Goal: Task Accomplishment & Management: Complete application form

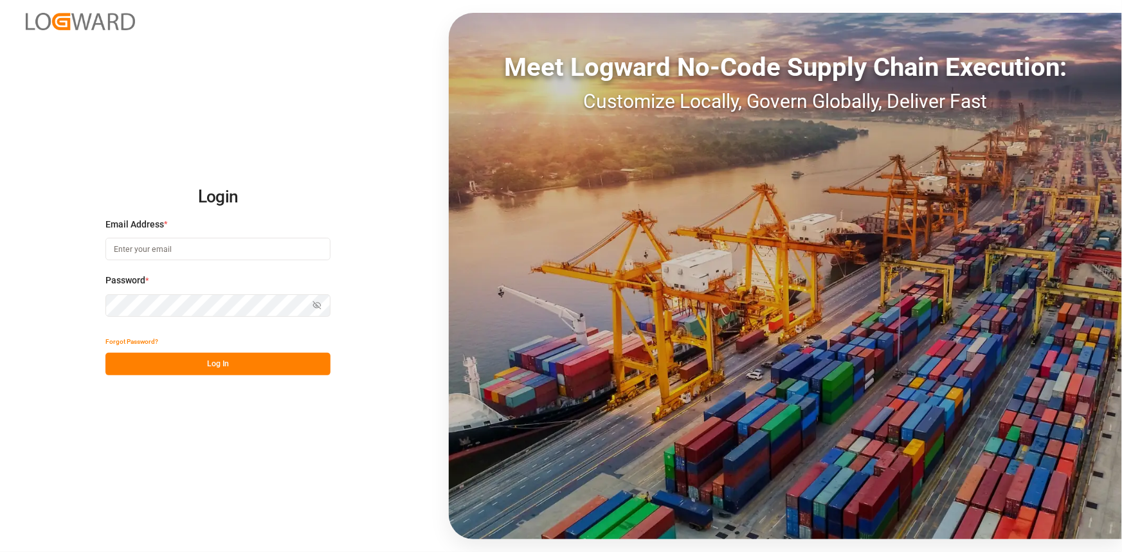
click at [189, 248] on input at bounding box center [217, 249] width 225 height 23
type input "amitkumar.prajapati@jamindustries.com"
click at [224, 369] on button "Log In" at bounding box center [217, 364] width 225 height 23
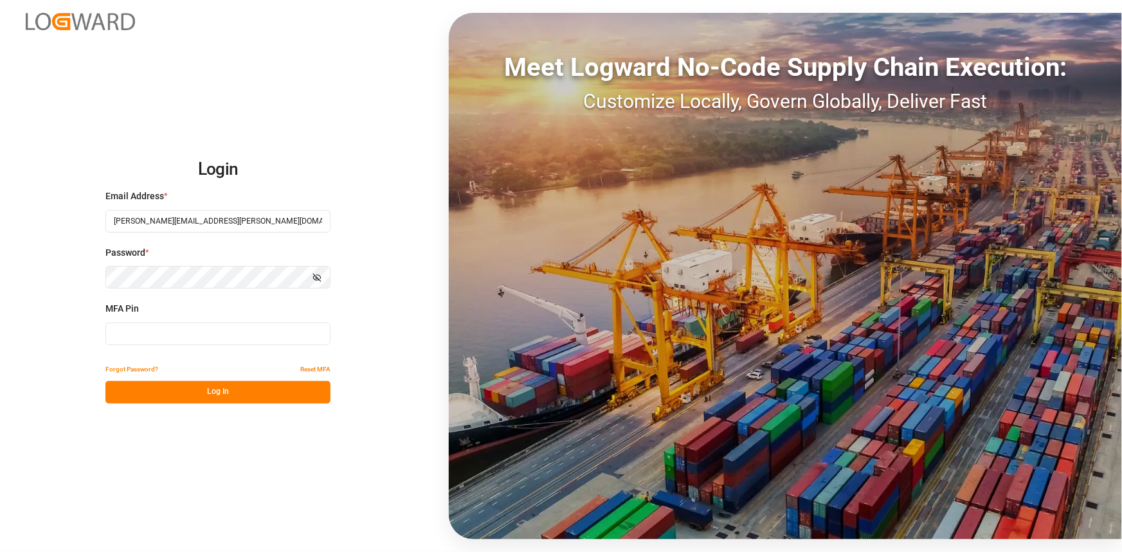
click at [197, 336] on input at bounding box center [217, 334] width 225 height 23
type input "652301"
click at [190, 390] on button "Log In" at bounding box center [217, 392] width 225 height 23
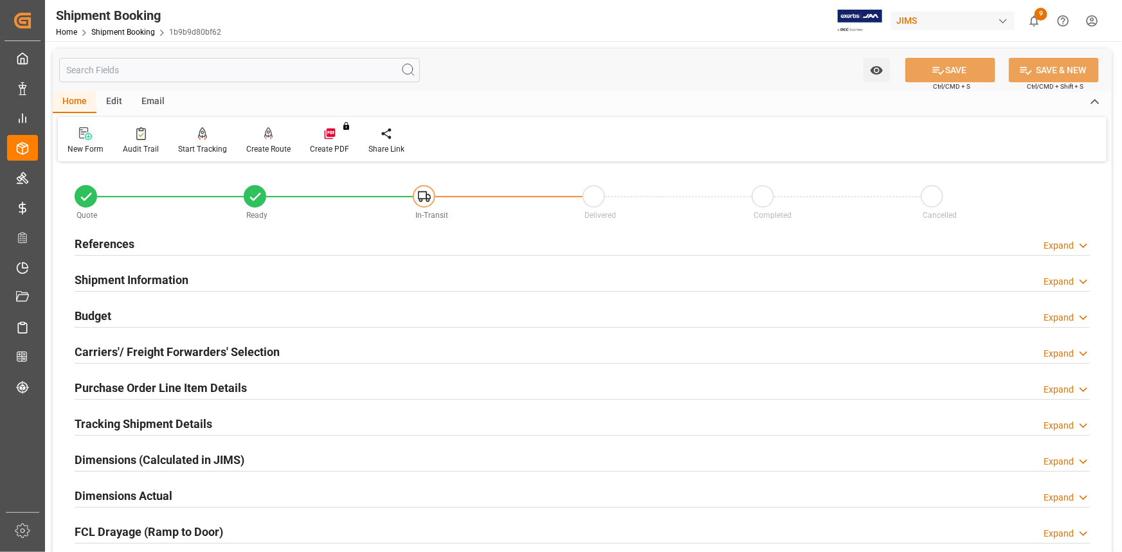
click at [84, 142] on div "New Form" at bounding box center [85, 141] width 55 height 28
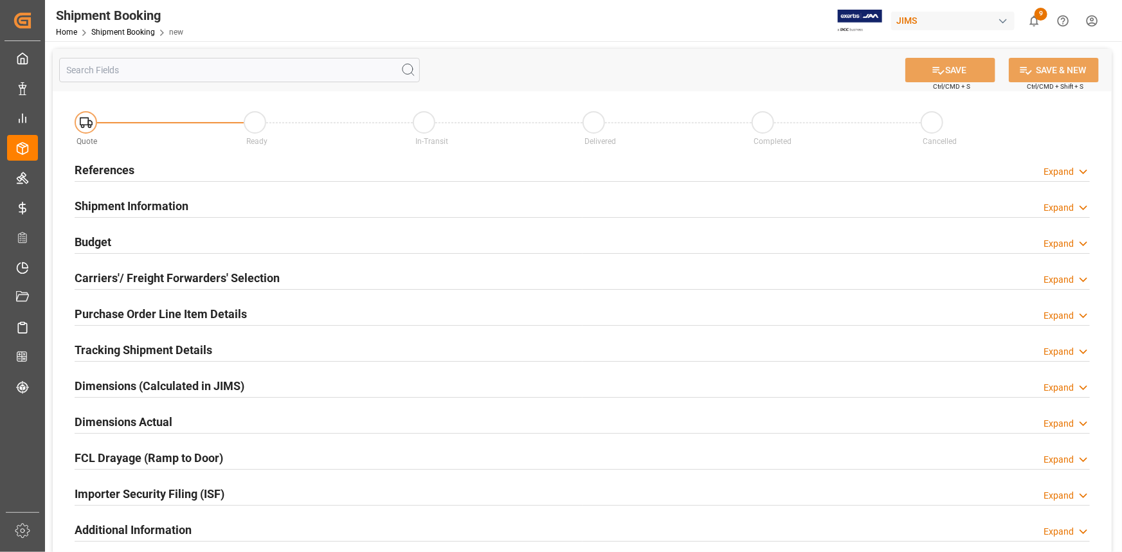
click at [207, 162] on div "References Expand" at bounding box center [582, 169] width 1015 height 24
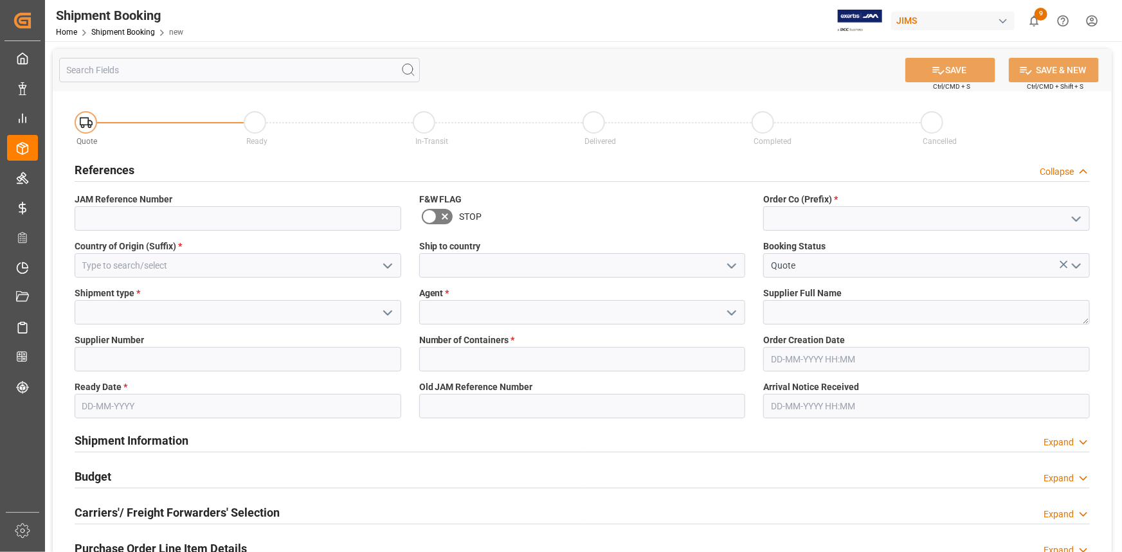
click at [1078, 217] on icon "open menu" at bounding box center [1076, 219] width 15 height 15
click at [886, 248] on div "22" at bounding box center [926, 247] width 325 height 29
type input "22"
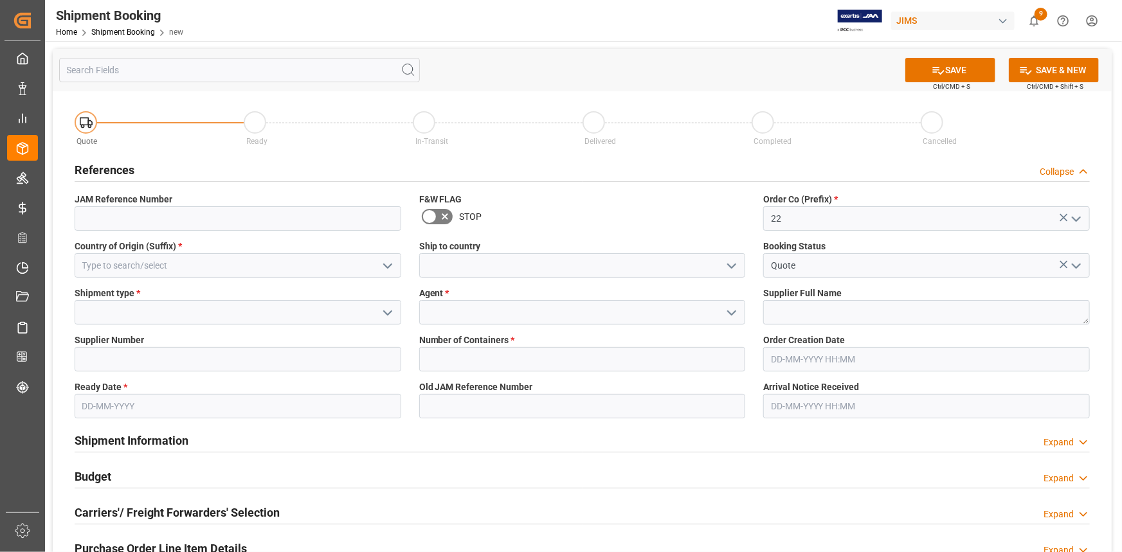
click at [390, 259] on icon "open menu" at bounding box center [387, 266] width 15 height 15
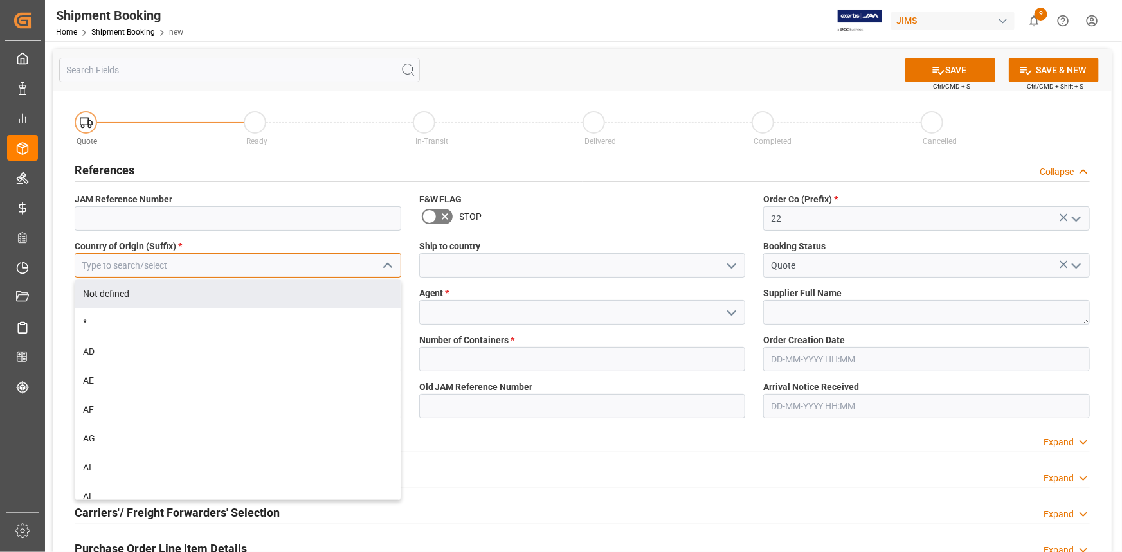
click at [271, 268] on input at bounding box center [238, 265] width 327 height 24
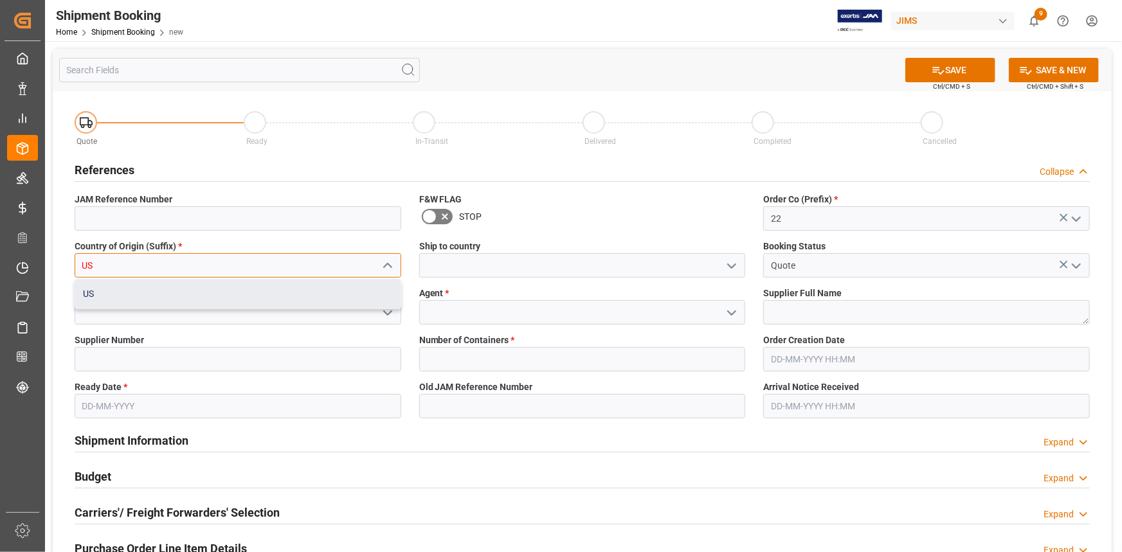
click at [287, 295] on div "US" at bounding box center [237, 294] width 325 height 29
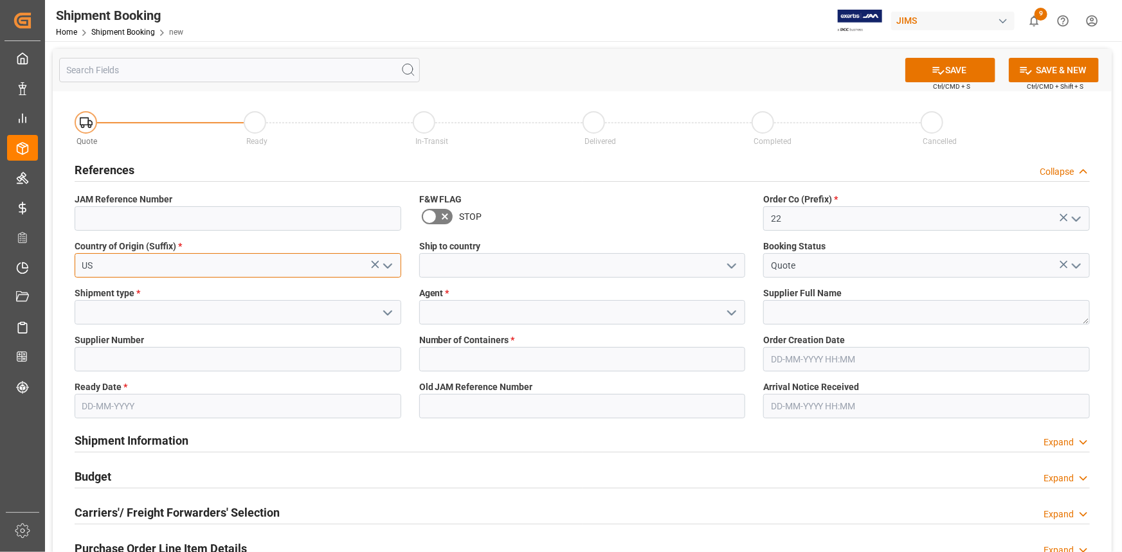
type input "US"
click at [731, 262] on icon "open menu" at bounding box center [731, 266] width 15 height 15
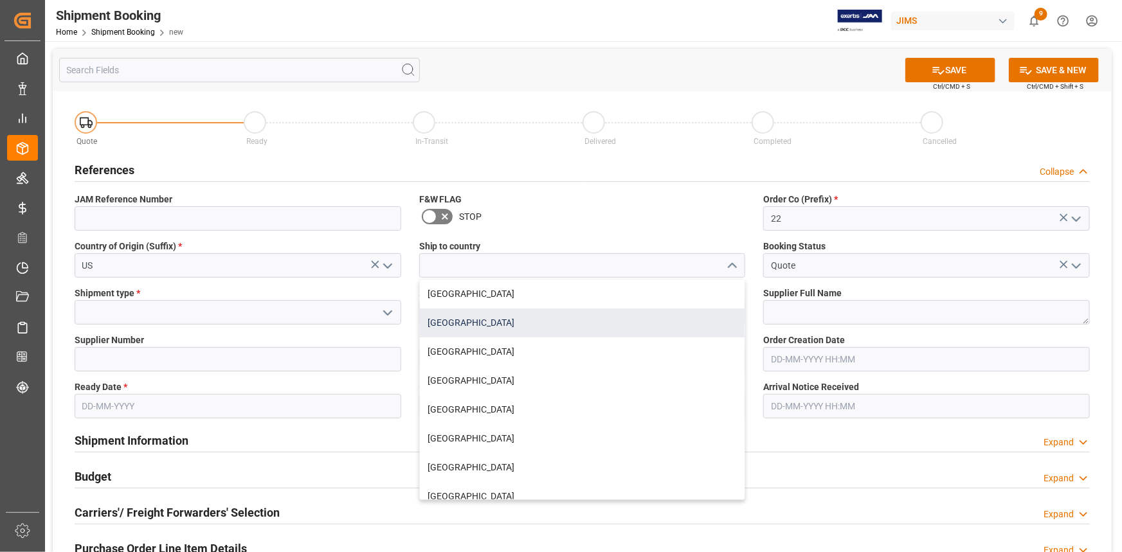
click at [534, 314] on div "[GEOGRAPHIC_DATA]" at bounding box center [582, 323] width 325 height 29
type input "[GEOGRAPHIC_DATA]"
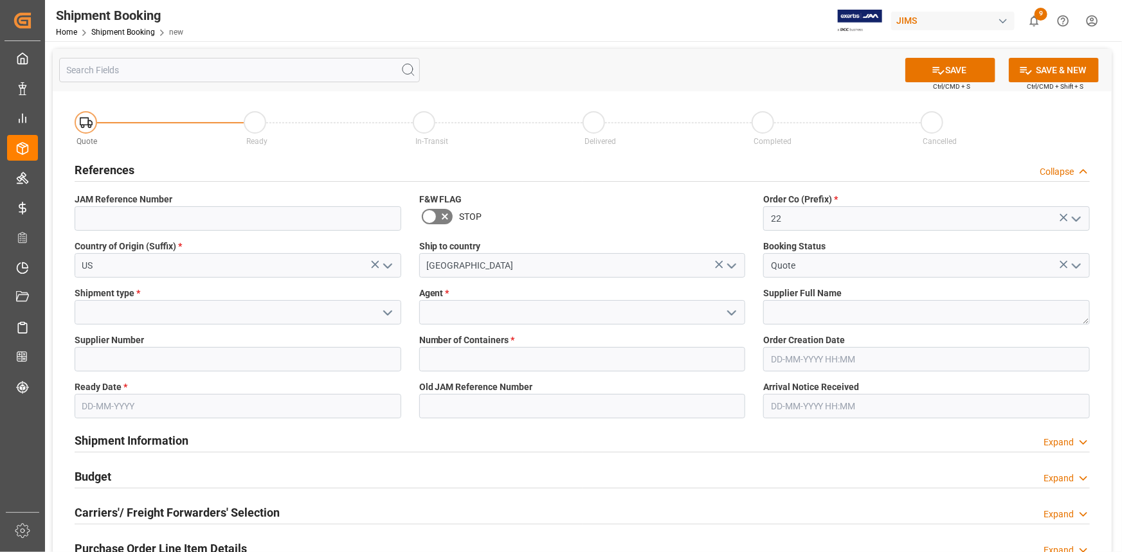
drag, startPoint x: 382, startPoint y: 313, endPoint x: 368, endPoint y: 312, distance: 13.5
click at [382, 312] on icon "open menu" at bounding box center [387, 312] width 15 height 15
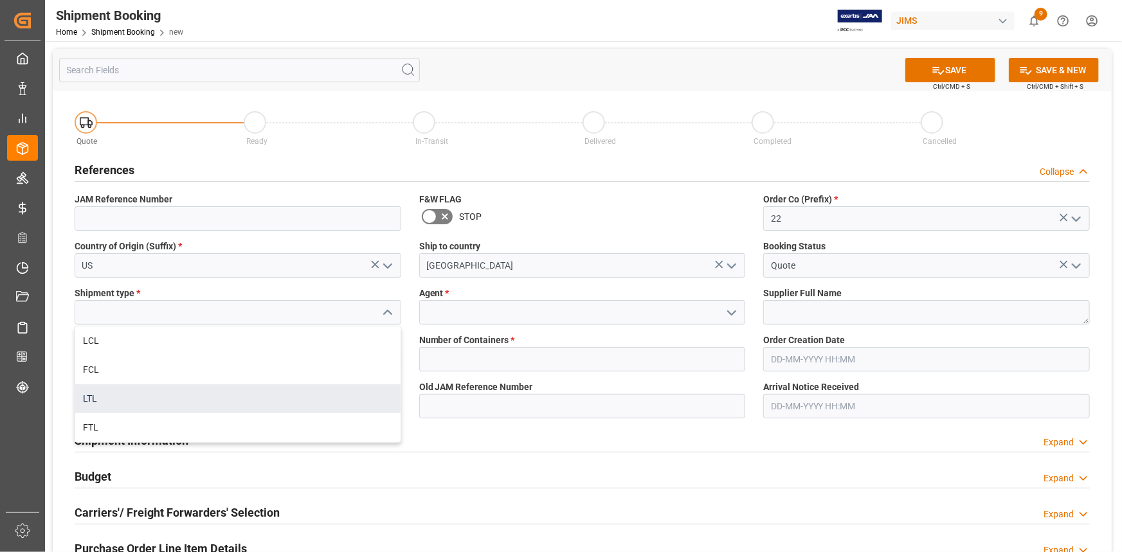
click at [210, 392] on div "LTL" at bounding box center [237, 399] width 325 height 29
type input "LTL"
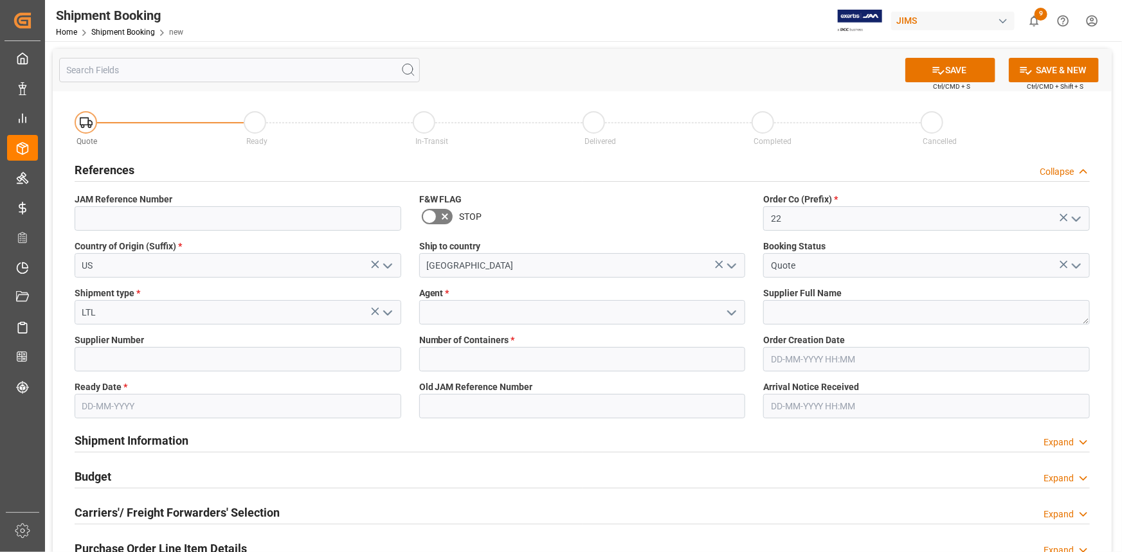
click at [732, 312] on icon "open menu" at bounding box center [731, 312] width 15 height 15
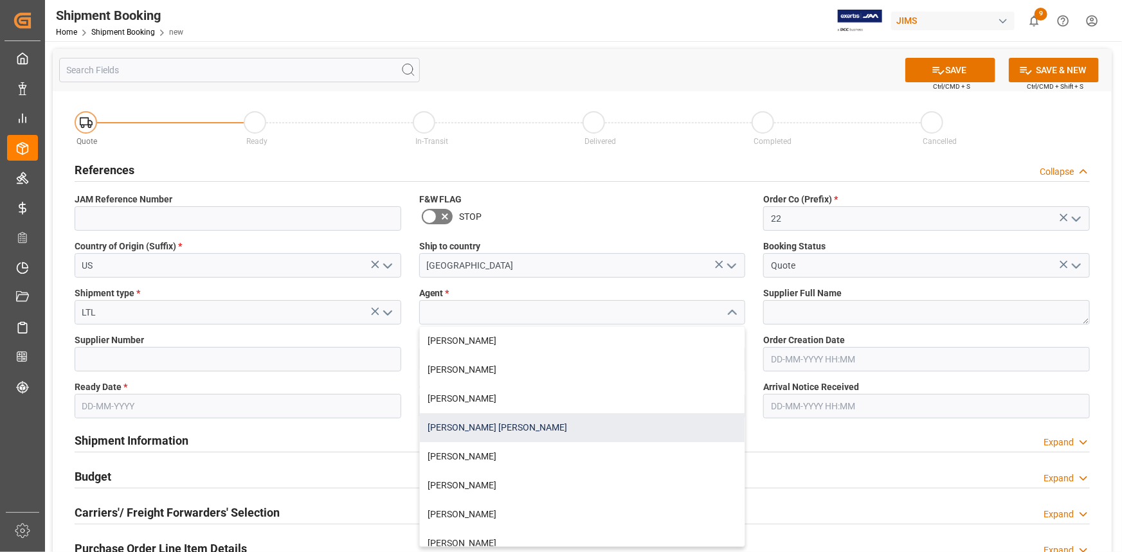
click at [577, 424] on div "[PERSON_NAME] [PERSON_NAME]" at bounding box center [582, 428] width 325 height 29
type input "[PERSON_NAME] [PERSON_NAME]"
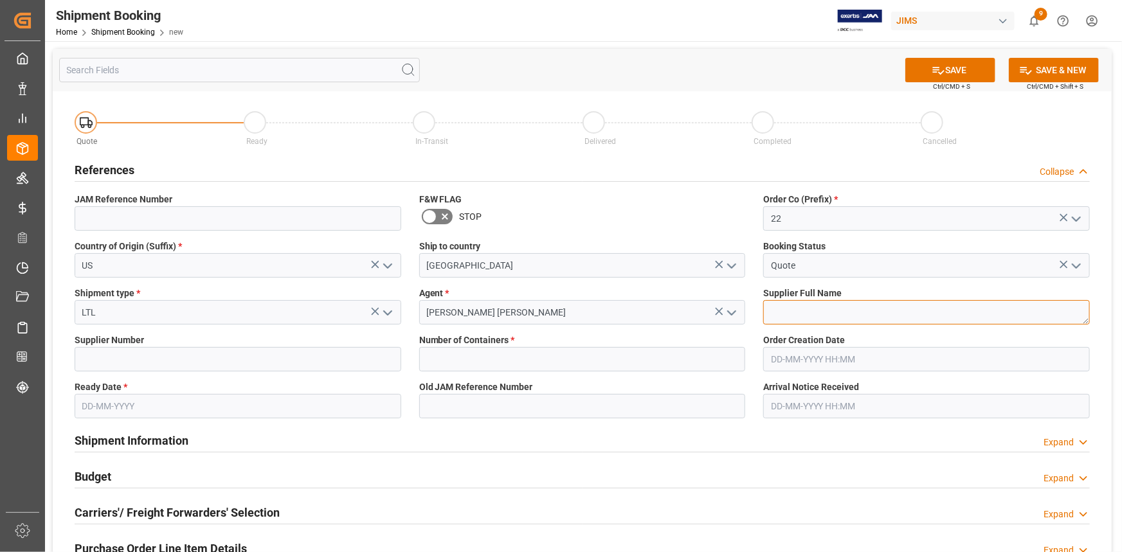
click at [801, 305] on textarea at bounding box center [926, 312] width 327 height 24
paste textarea "Guillemot Inc.(Hercules DJ)"
type textarea "Guillemot Inc.(Hercules DJ)"
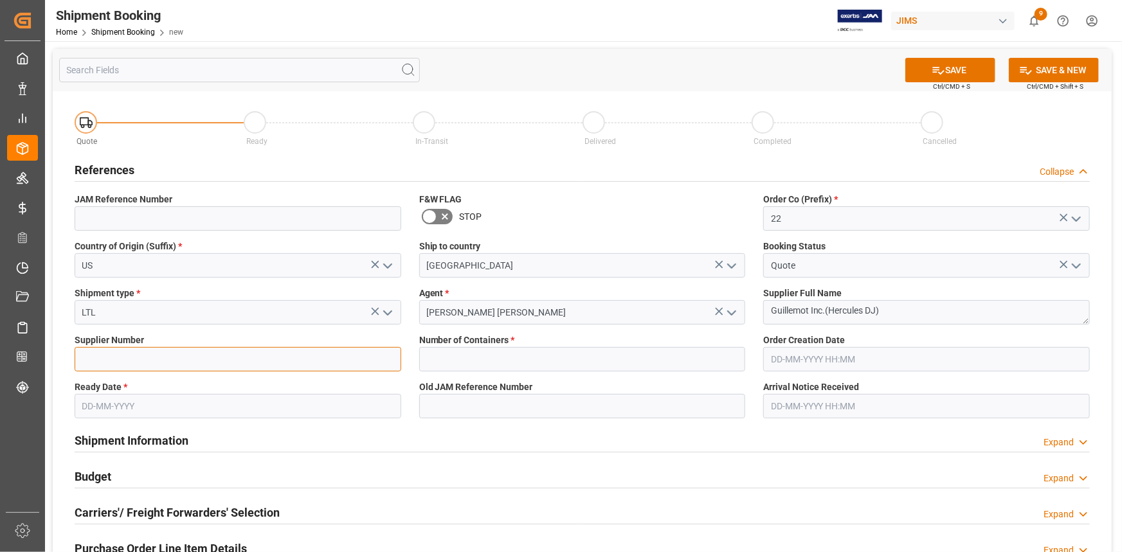
click at [199, 361] on input at bounding box center [238, 359] width 327 height 24
paste input "439767"
type input "439767"
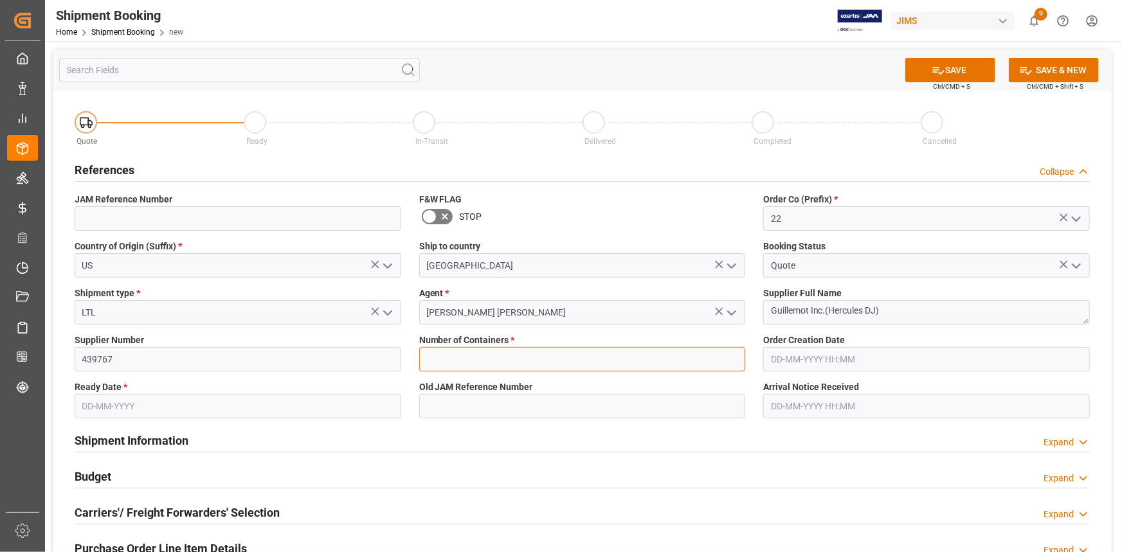
click at [446, 358] on input "text" at bounding box center [582, 359] width 327 height 24
type input "0"
click at [199, 399] on input "text" at bounding box center [238, 406] width 327 height 24
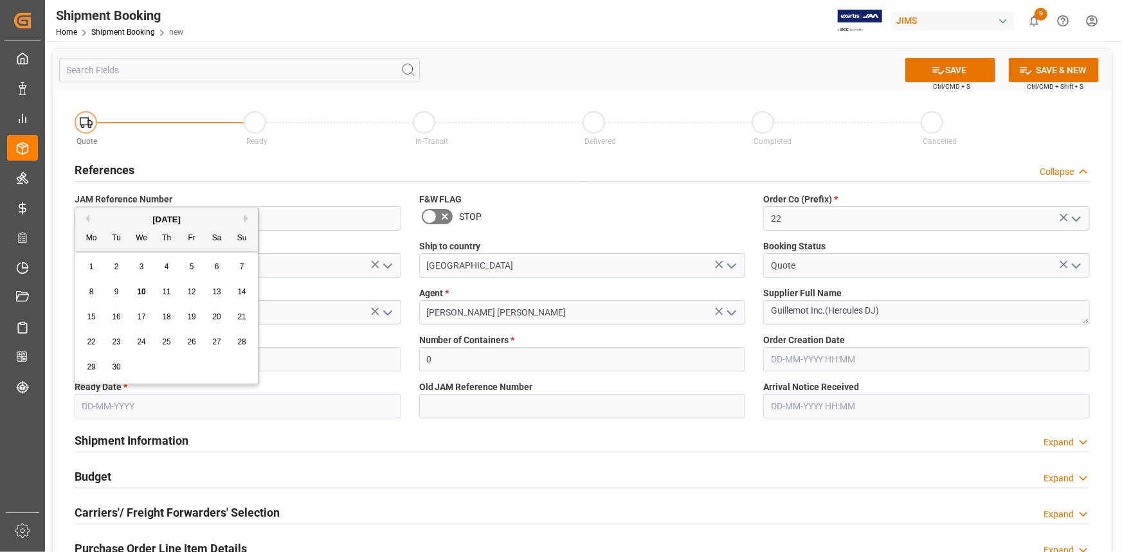
click at [138, 314] on span "17" at bounding box center [141, 317] width 8 height 9
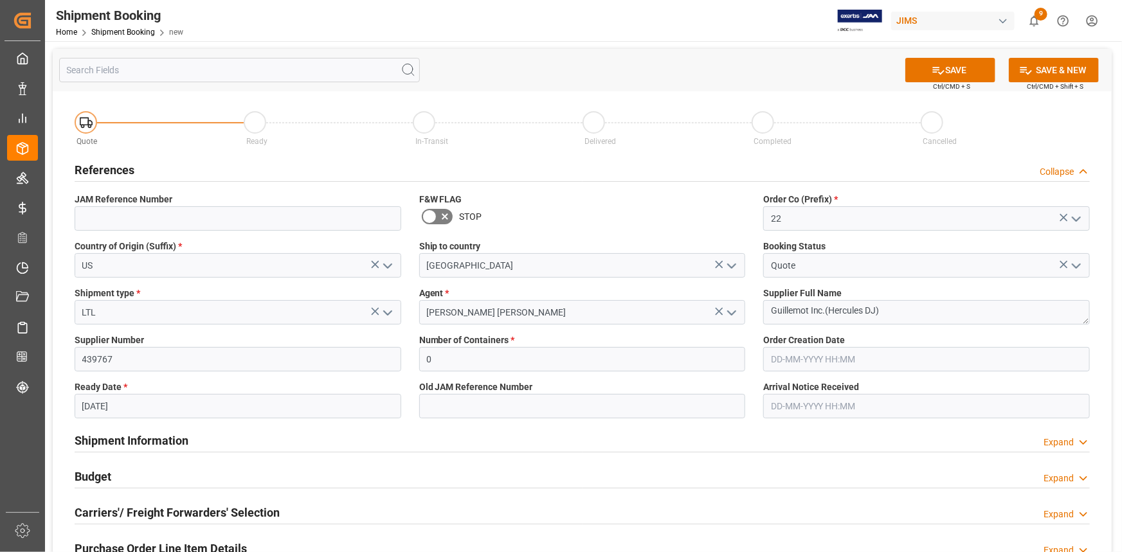
type input "[DATE]"
click at [954, 71] on button "SAVE" at bounding box center [950, 70] width 90 height 24
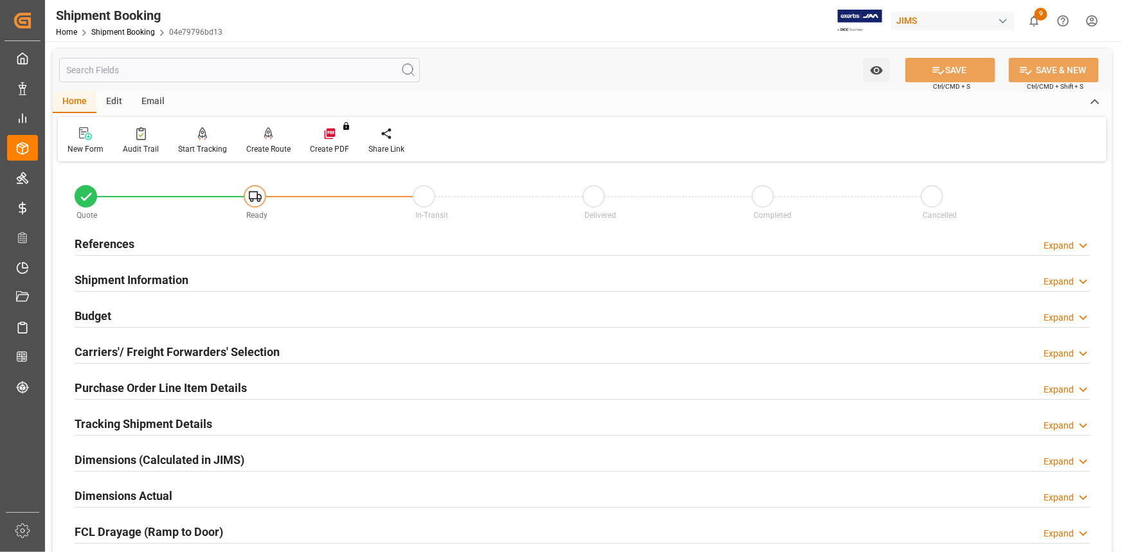
click at [211, 275] on div "Shipment Information Expand" at bounding box center [582, 279] width 1015 height 24
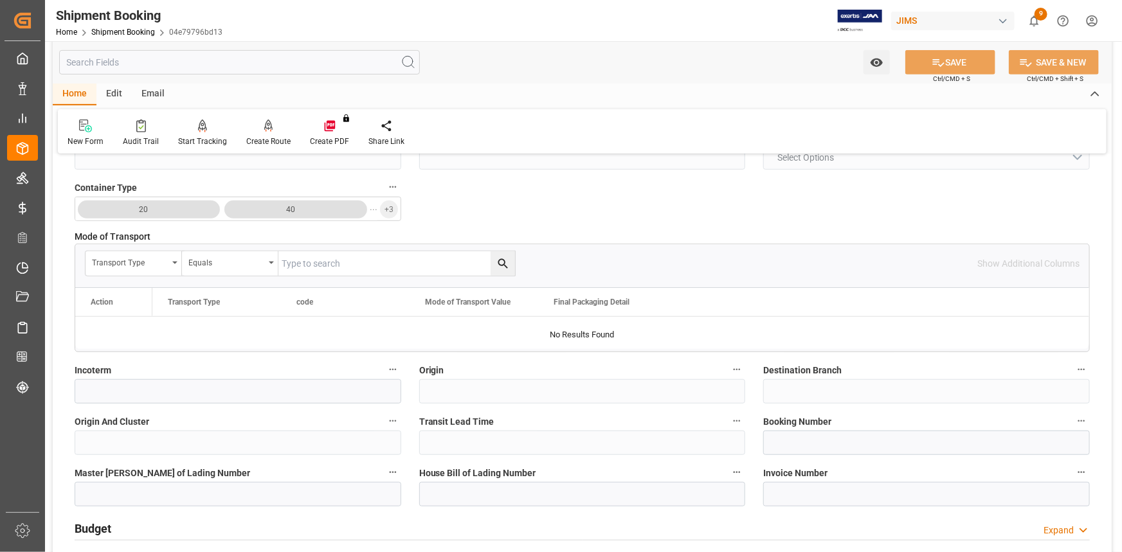
scroll to position [350, 0]
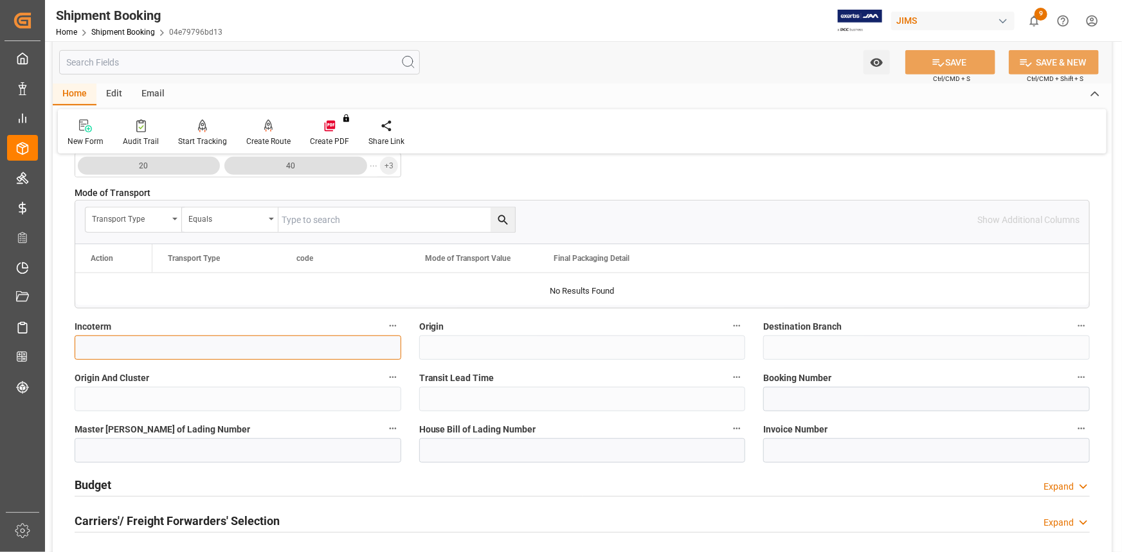
click at [203, 346] on input at bounding box center [238, 348] width 327 height 24
type input "DDP SH USA basis"
click at [952, 62] on button "SAVE" at bounding box center [950, 62] width 90 height 24
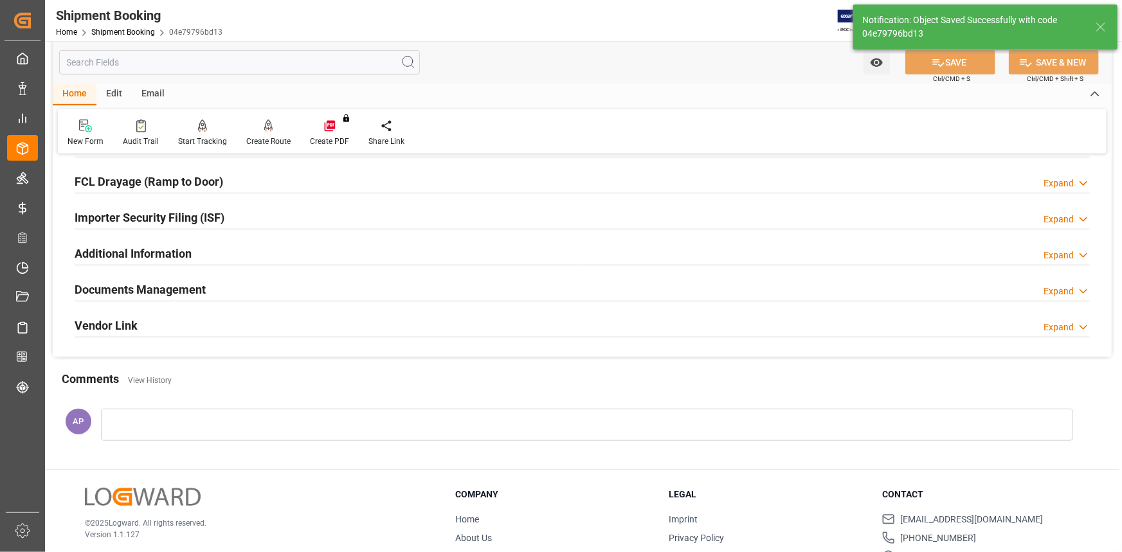
type input "Ready"
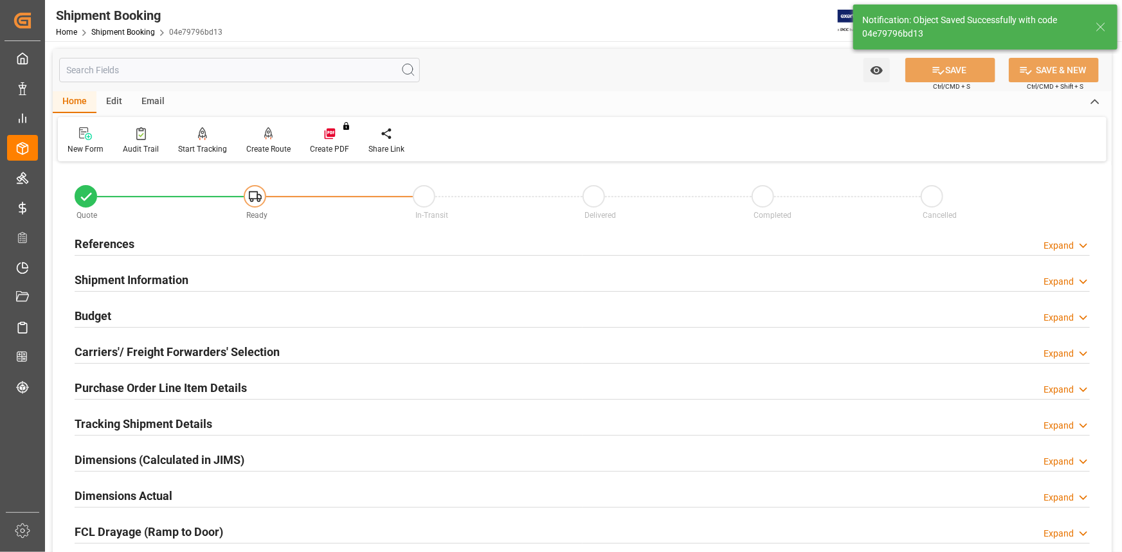
click at [195, 252] on div "References Expand" at bounding box center [582, 243] width 1015 height 24
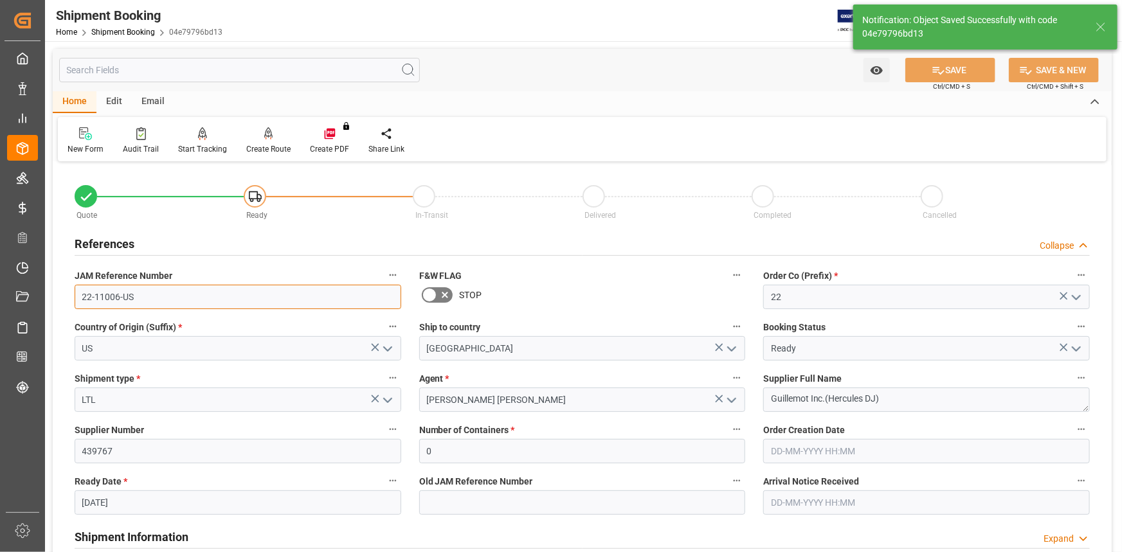
drag, startPoint x: 133, startPoint y: 296, endPoint x: 73, endPoint y: 296, distance: 59.8
click at [73, 296] on div "JAM Reference Number 22-11006-US" at bounding box center [238, 287] width 345 height 51
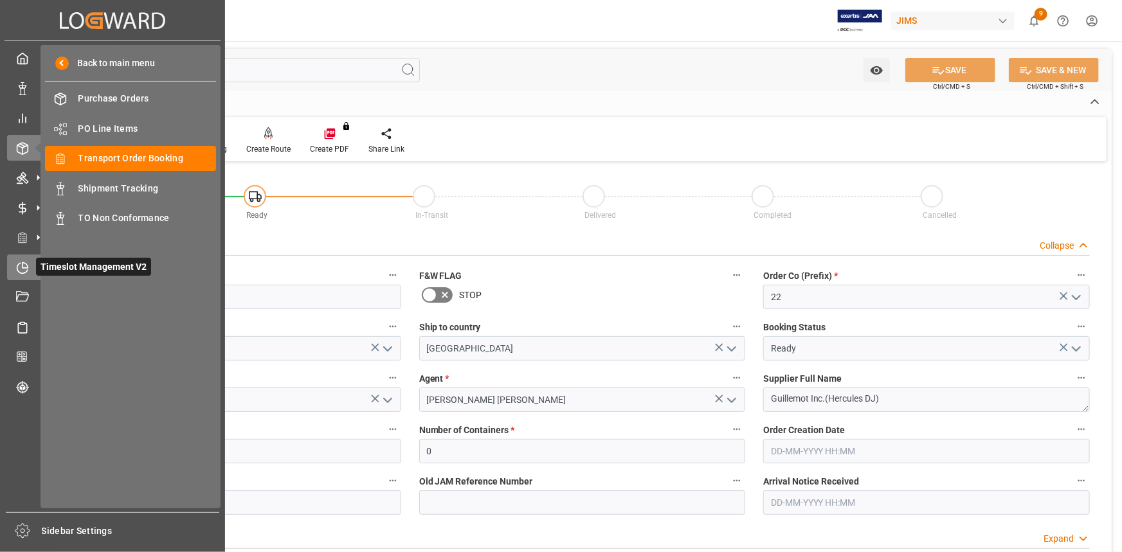
click at [26, 268] on icon at bounding box center [22, 268] width 13 height 13
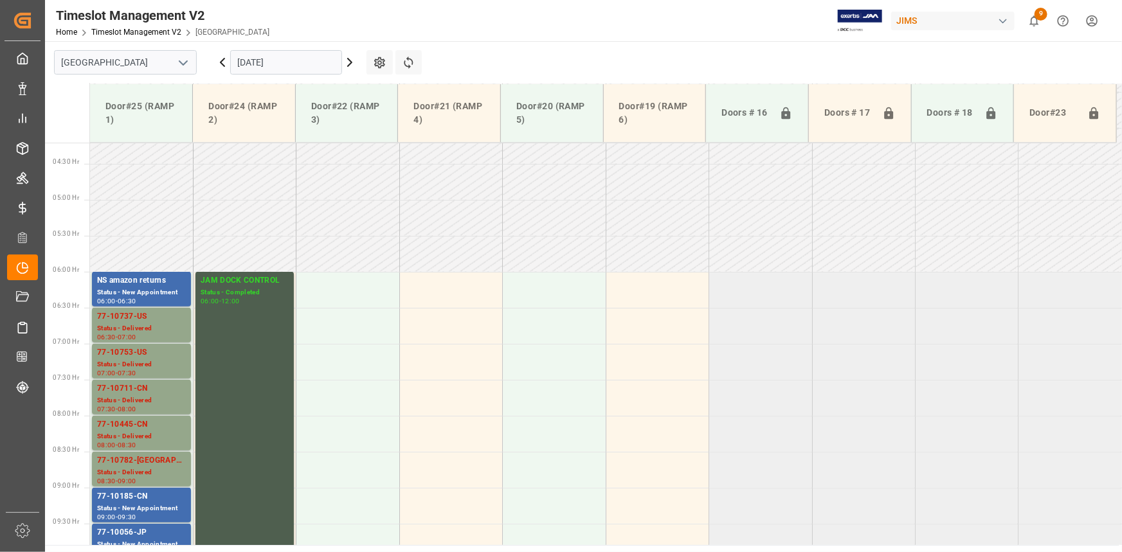
scroll to position [298, 0]
click at [185, 59] on icon "open menu" at bounding box center [183, 62] width 15 height 15
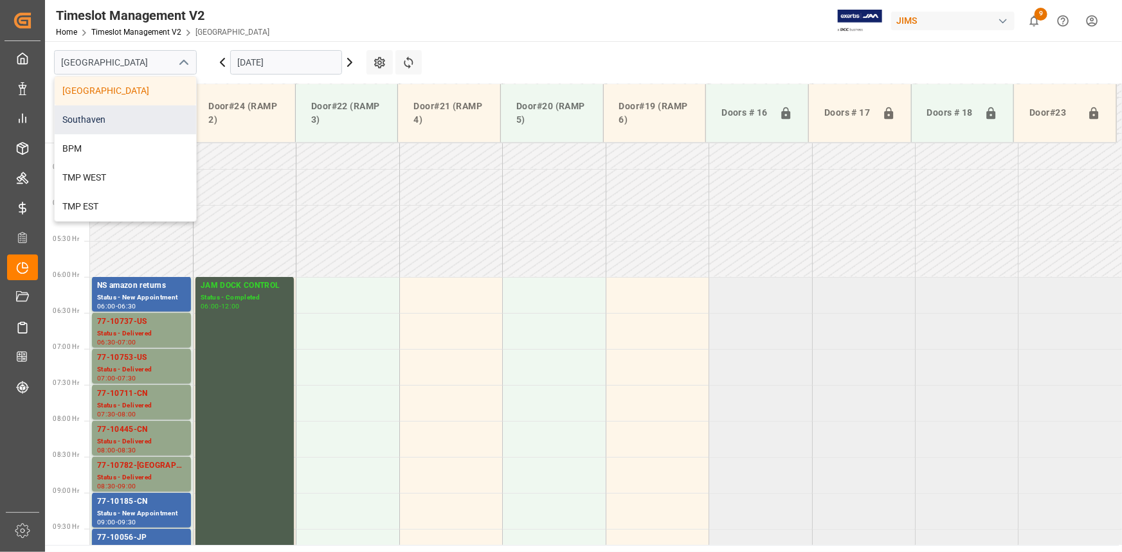
click at [131, 117] on div "Southaven" at bounding box center [125, 119] width 141 height 29
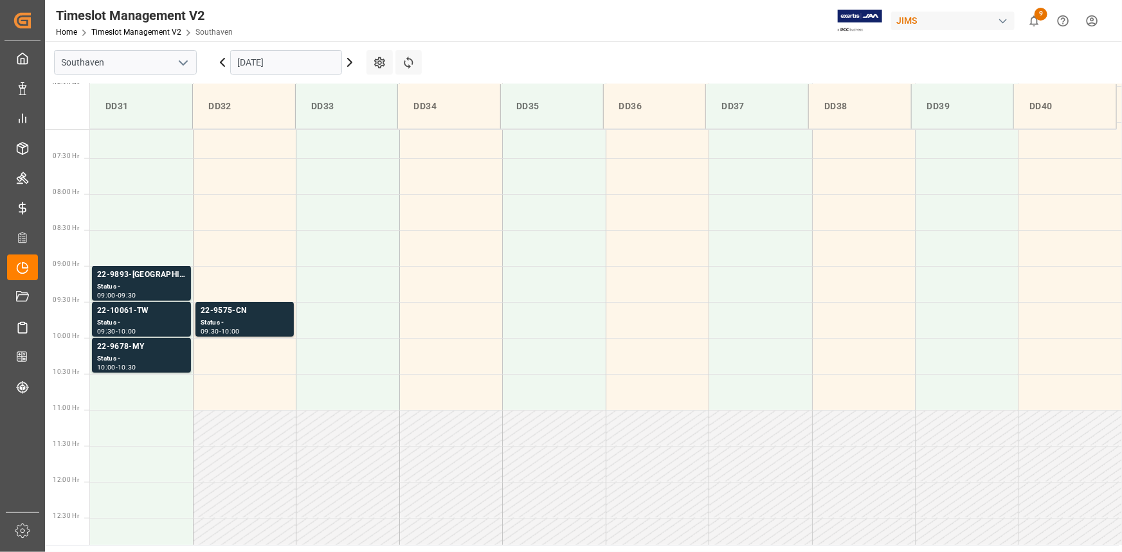
scroll to position [511, 0]
click at [148, 322] on div "Status -" at bounding box center [141, 323] width 89 height 11
click at [149, 355] on div "Status -" at bounding box center [141, 359] width 89 height 11
click at [230, 313] on div "22-9575-CN" at bounding box center [245, 311] width 88 height 13
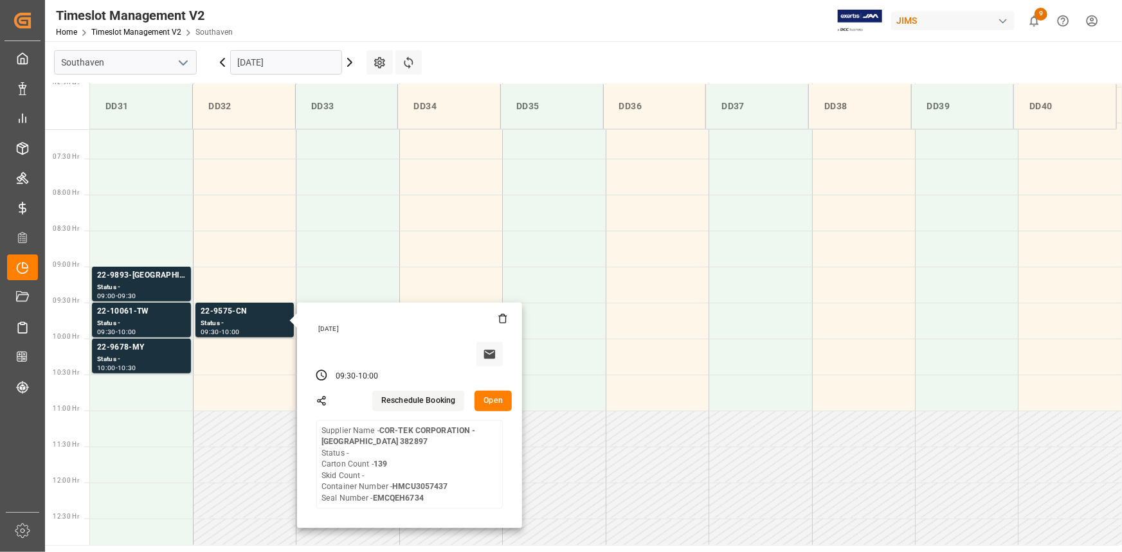
click at [286, 61] on input "10-09-2025" at bounding box center [286, 62] width 112 height 24
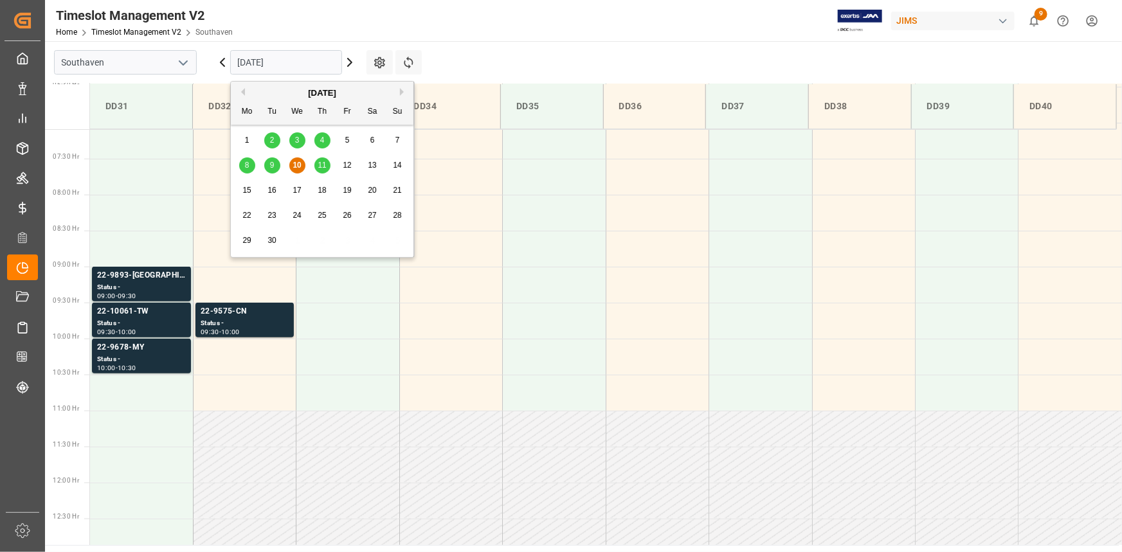
click at [321, 164] on span "11" at bounding box center [322, 165] width 8 height 9
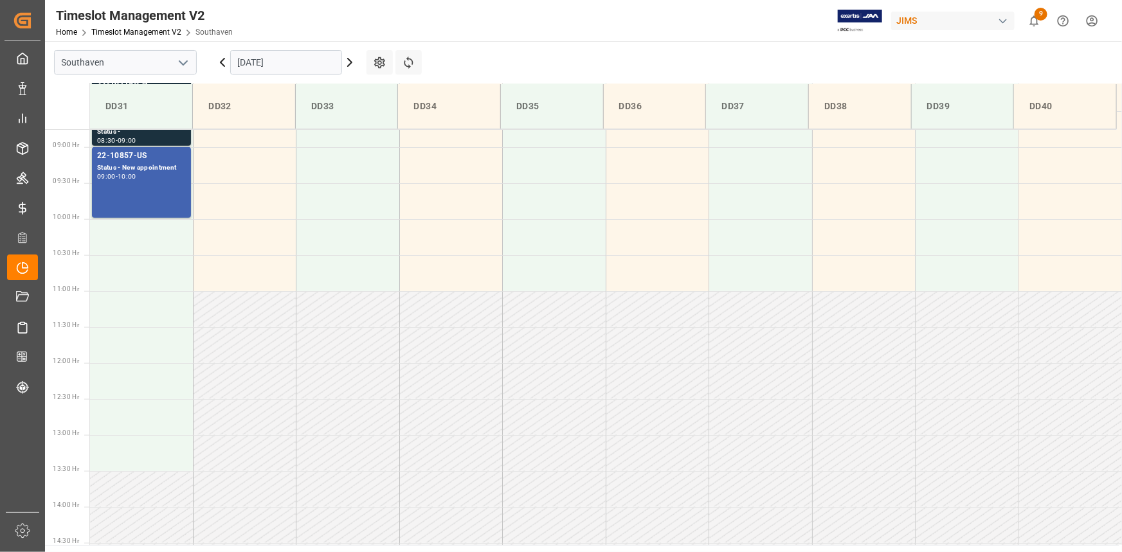
scroll to position [446, 0]
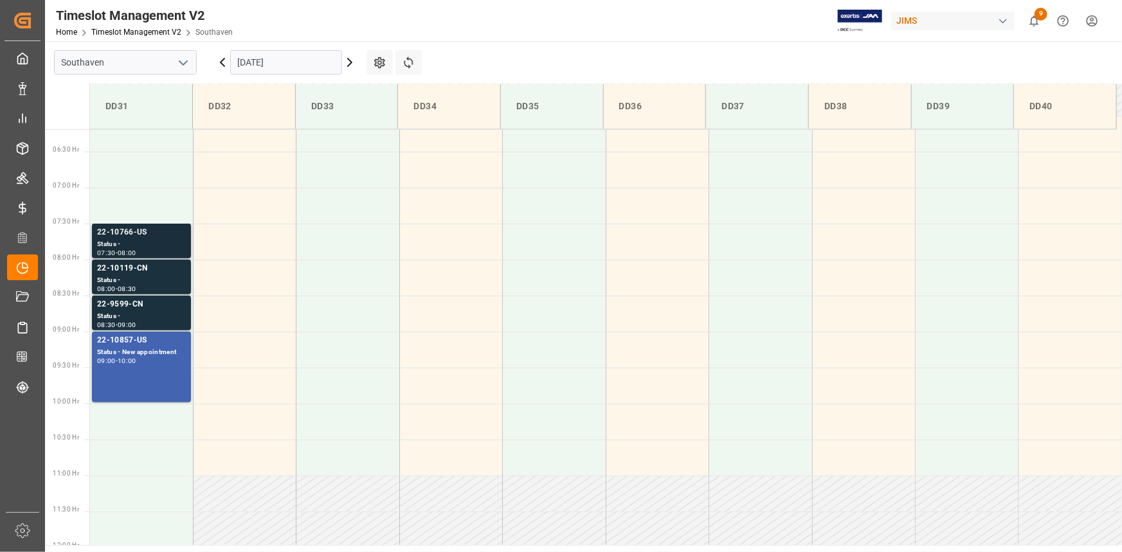
click at [160, 242] on div "Status -" at bounding box center [141, 244] width 89 height 11
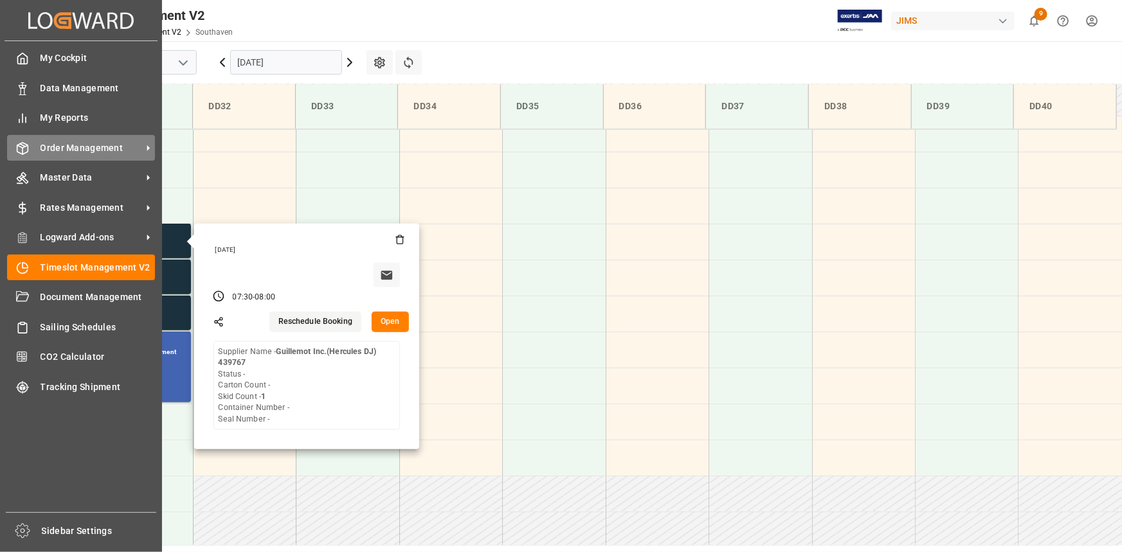
click at [77, 143] on span "Order Management" at bounding box center [92, 148] width 102 height 14
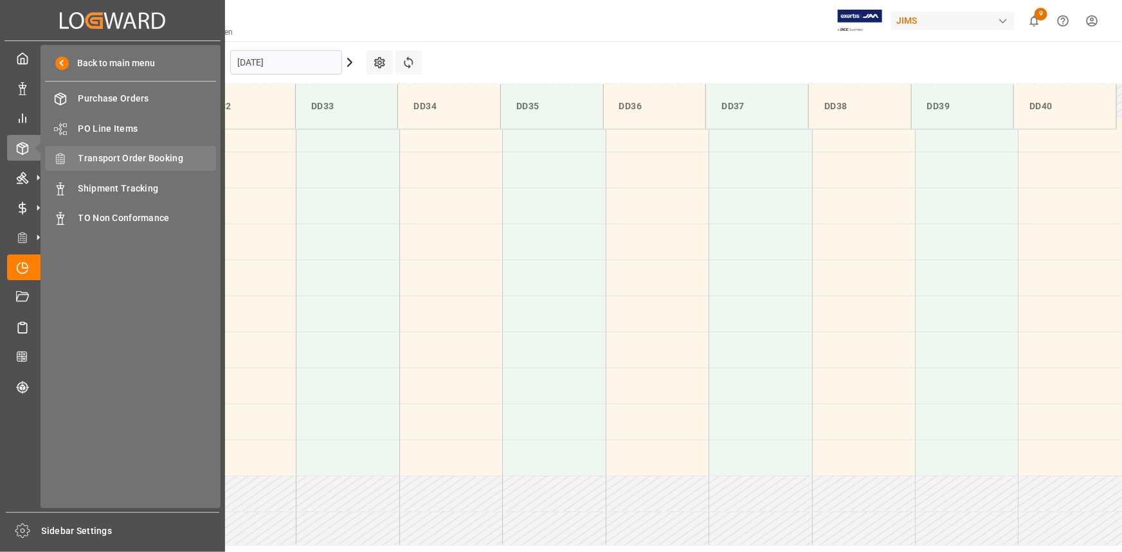
click at [136, 157] on span "Transport Order Booking" at bounding box center [147, 159] width 138 height 14
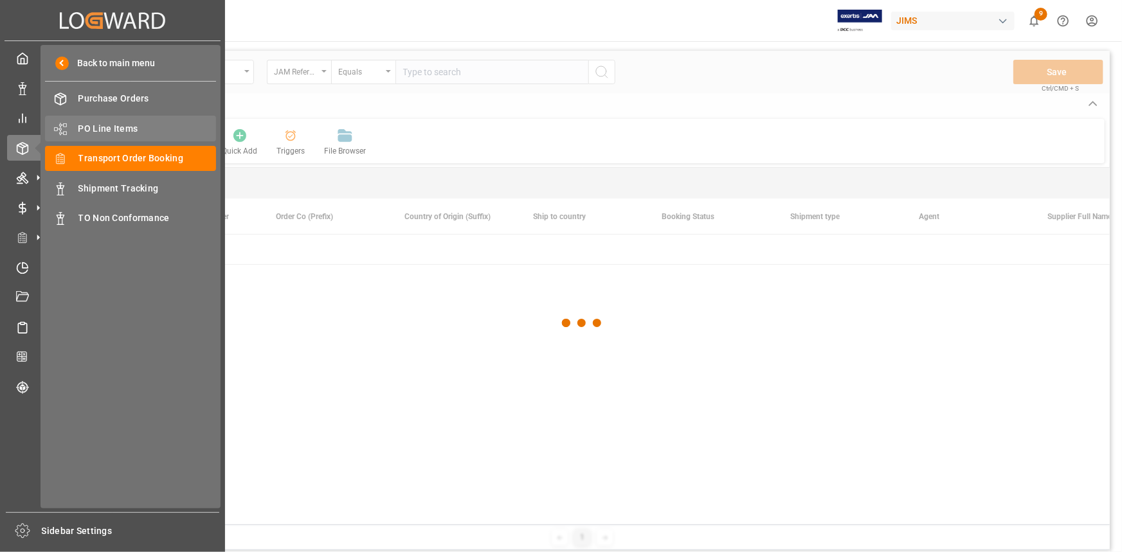
click at [90, 125] on span "PO Line Items" at bounding box center [147, 129] width 138 height 14
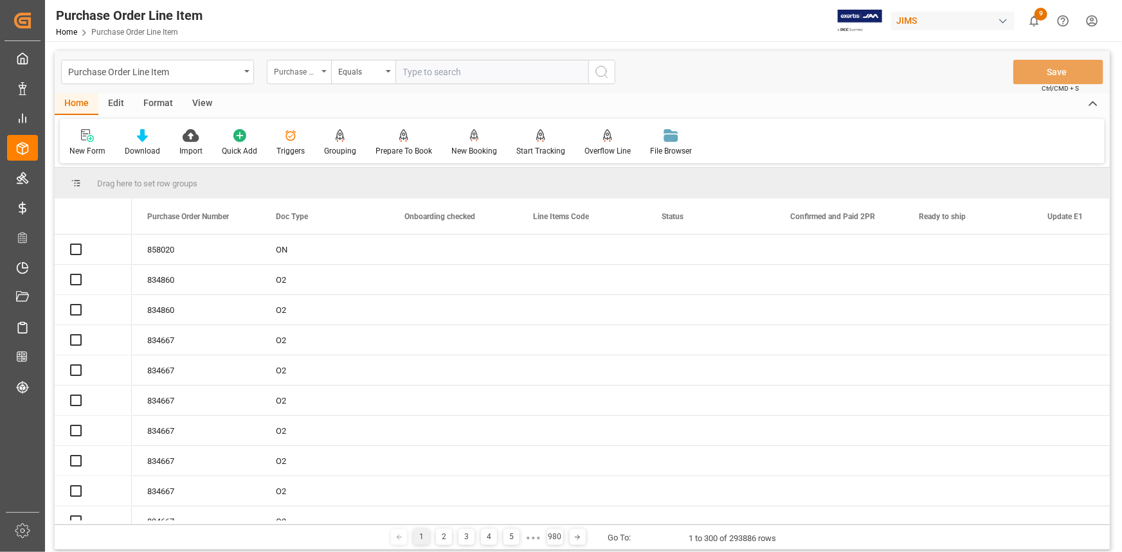
click at [313, 68] on div "Purchase Order Number" at bounding box center [296, 70] width 44 height 15
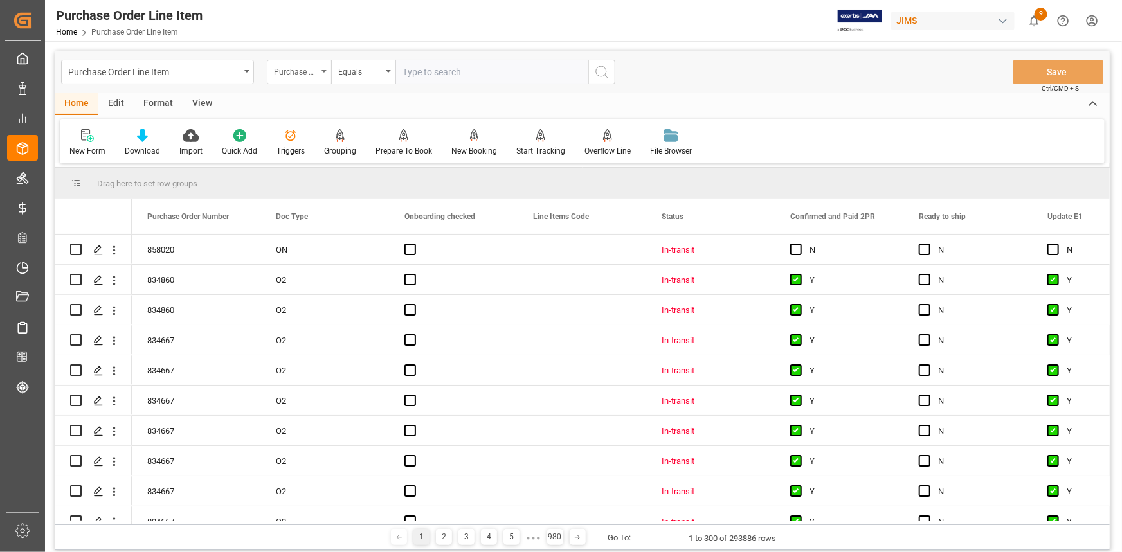
click at [313, 68] on div "Purchase Order Number" at bounding box center [296, 70] width 44 height 15
click at [313, 69] on div "Purchase Order Number" at bounding box center [296, 70] width 44 height 15
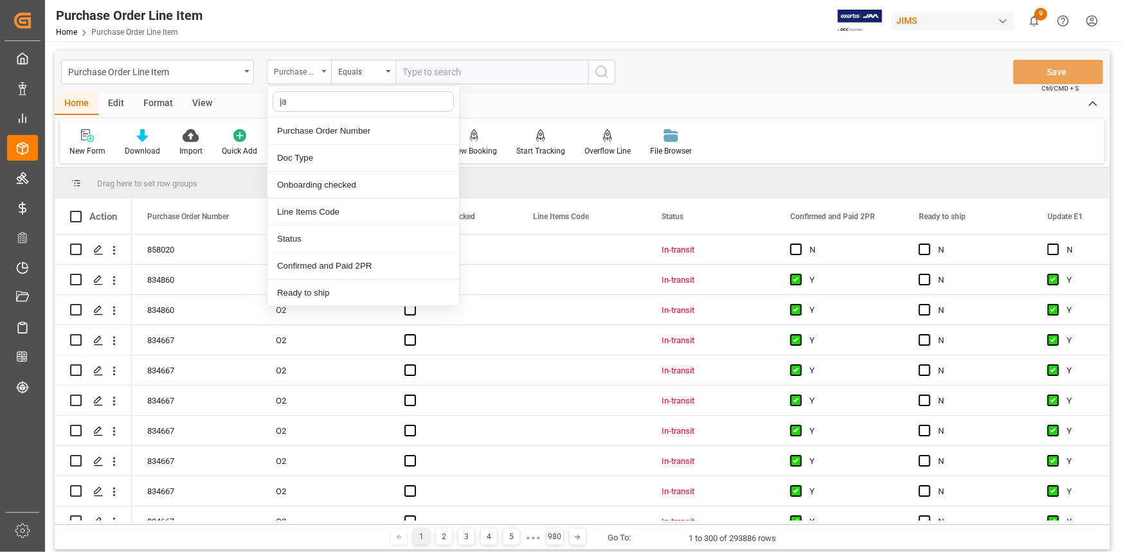
type input "jam"
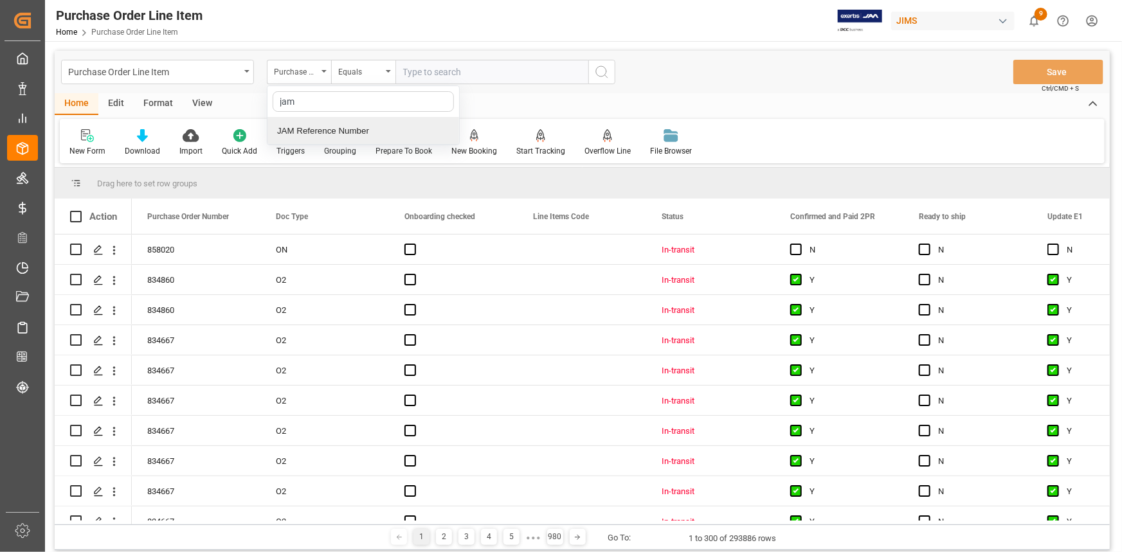
click at [341, 127] on div "JAM Reference Number" at bounding box center [364, 131] width 192 height 27
click at [432, 77] on input "text" at bounding box center [491, 72] width 193 height 24
paste input "22-10574-CN"
type input "22-10574-CN"
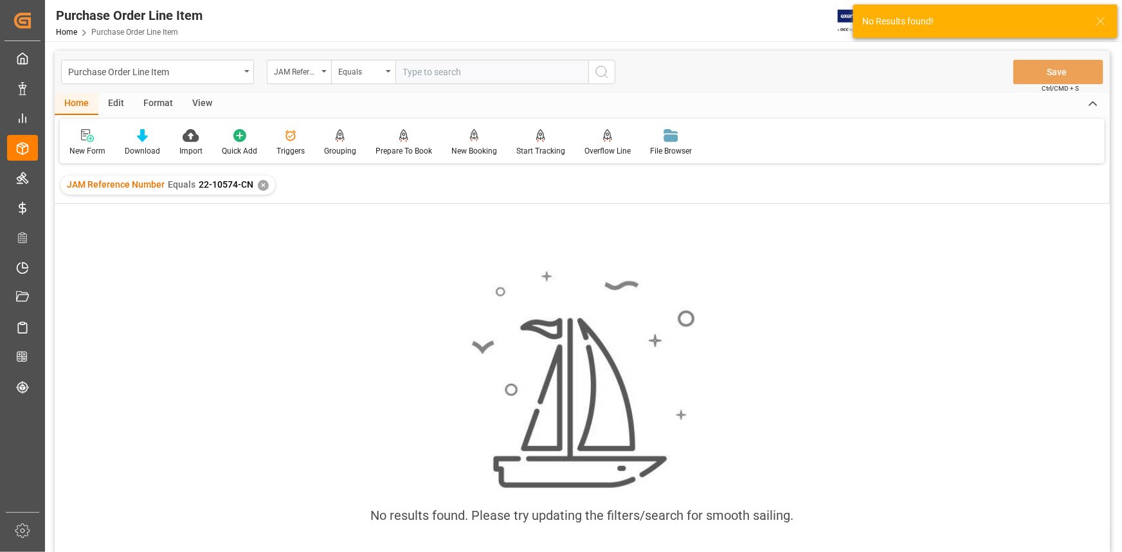
click at [260, 183] on div "✕" at bounding box center [263, 185] width 11 height 11
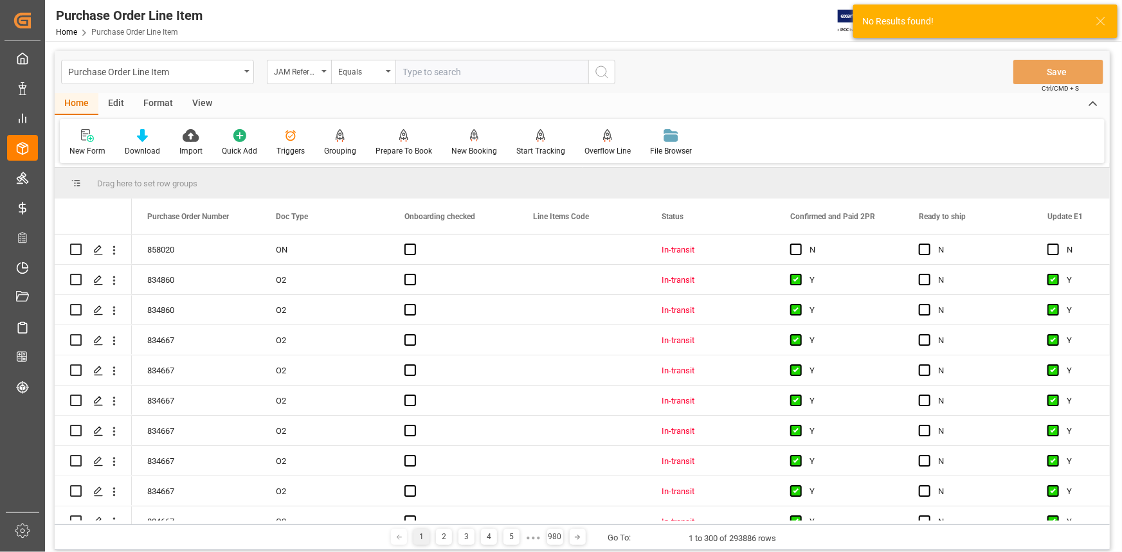
click at [418, 72] on input "text" at bounding box center [491, 72] width 193 height 24
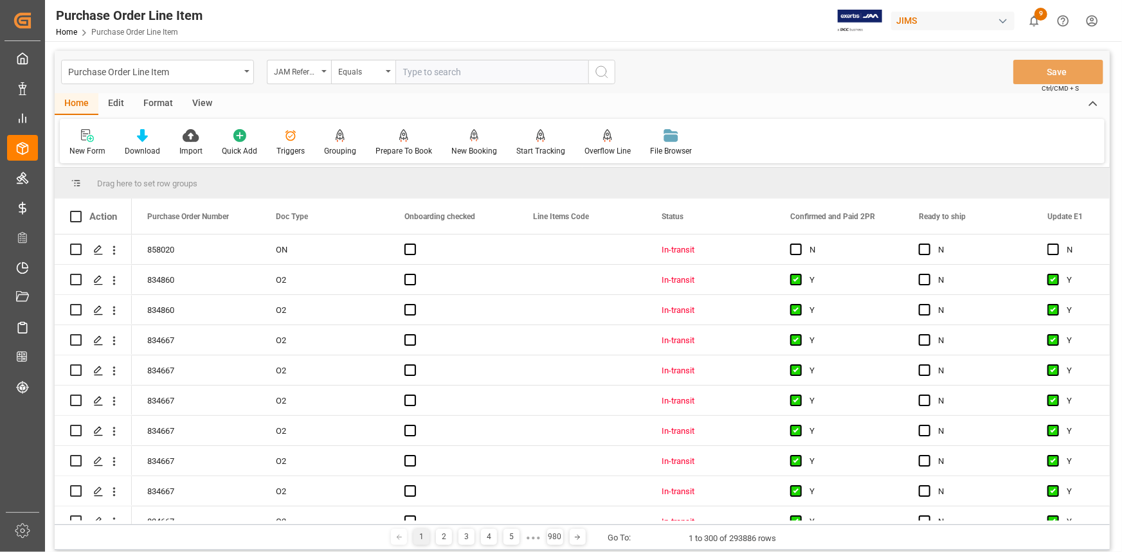
paste input "22-10574-CN"
type input "22-10574-CN"
click at [318, 70] on div "JAM Reference Number" at bounding box center [299, 72] width 64 height 24
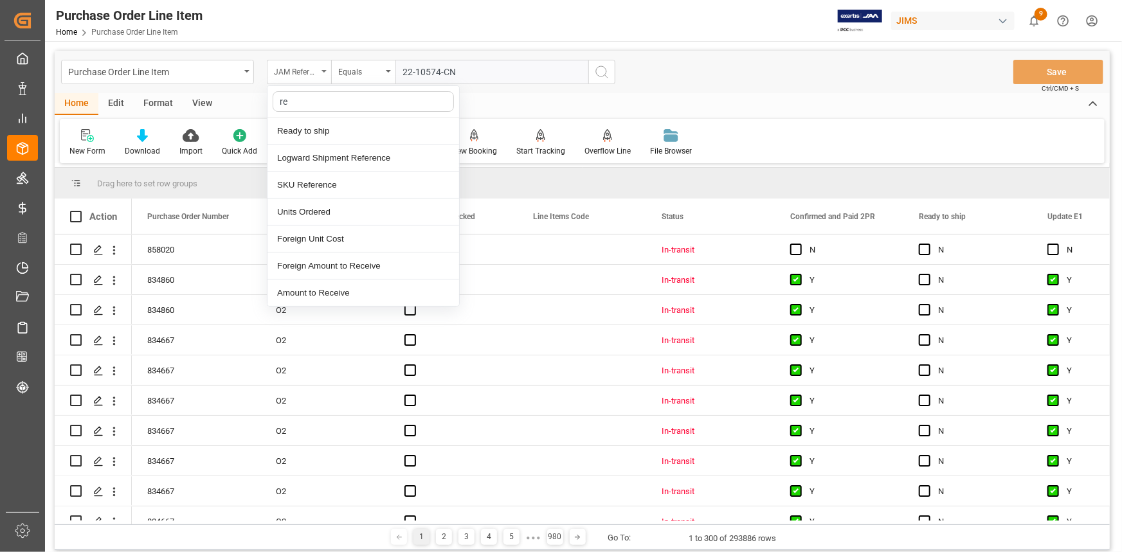
type input "ref"
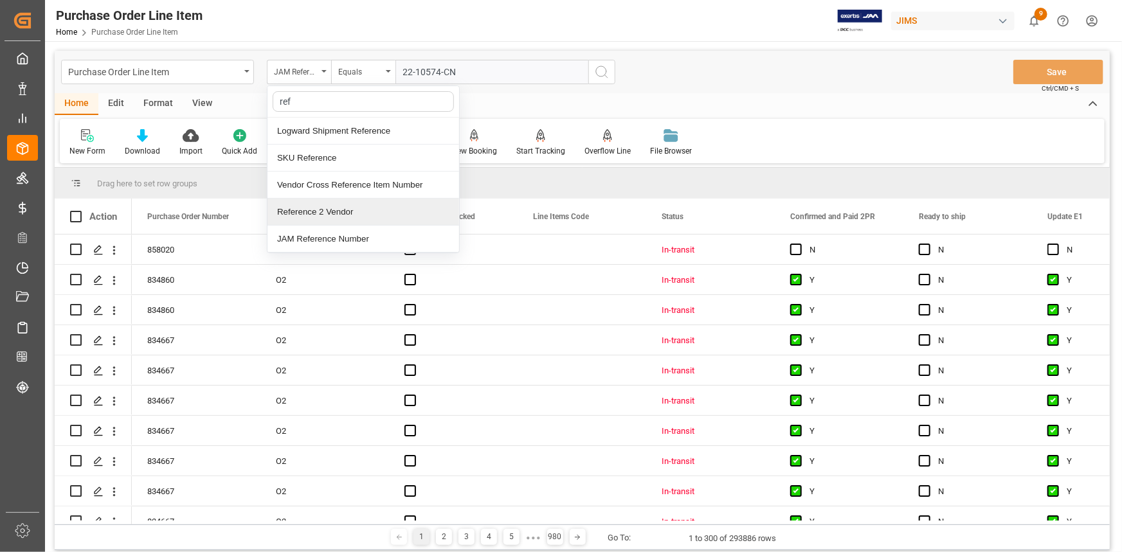
click at [337, 208] on div "Reference 2 Vendor" at bounding box center [364, 212] width 192 height 27
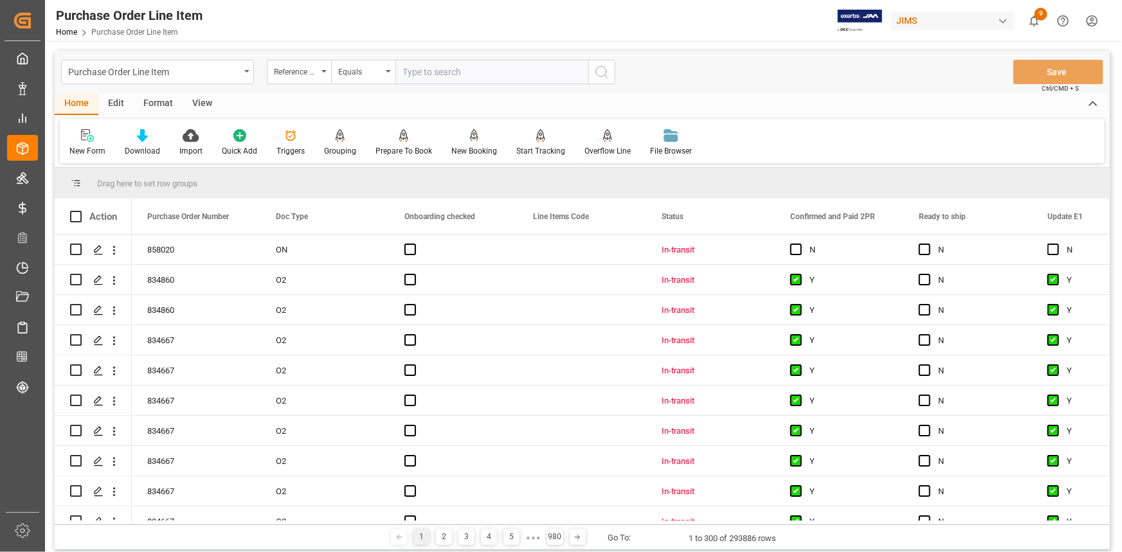
click at [469, 67] on input "text" at bounding box center [491, 72] width 193 height 24
paste input "22-10574-CN"
type input "22-10574-CN"
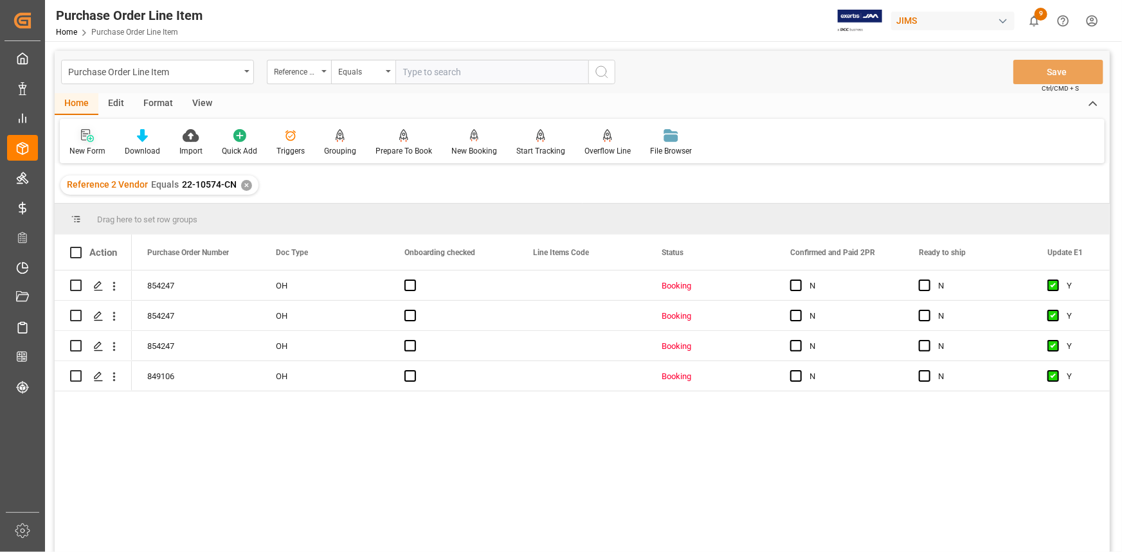
click at [96, 140] on div at bounding box center [87, 136] width 36 height 14
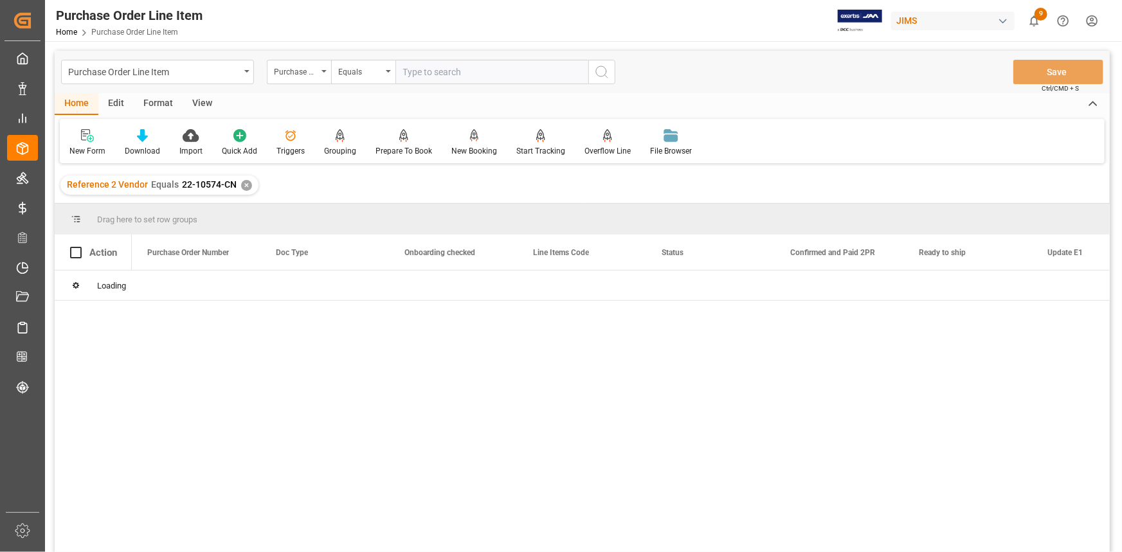
click at [205, 105] on div "View" at bounding box center [202, 104] width 39 height 22
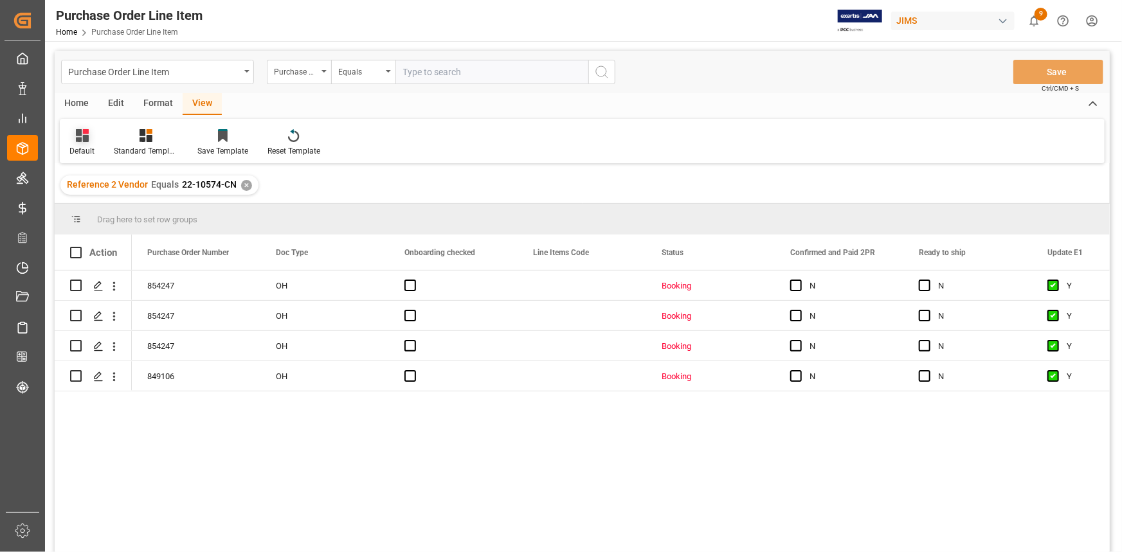
click at [89, 146] on div "Default" at bounding box center [81, 151] width 25 height 12
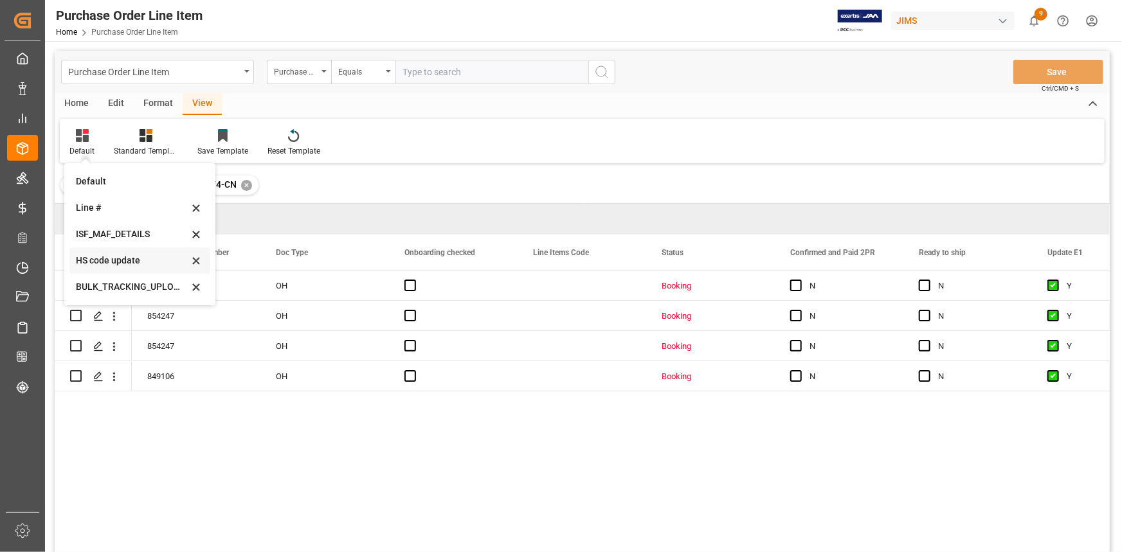
click at [115, 259] on div "HS code update" at bounding box center [132, 261] width 113 height 14
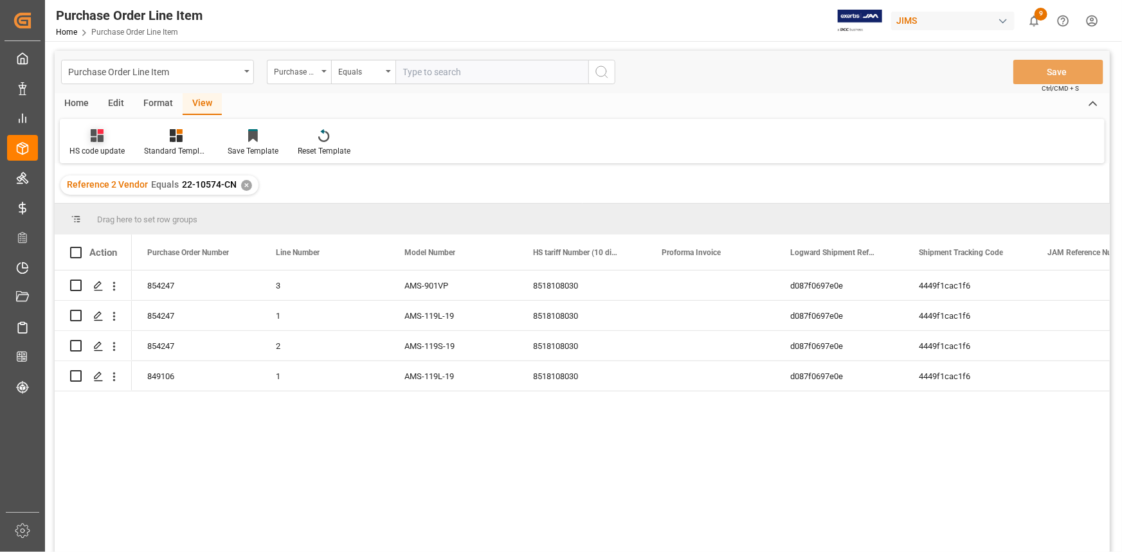
click at [96, 147] on div "HS code update" at bounding box center [96, 151] width 55 height 12
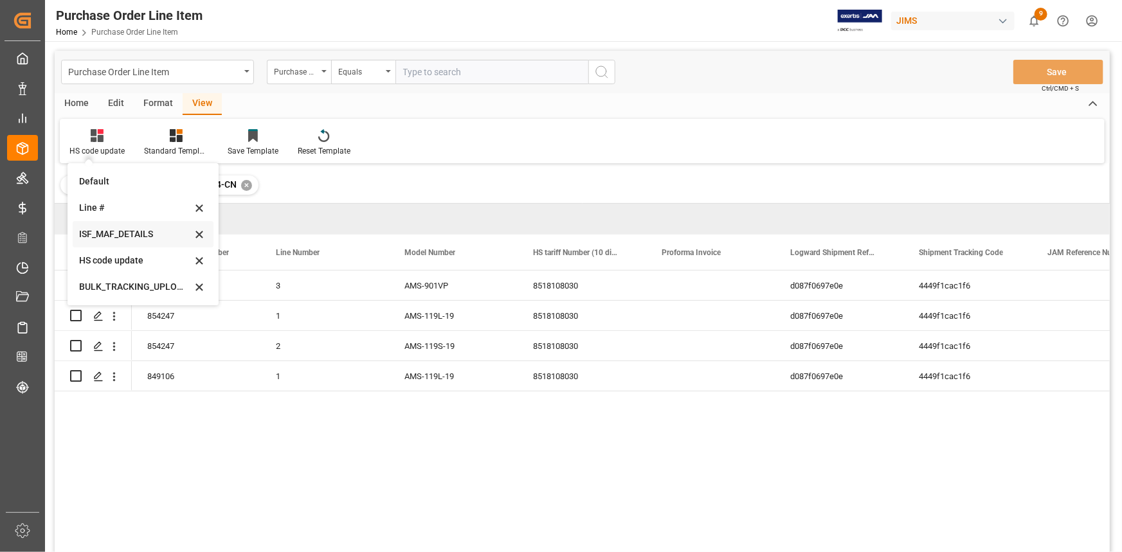
click at [116, 233] on div "ISF_MAF_DETAILS" at bounding box center [135, 235] width 113 height 14
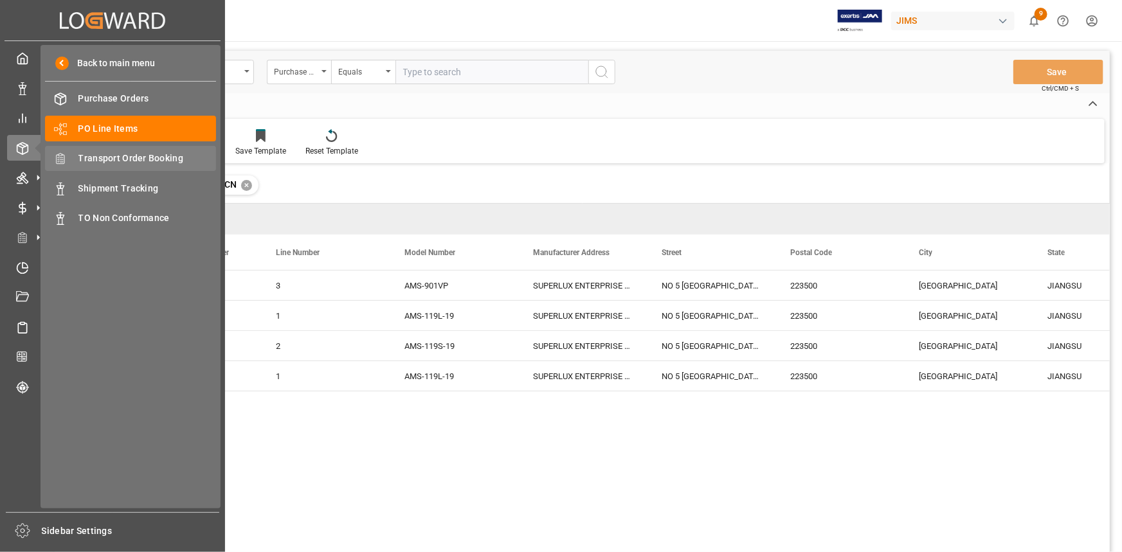
click at [119, 155] on span "Transport Order Booking" at bounding box center [147, 159] width 138 height 14
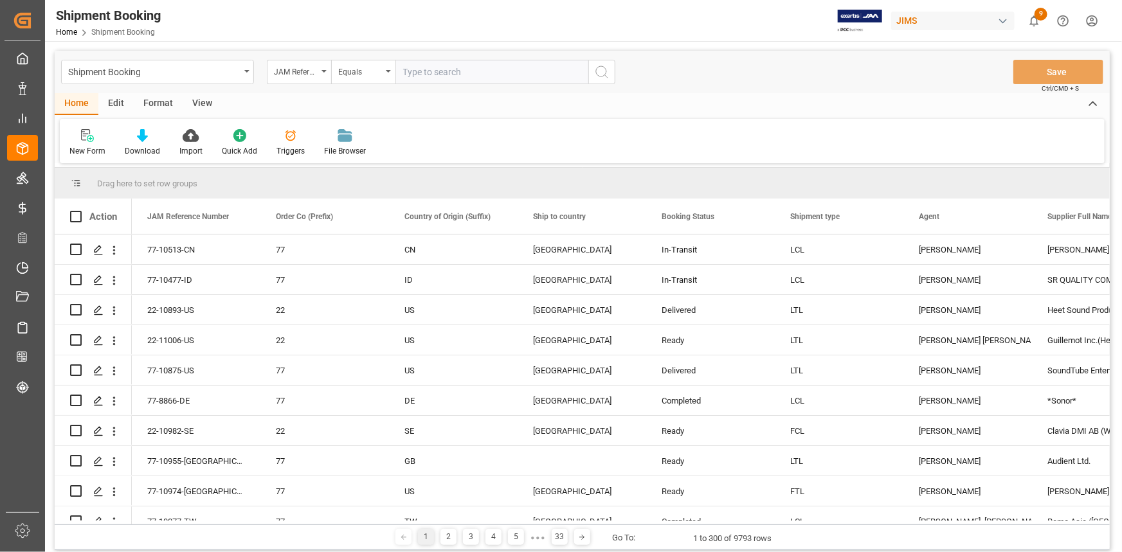
click at [415, 71] on input "text" at bounding box center [491, 72] width 193 height 24
paste input "22-10574-CN"
type input "22-10574-CN"
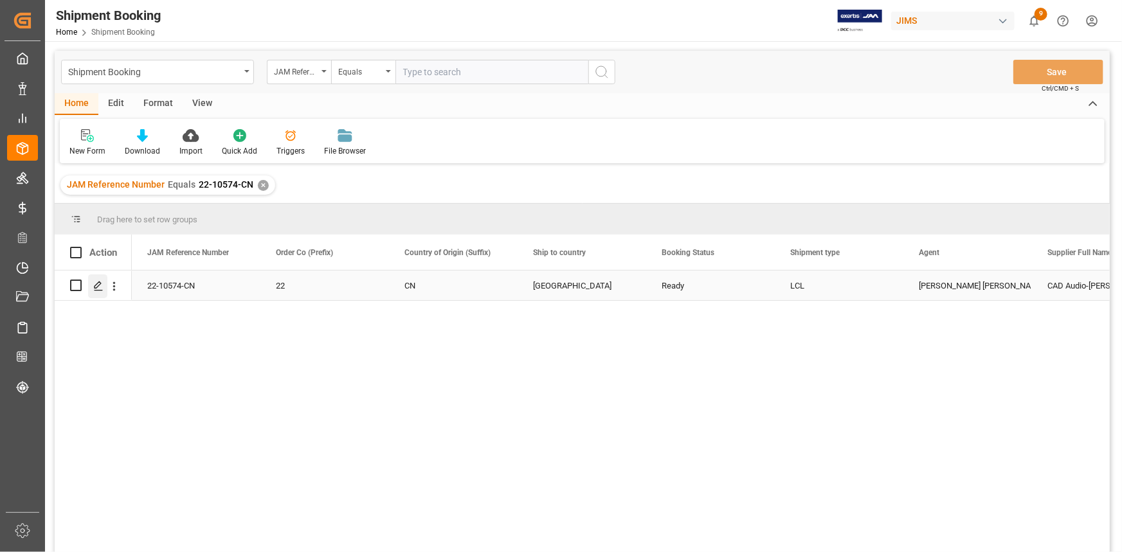
click at [95, 286] on polygon "Press SPACE to select this row." at bounding box center [98, 285] width 6 height 6
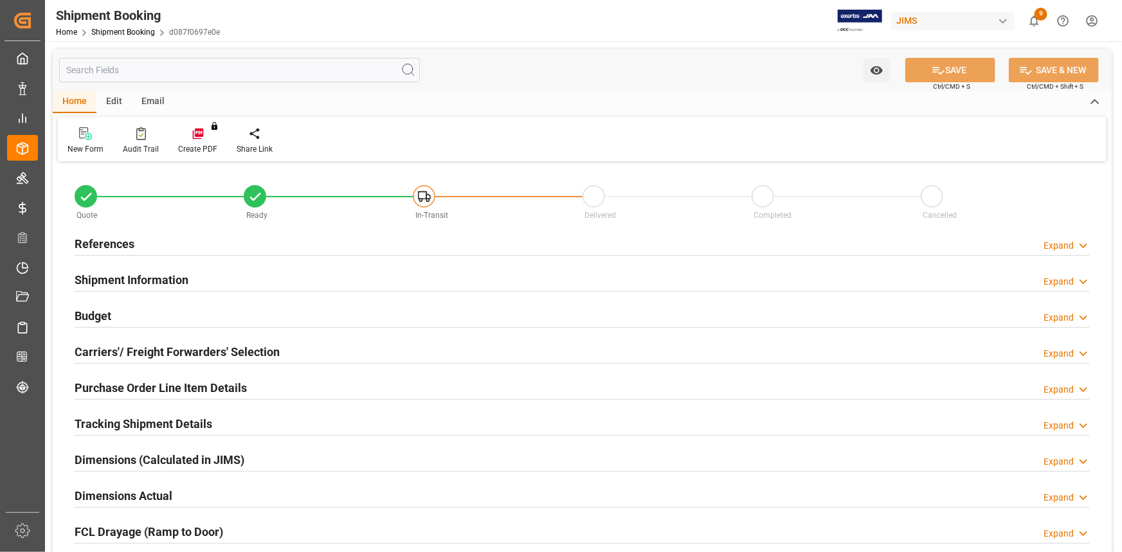
type input "0"
type input "45"
type input "[DATE]"
click at [185, 239] on div "References Expand" at bounding box center [582, 243] width 1015 height 24
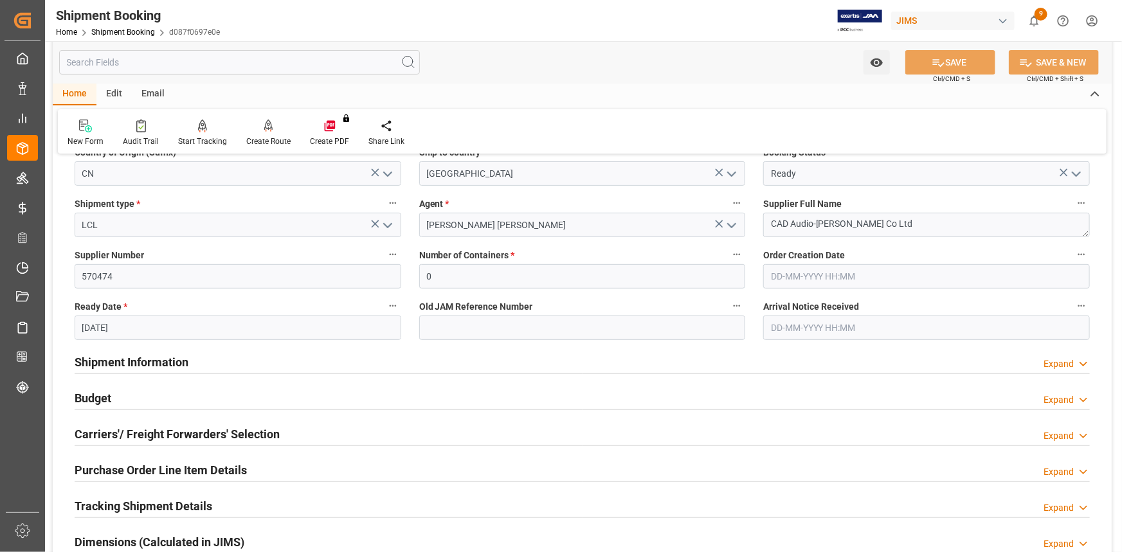
scroll to position [233, 0]
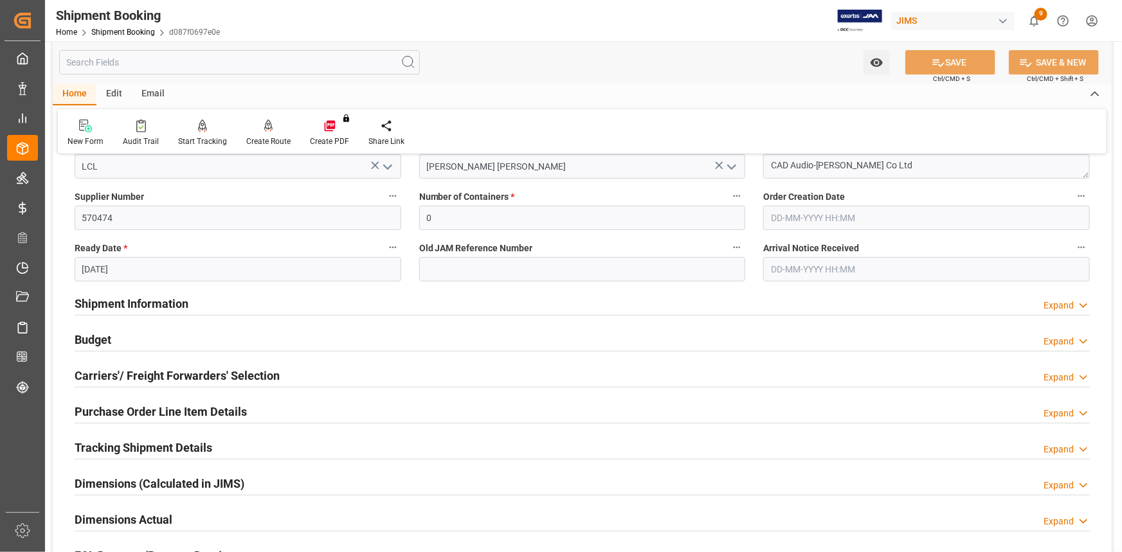
click at [247, 300] on div "Shipment Information Expand" at bounding box center [582, 303] width 1015 height 24
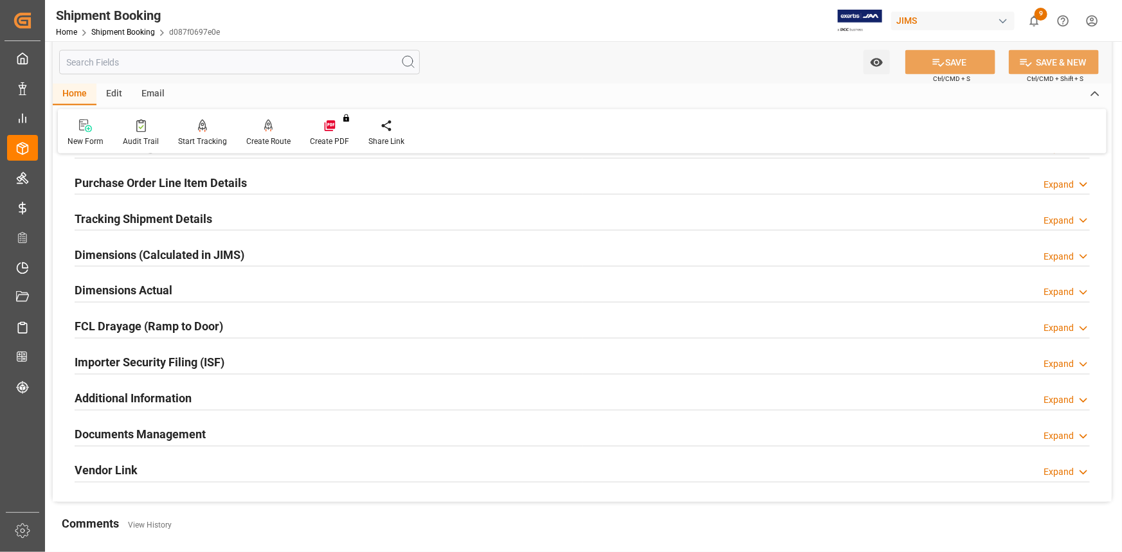
scroll to position [994, 0]
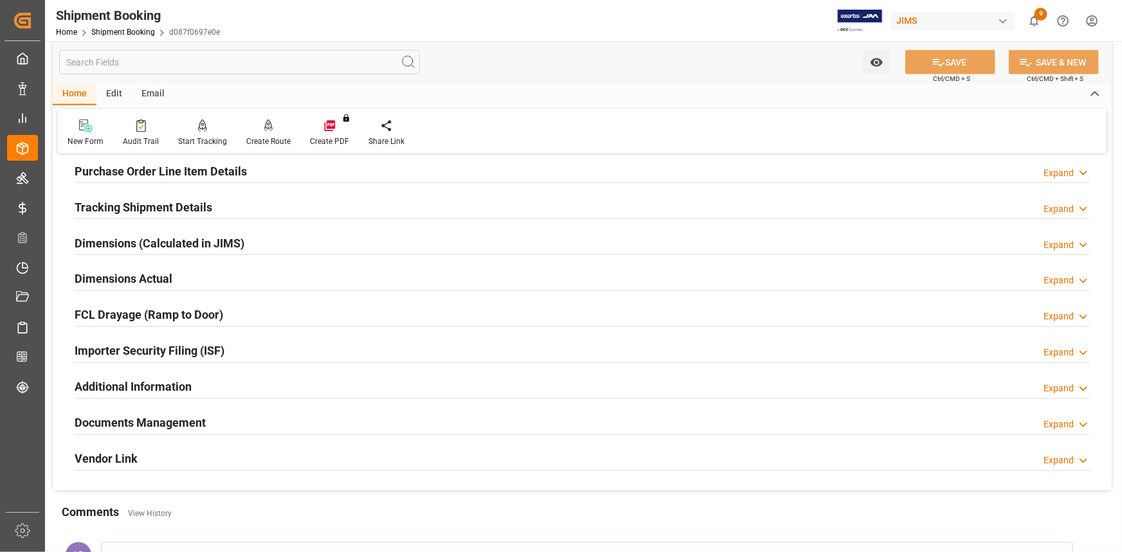
click at [329, 349] on div "Importer Security Filing (ISF) Expand" at bounding box center [582, 350] width 1015 height 24
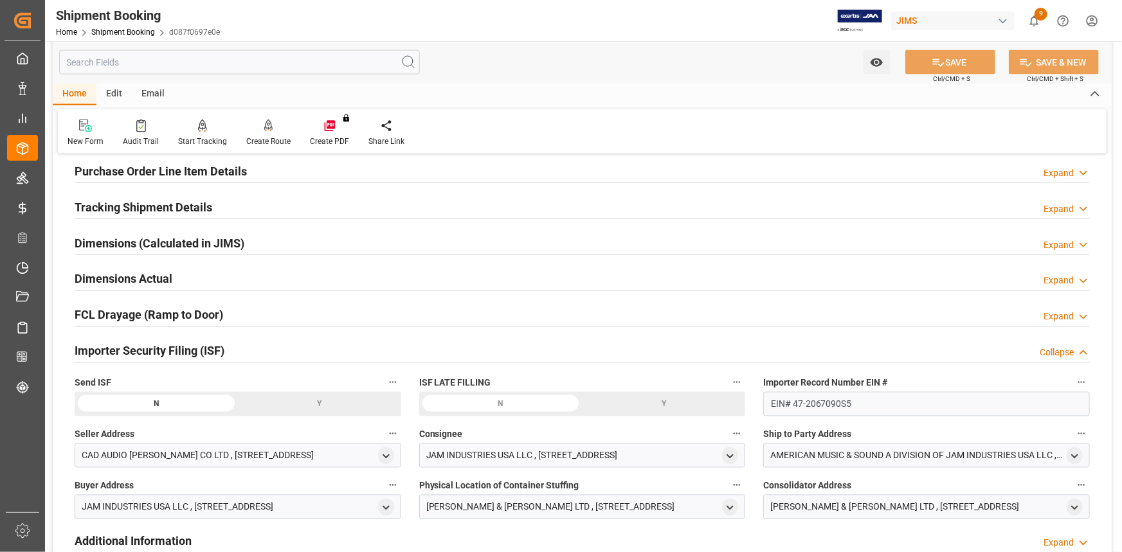
scroll to position [1052, 0]
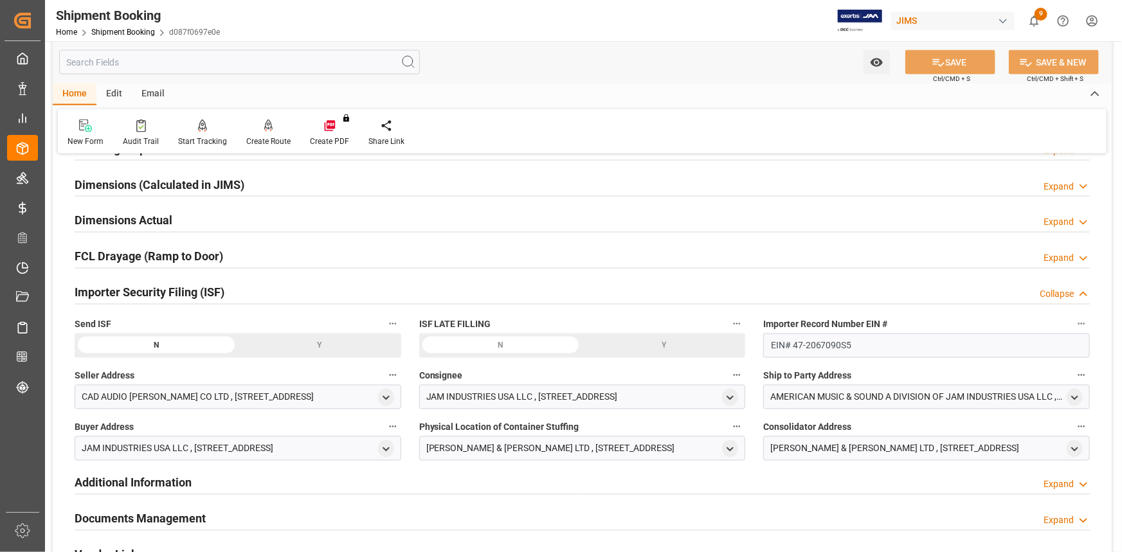
click at [318, 347] on div "Y" at bounding box center [319, 346] width 163 height 24
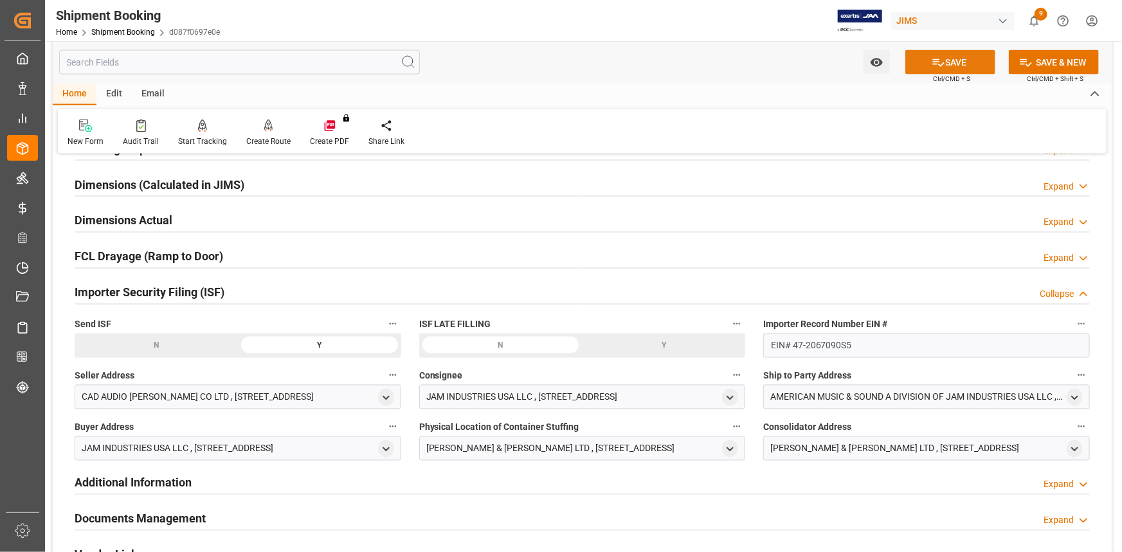
click at [939, 65] on icon at bounding box center [939, 63] width 12 height 8
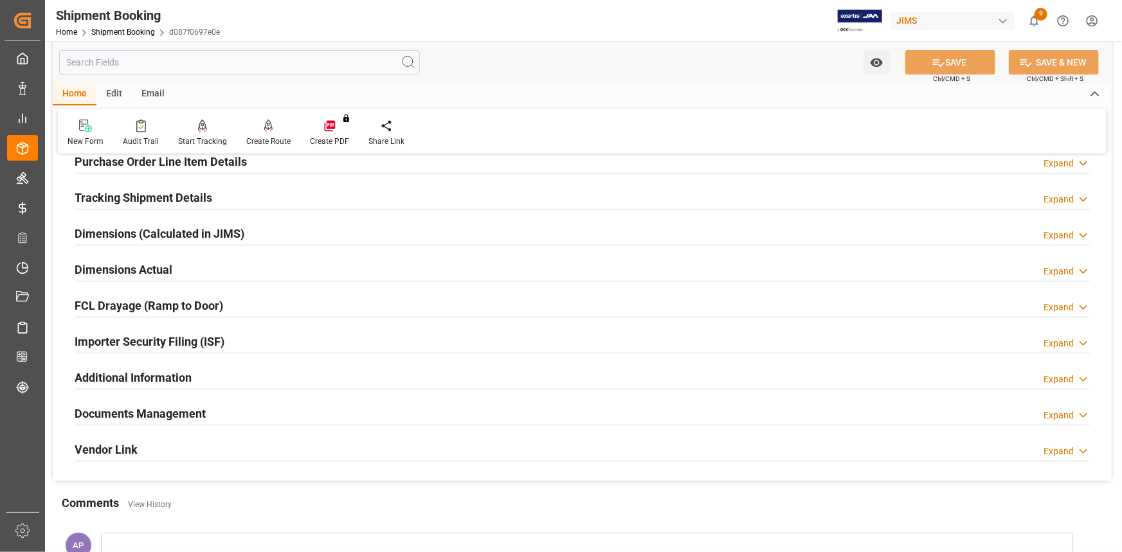
scroll to position [159, 0]
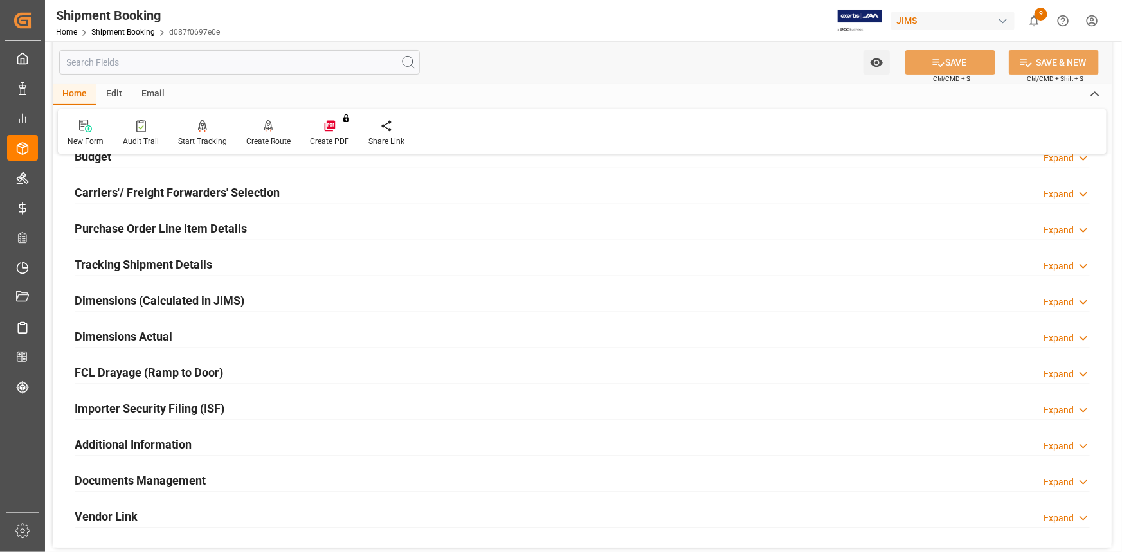
click at [255, 257] on div "Tracking Shipment Details Expand" at bounding box center [582, 263] width 1015 height 24
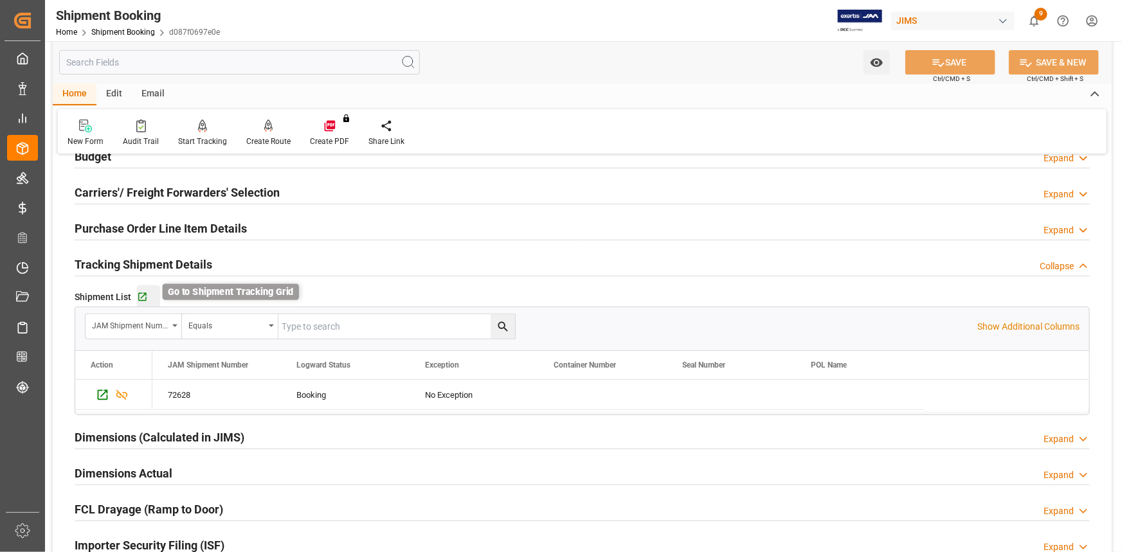
click at [140, 295] on icon "button" at bounding box center [142, 297] width 11 height 11
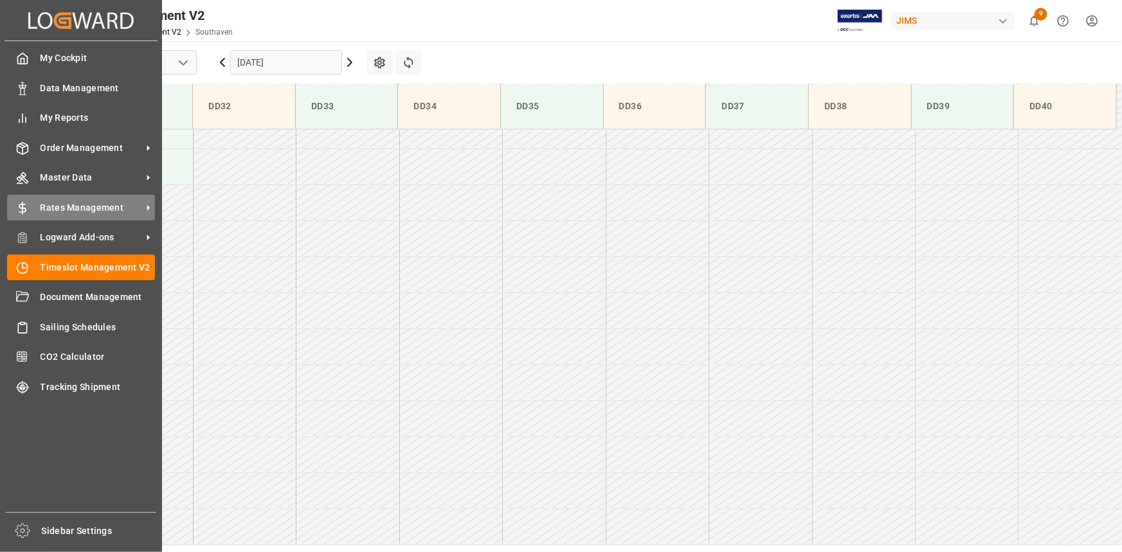
scroll to position [927, 0]
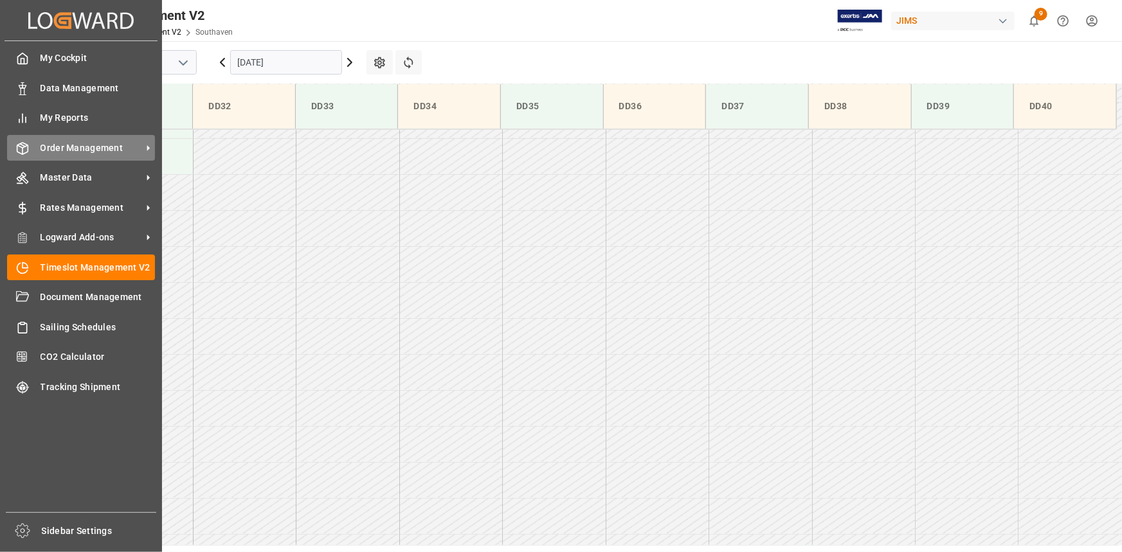
click at [90, 153] on span "Order Management" at bounding box center [92, 148] width 102 height 14
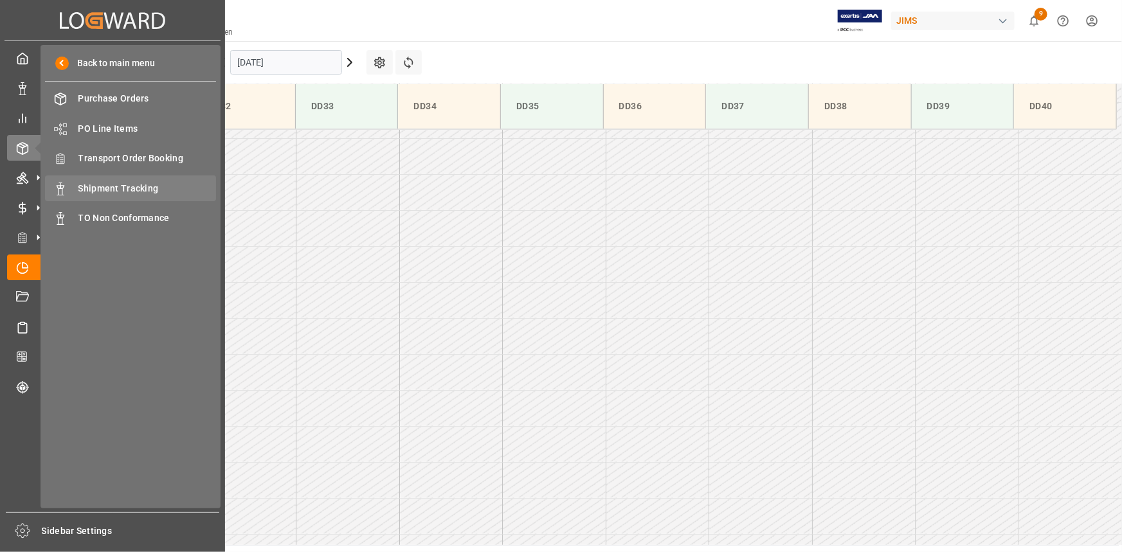
click at [127, 190] on span "Shipment Tracking" at bounding box center [147, 189] width 138 height 14
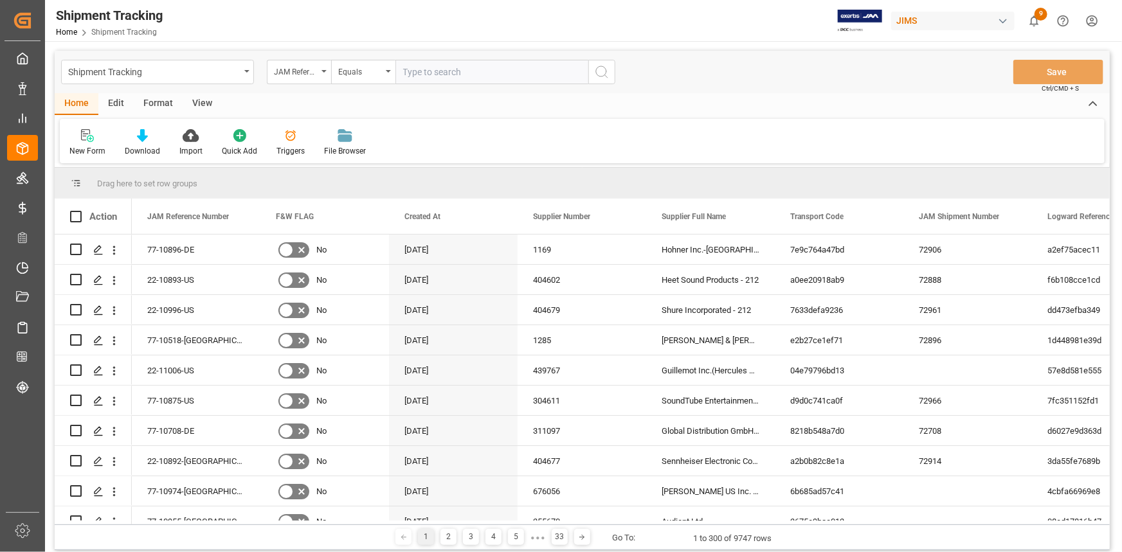
click at [428, 73] on input "text" at bounding box center [491, 72] width 193 height 24
type input "22-10766-US"
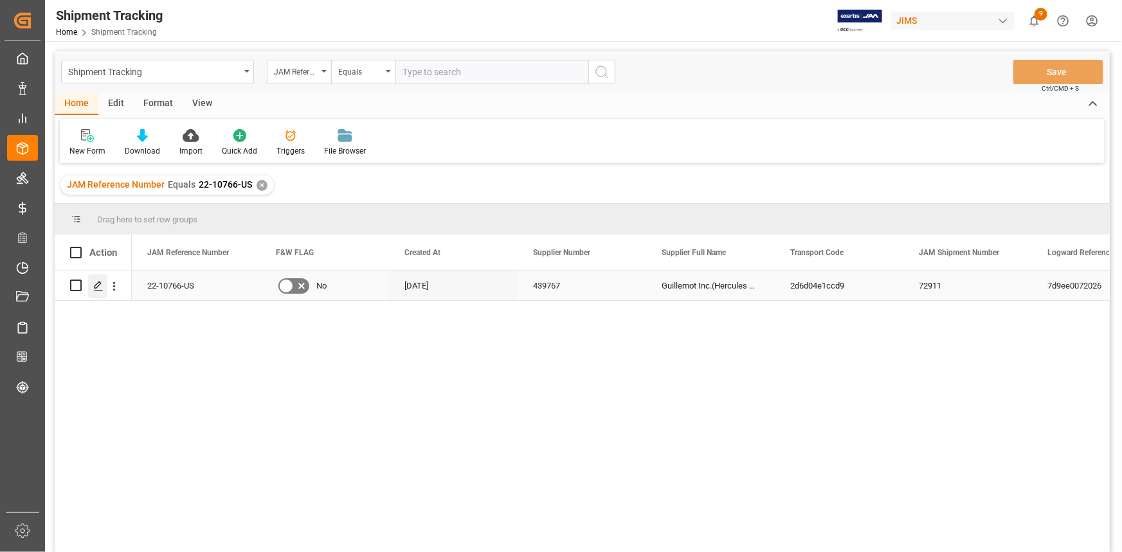
click at [96, 288] on polygon "Press SPACE to select this row." at bounding box center [98, 285] width 6 height 6
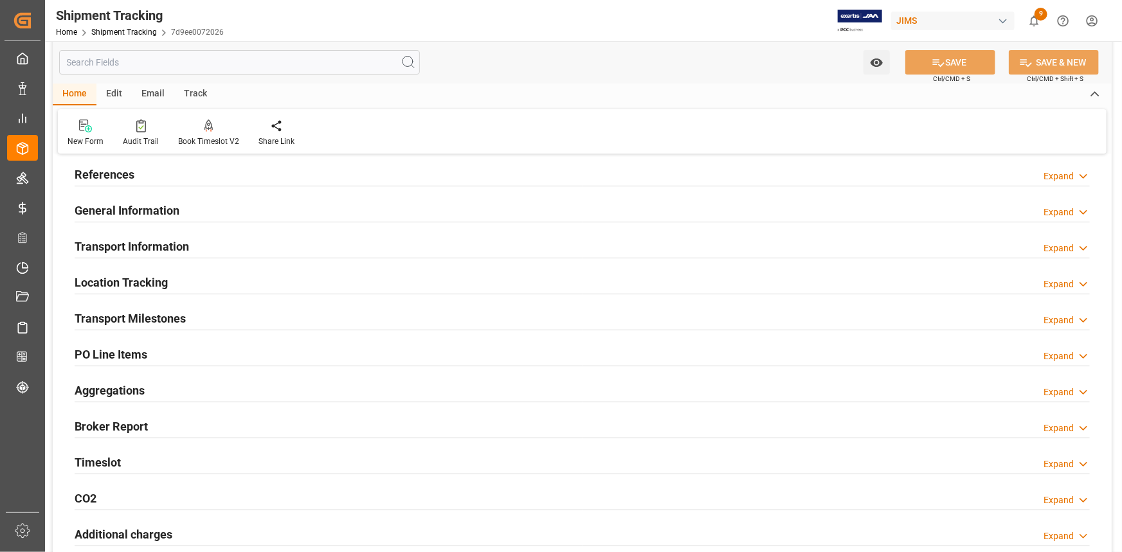
scroll to position [58, 0]
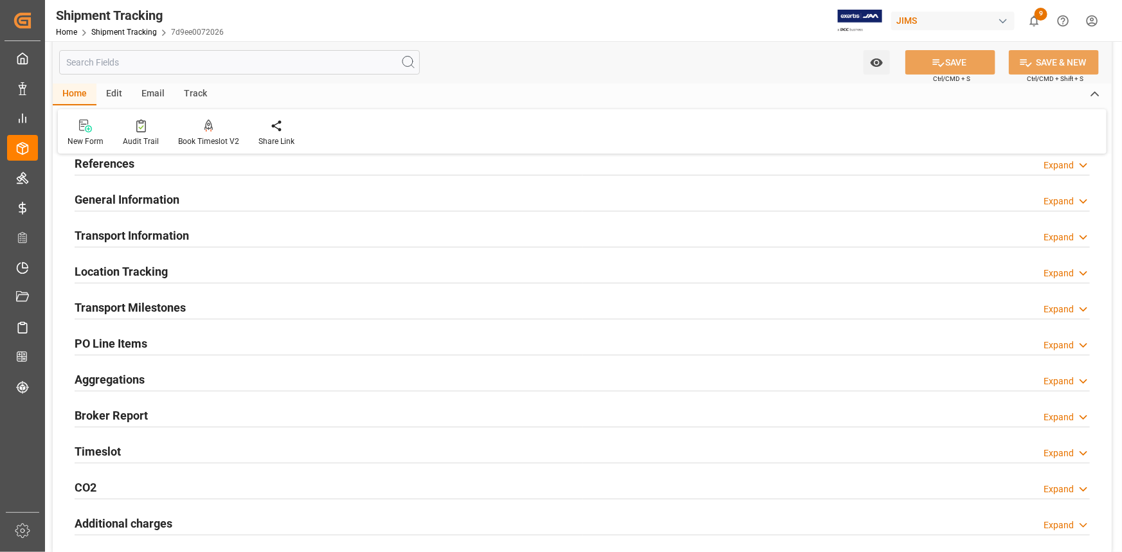
click at [246, 307] on div "Transport Milestones Expand" at bounding box center [582, 307] width 1015 height 24
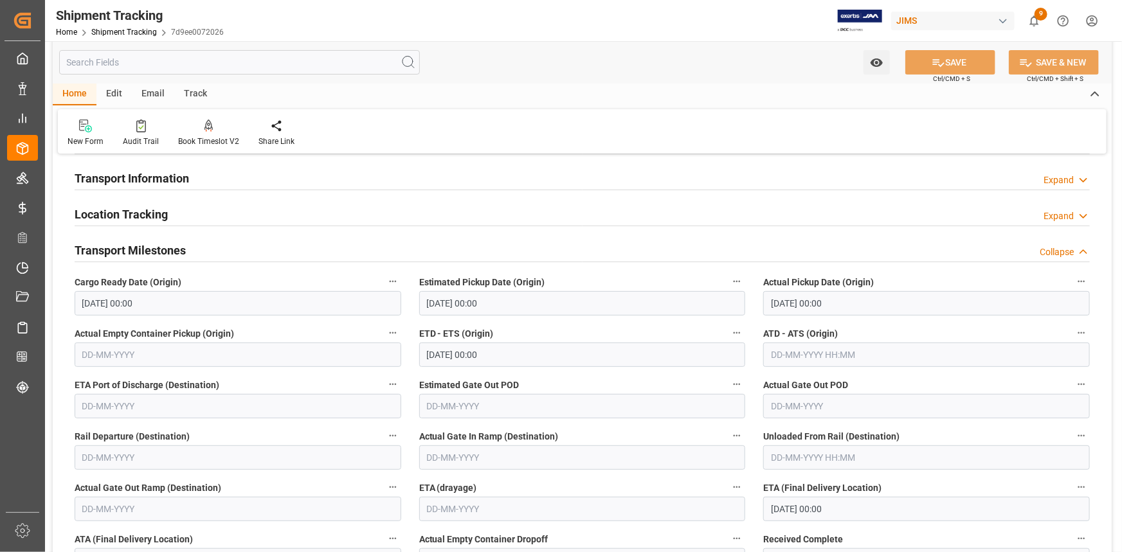
scroll to position [233, 0]
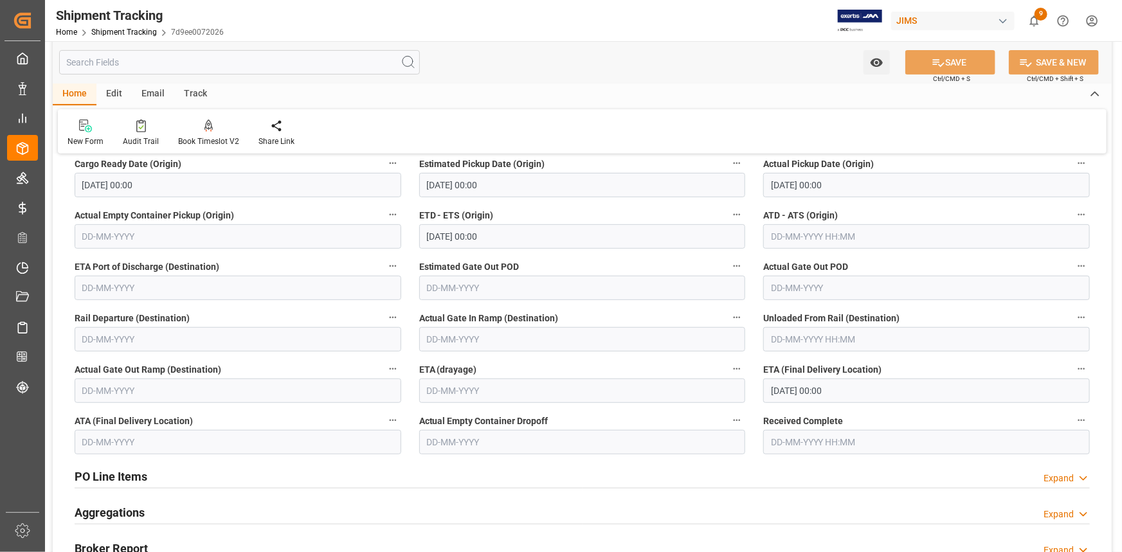
click at [805, 392] on input "15-09-2025 00:00" at bounding box center [926, 391] width 327 height 24
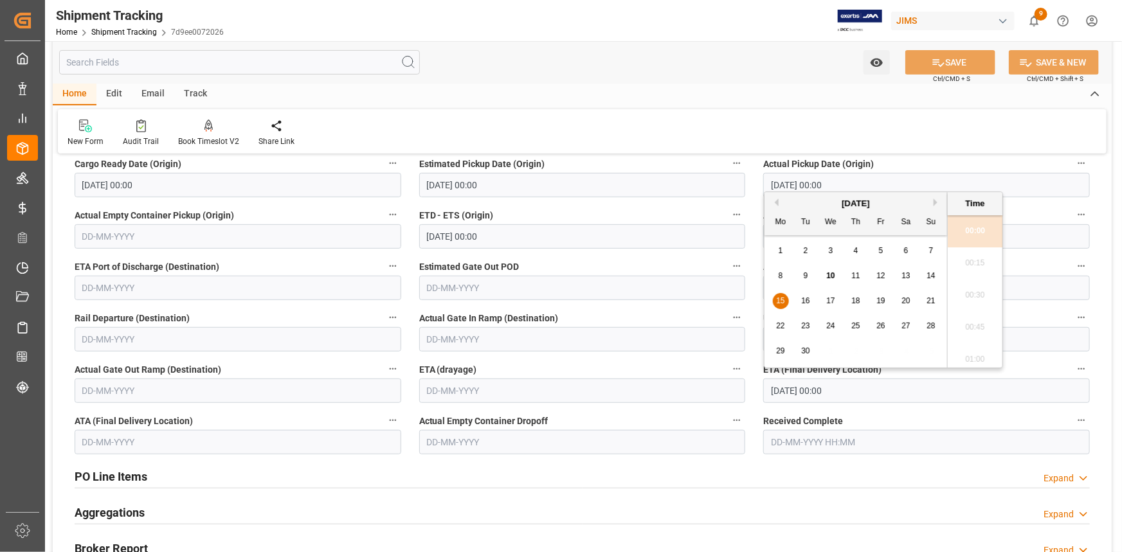
click at [855, 274] on span "11" at bounding box center [855, 275] width 8 height 9
type input "11-09-2025 00:00"
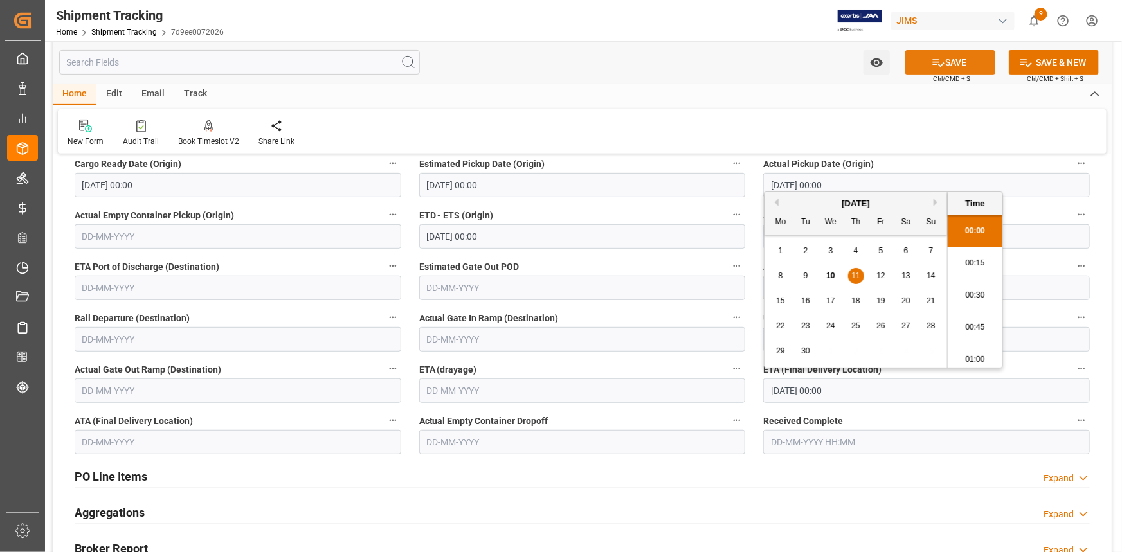
click at [951, 64] on button "SAVE" at bounding box center [950, 62] width 90 height 24
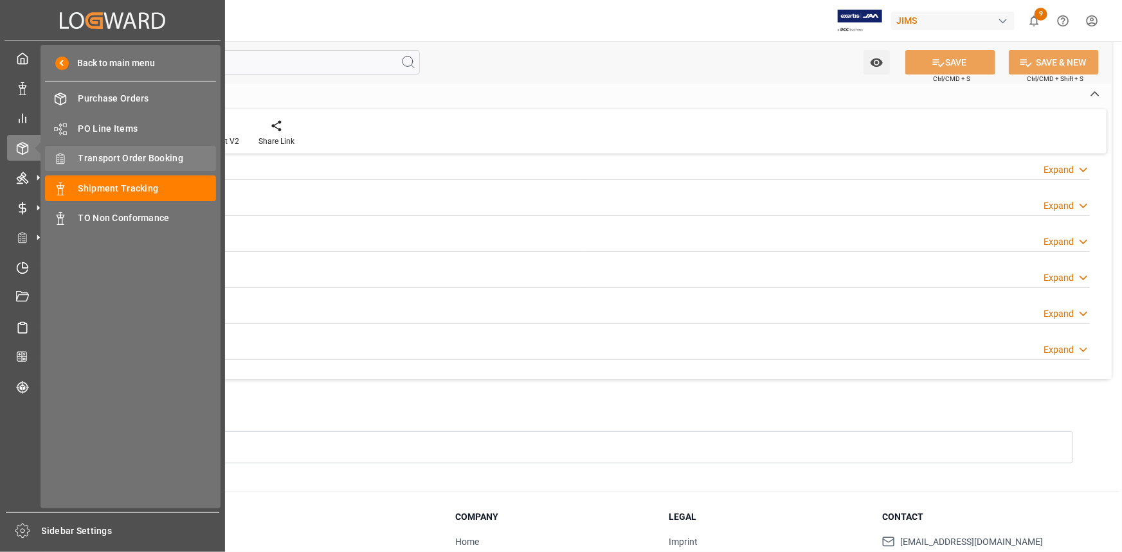
click at [125, 157] on span "Transport Order Booking" at bounding box center [147, 159] width 138 height 14
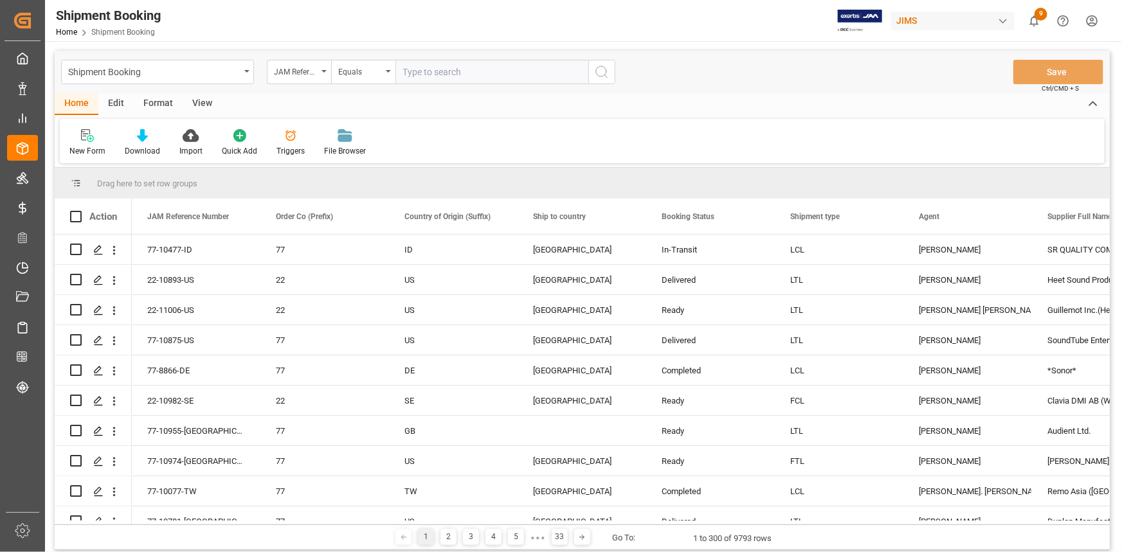
click at [421, 70] on input "text" at bounding box center [491, 72] width 193 height 24
type input "22-9843-IT"
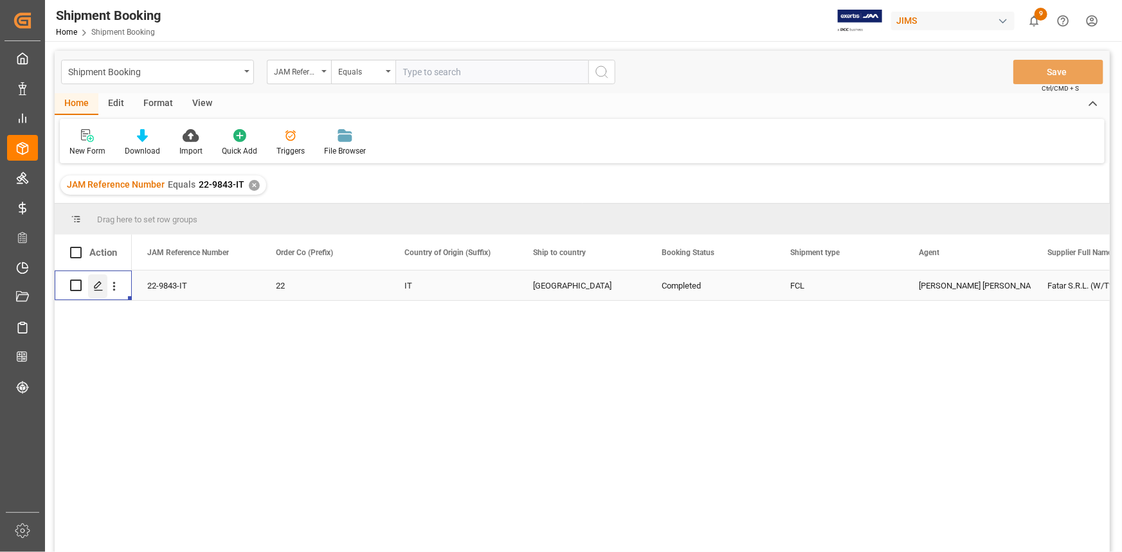
click at [104, 289] on div "Press SPACE to select this row." at bounding box center [97, 287] width 19 height 24
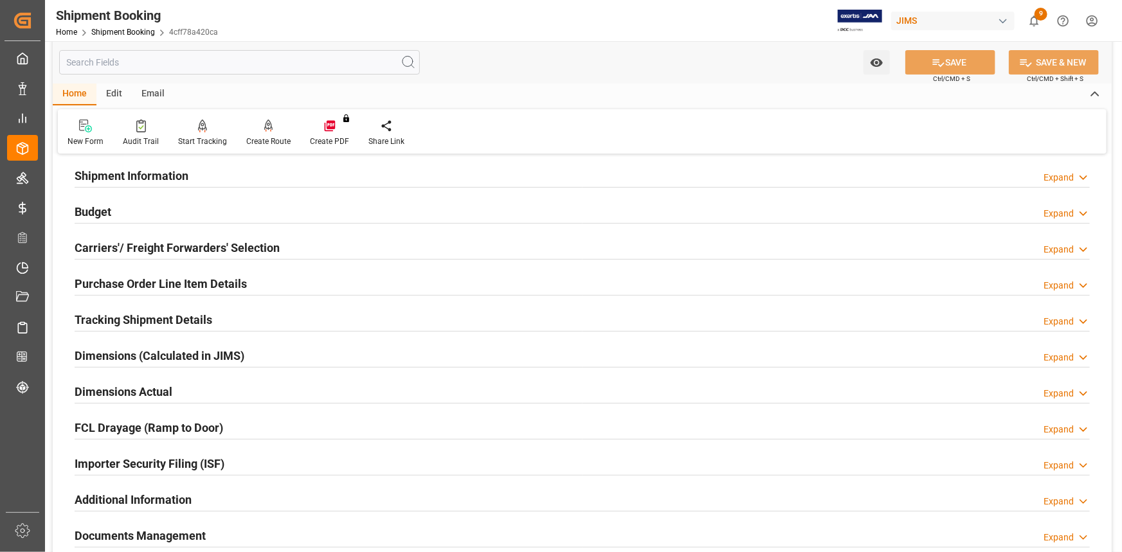
scroll to position [116, 0]
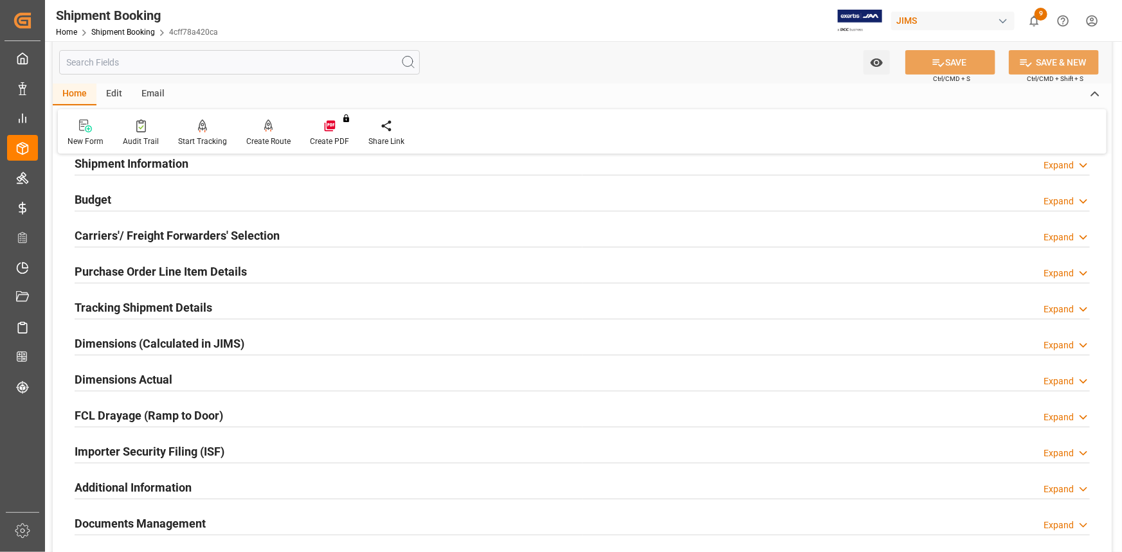
click at [255, 312] on div "Tracking Shipment Details Expand" at bounding box center [582, 307] width 1015 height 24
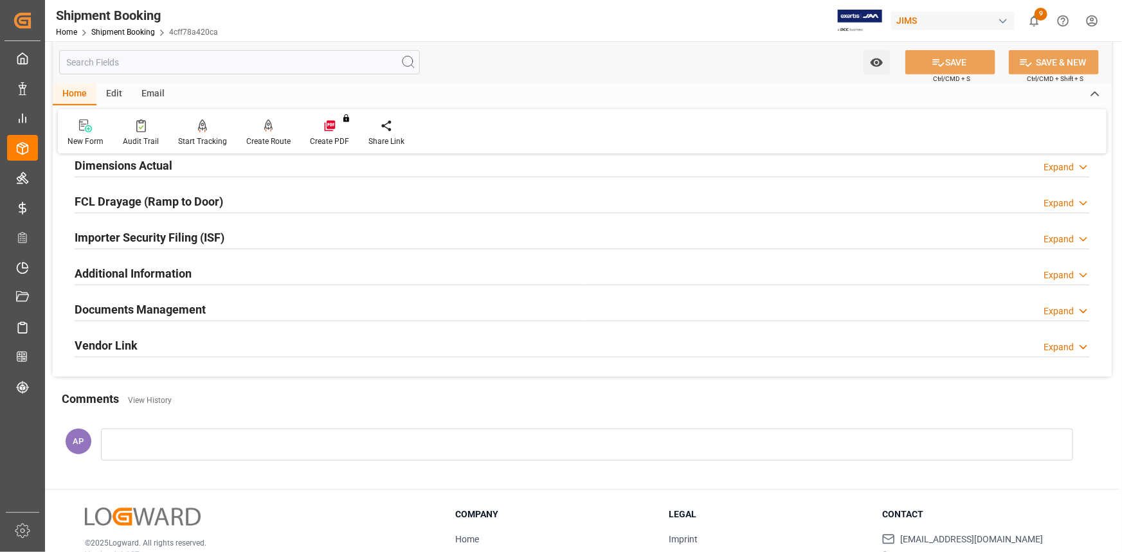
click at [239, 307] on div "Documents Management Expand" at bounding box center [582, 308] width 1015 height 24
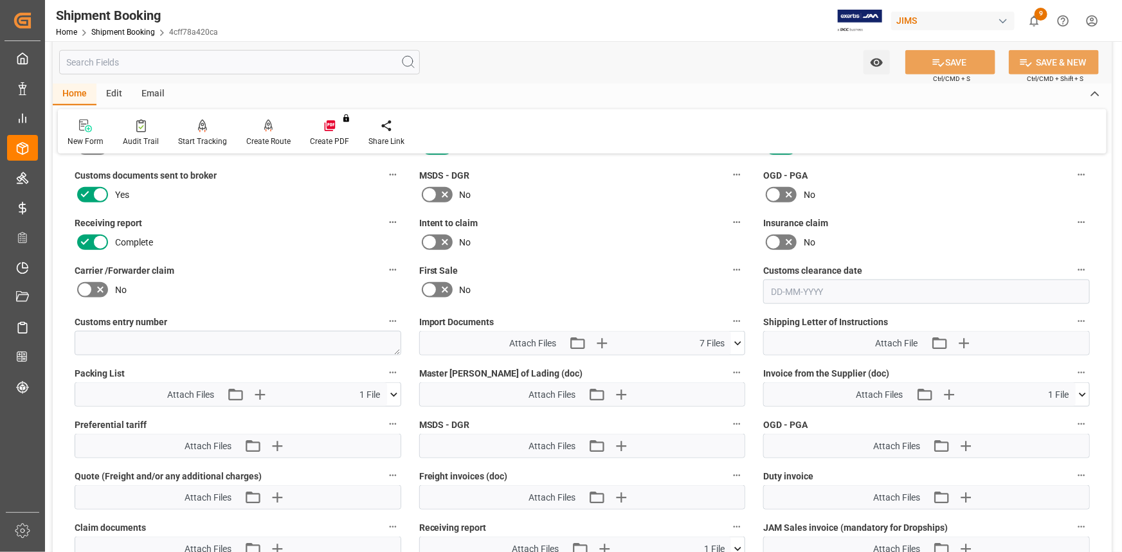
scroll to position [701, 0]
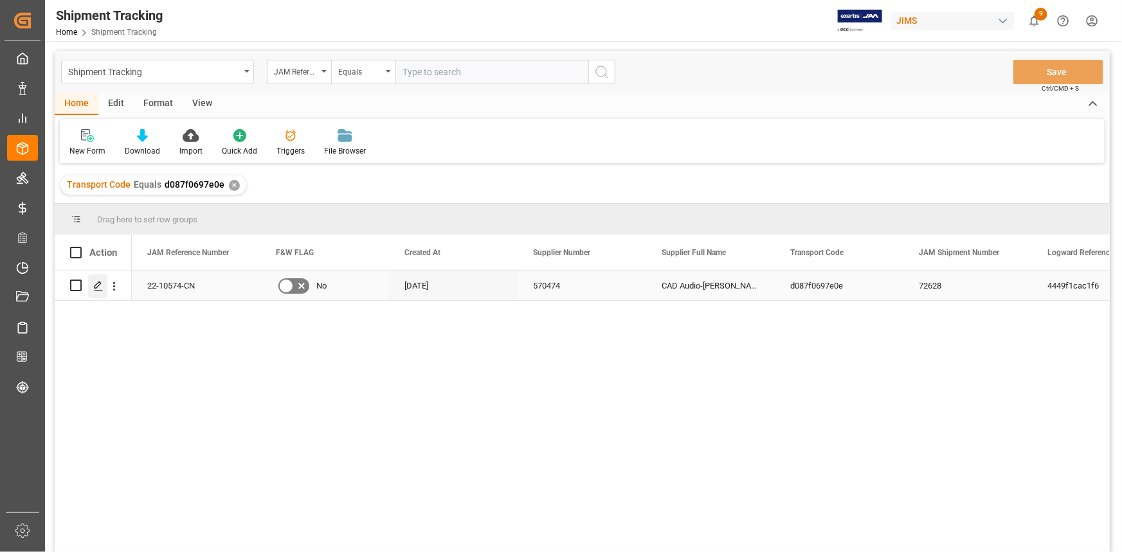
click at [98, 285] on polygon "Press SPACE to select this row." at bounding box center [98, 285] width 6 height 6
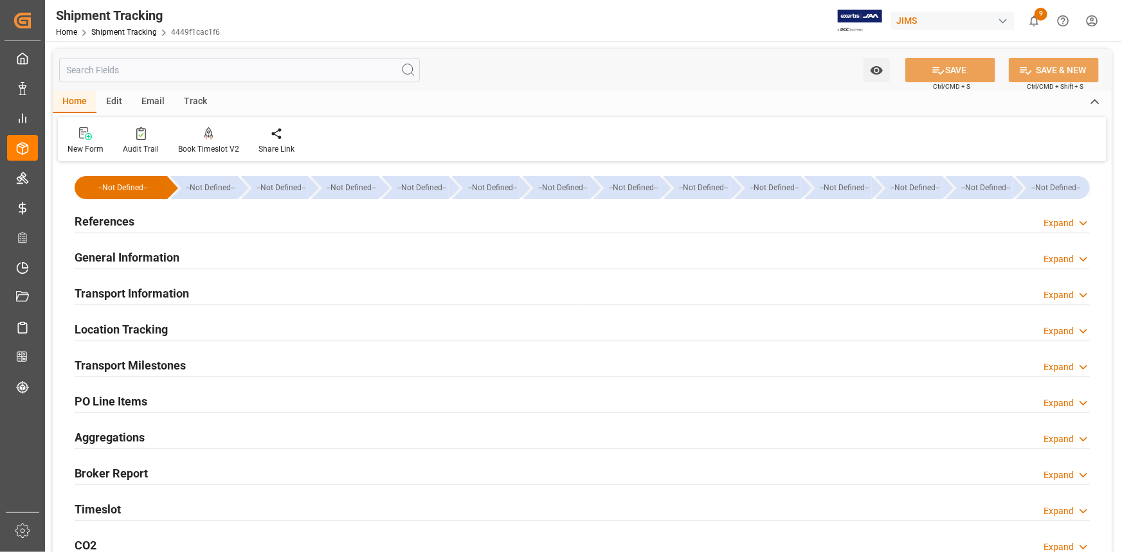
type input "[DATE]"
click at [174, 216] on div "References Expand" at bounding box center [582, 220] width 1015 height 24
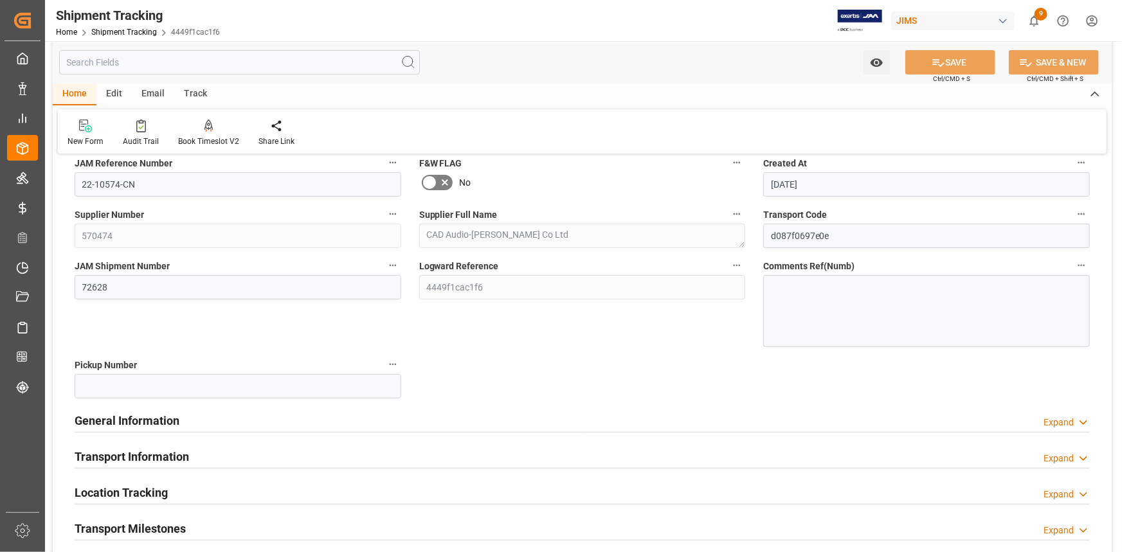
scroll to position [116, 0]
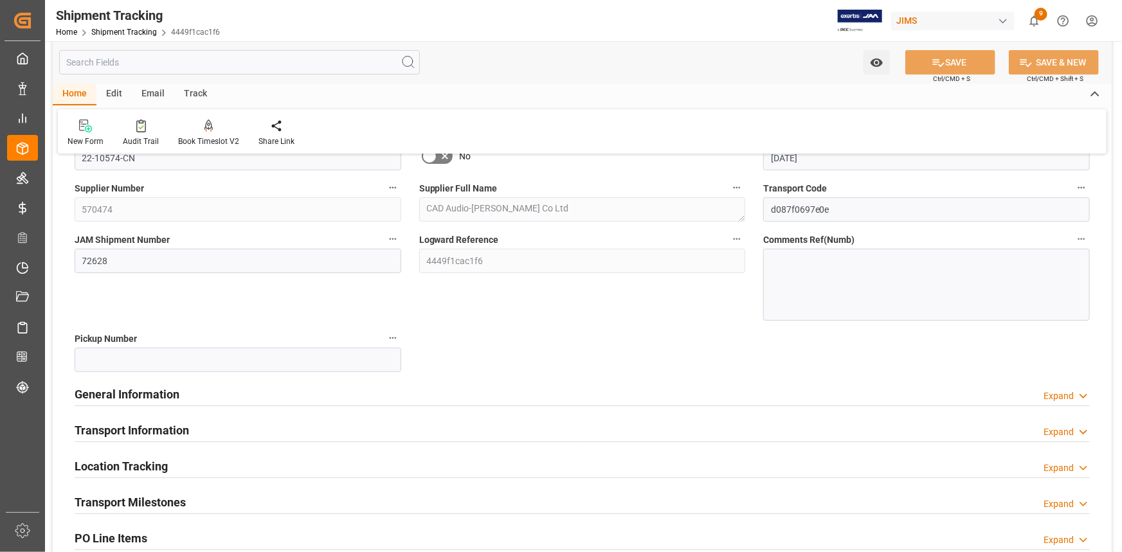
click at [264, 399] on div "General Information Expand" at bounding box center [582, 393] width 1015 height 24
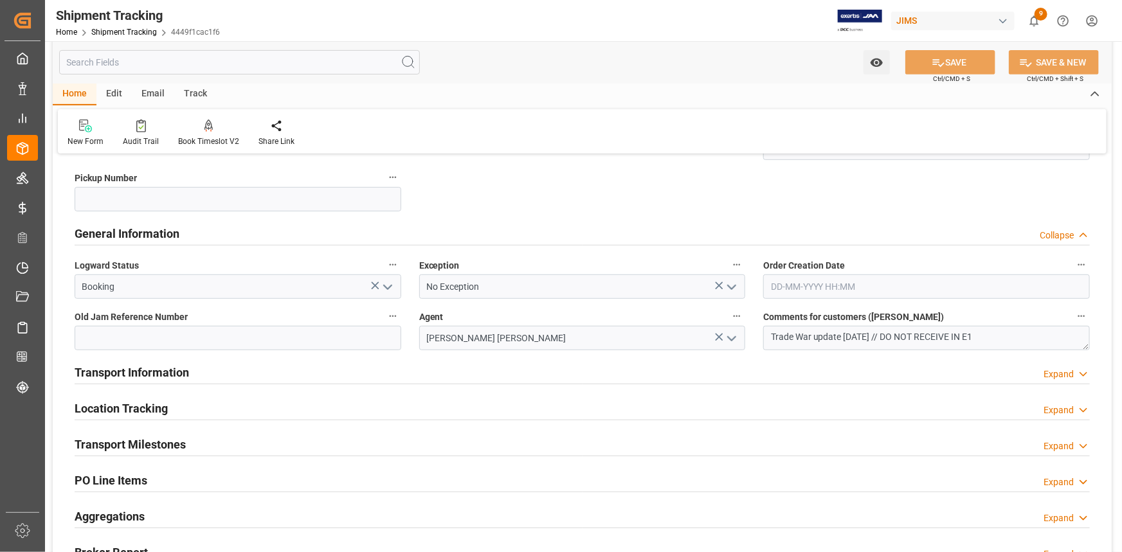
scroll to position [292, 0]
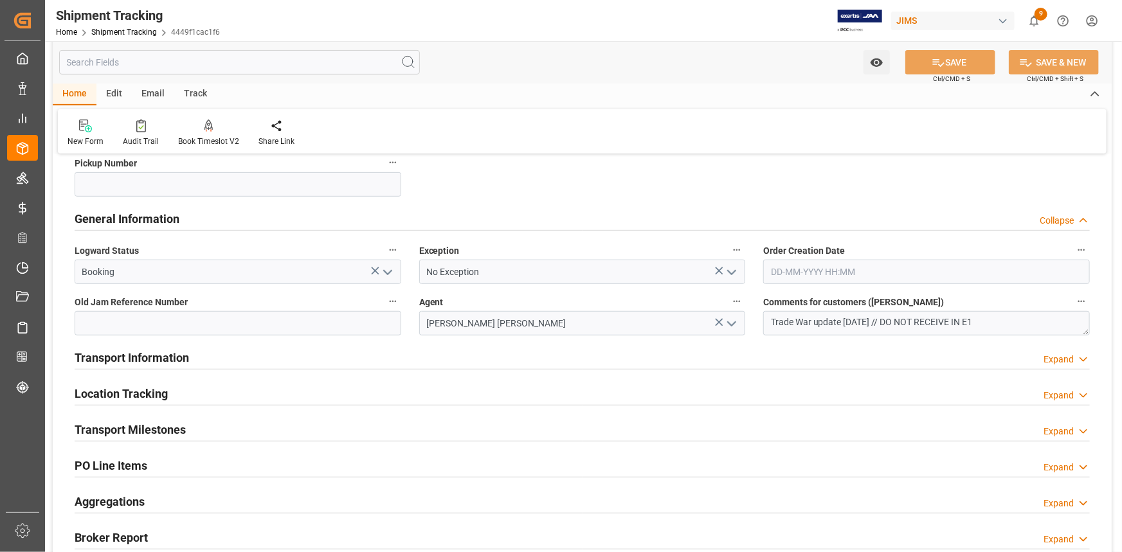
click at [254, 357] on div "Transport Information Expand" at bounding box center [582, 357] width 1015 height 24
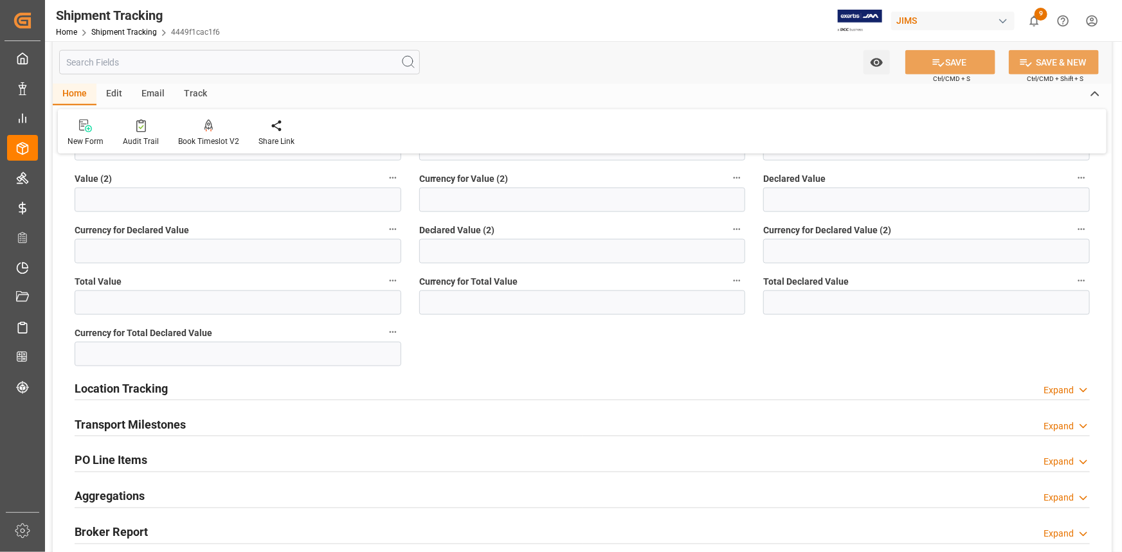
scroll to position [818, 0]
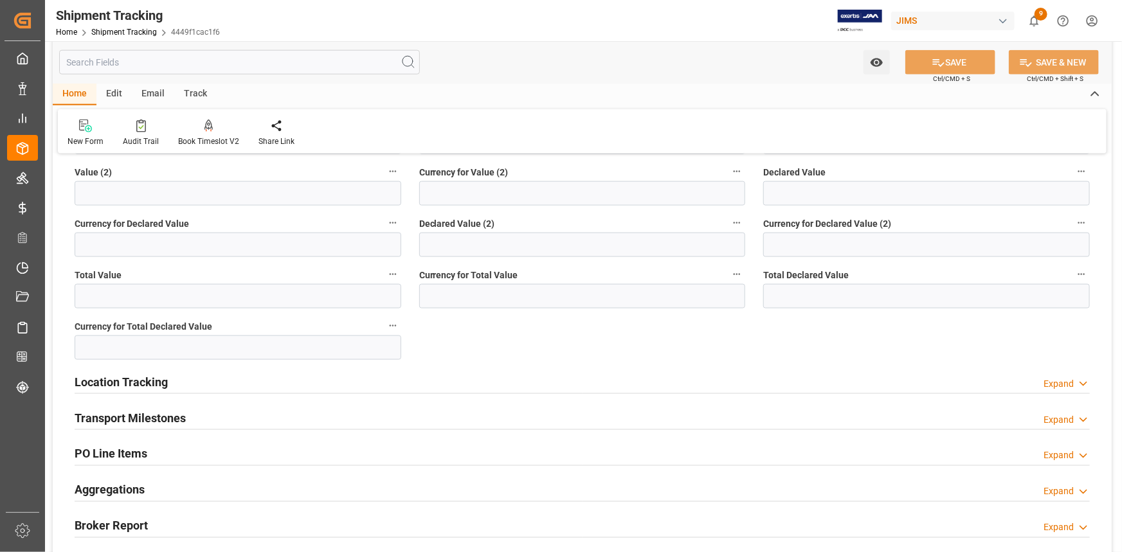
click at [245, 386] on div "Location Tracking Expand" at bounding box center [582, 381] width 1015 height 24
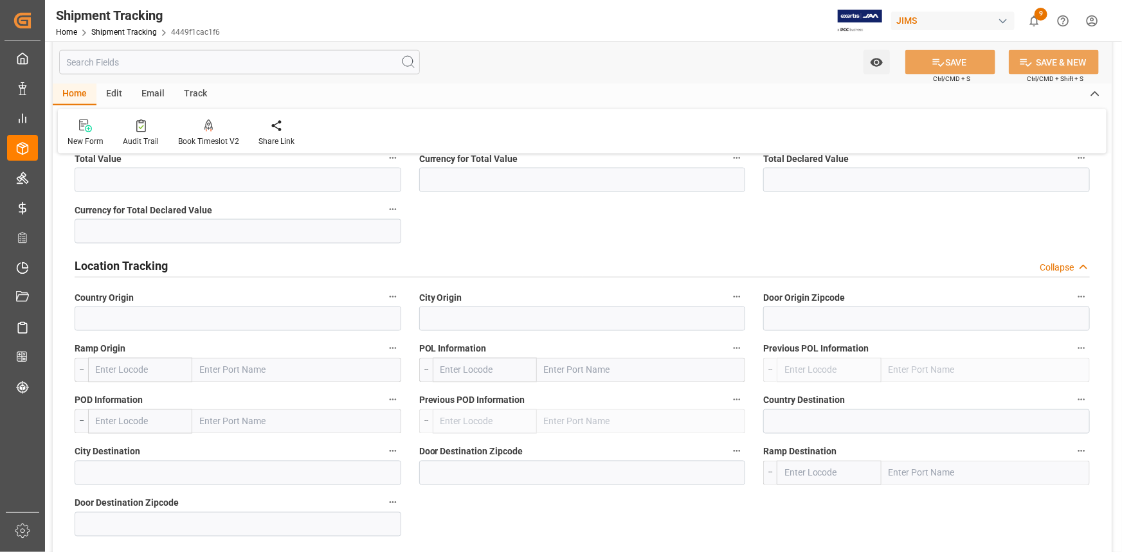
scroll to position [935, 0]
click at [223, 268] on div "Location Tracking Collapse" at bounding box center [582, 264] width 1015 height 24
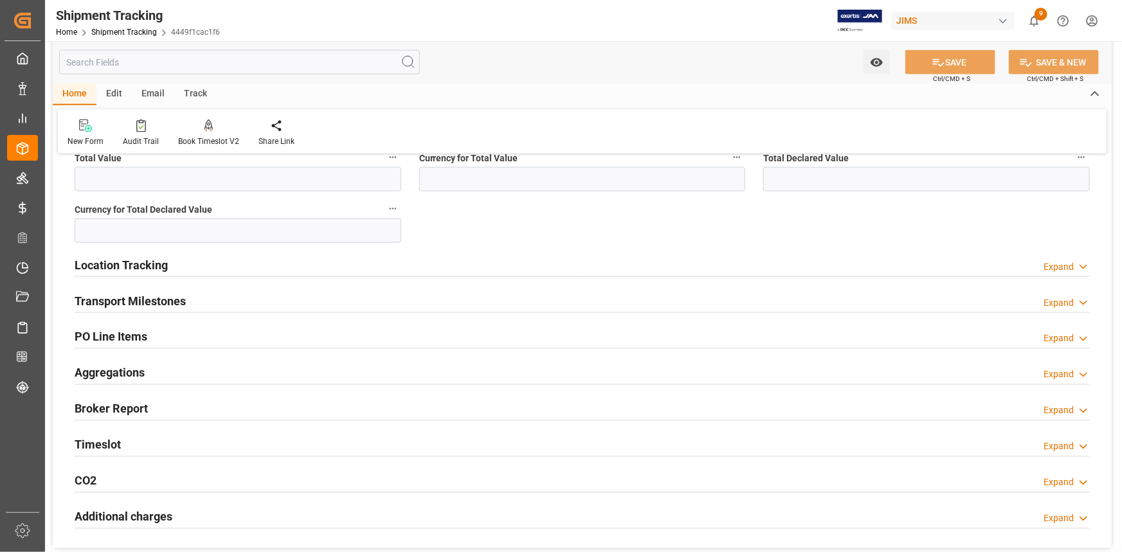
click at [220, 304] on div "Transport Milestones Expand" at bounding box center [582, 300] width 1015 height 24
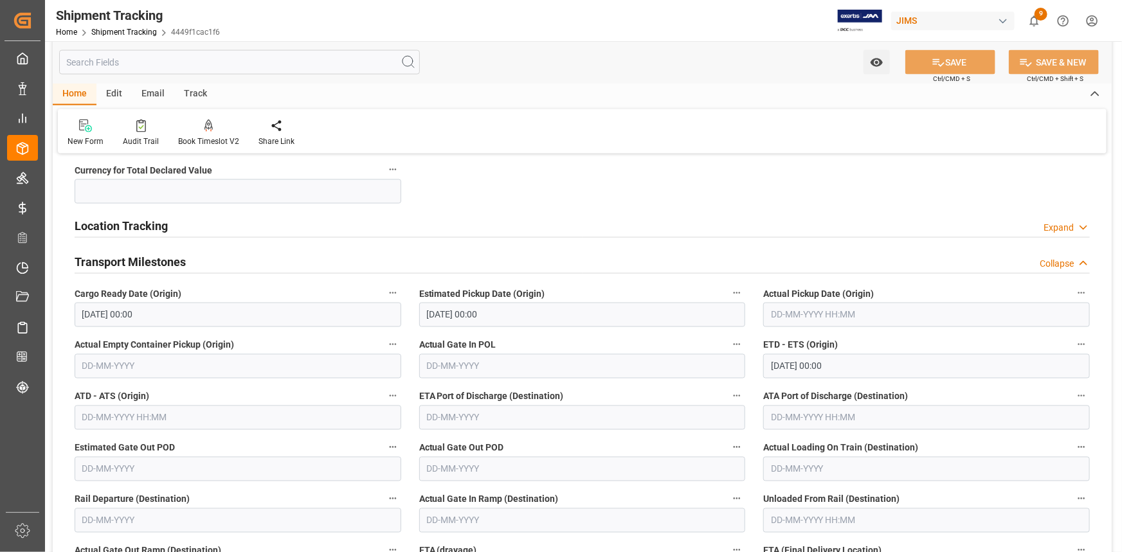
scroll to position [1052, 0]
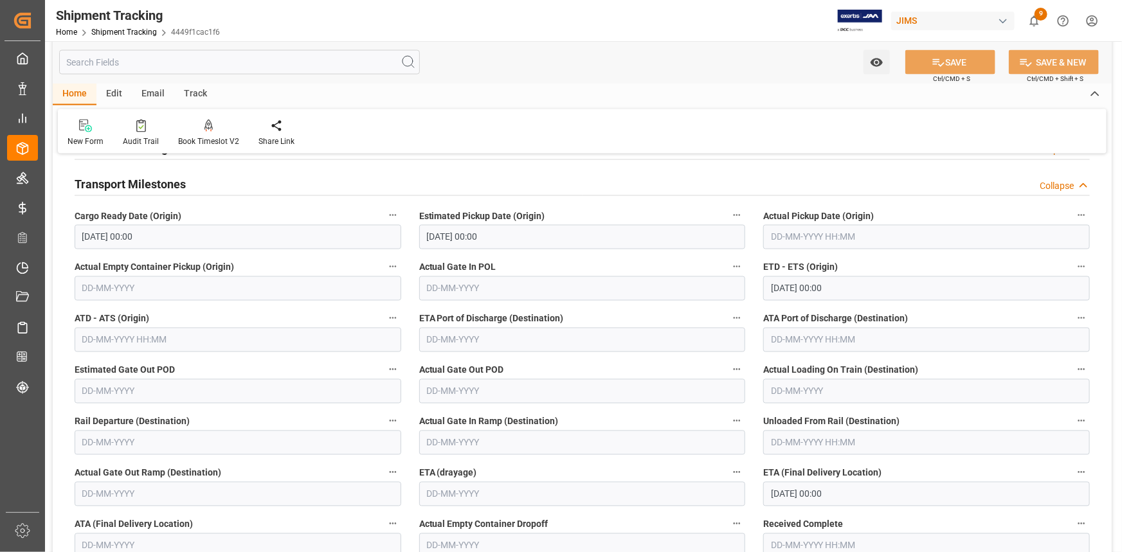
click at [847, 280] on input "10-09-2025 00:00" at bounding box center [926, 289] width 327 height 24
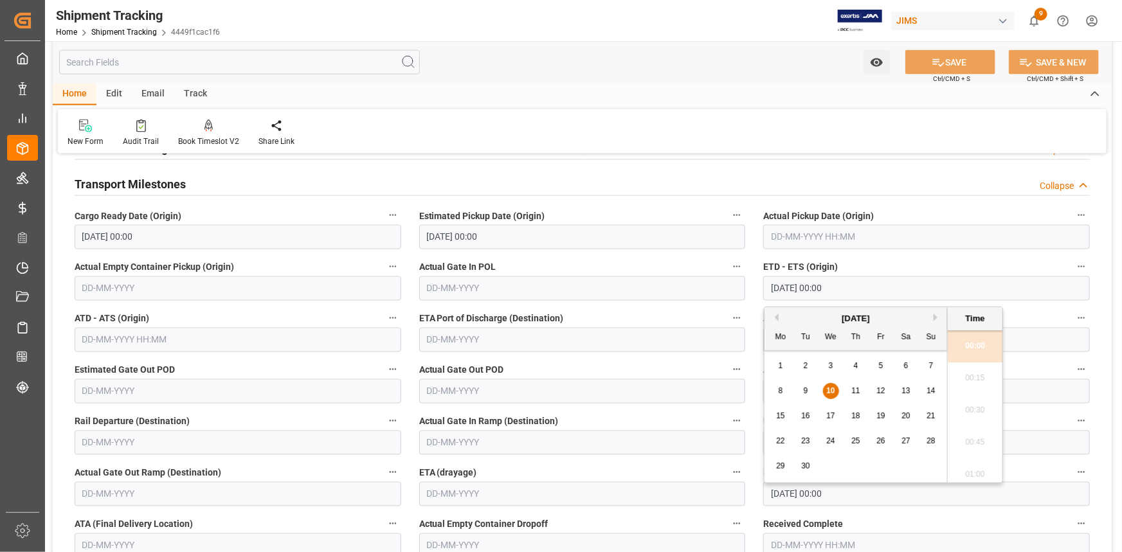
click at [829, 414] on span "17" at bounding box center [830, 416] width 8 height 9
type input "17-09-2025 00:00"
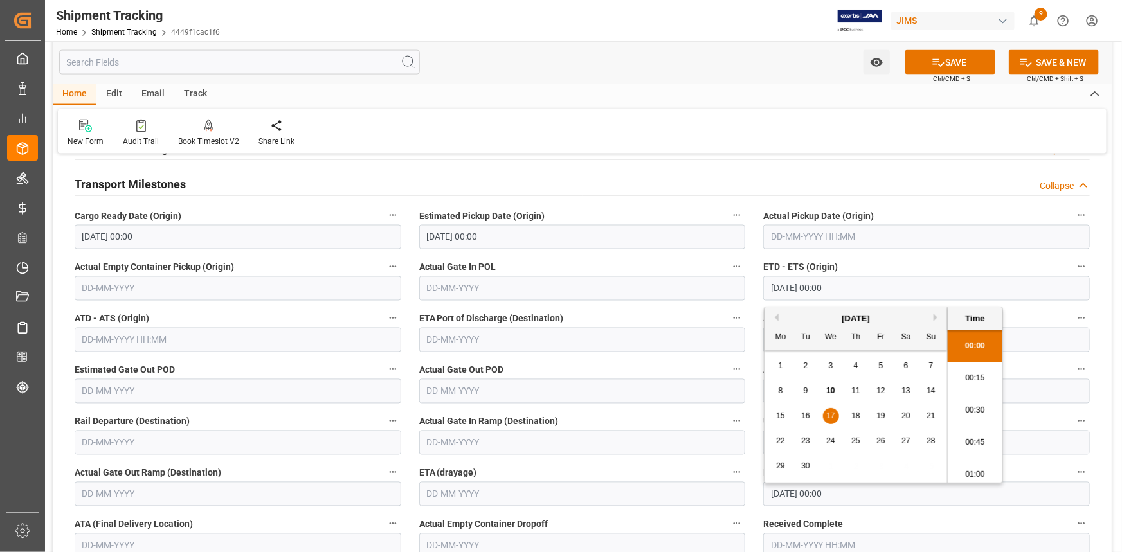
click at [687, 318] on label "ETA Port of Discharge (Destination)" at bounding box center [582, 319] width 327 height 18
click at [729, 318] on button "ETA Port of Discharge (Destination)" at bounding box center [737, 318] width 17 height 17
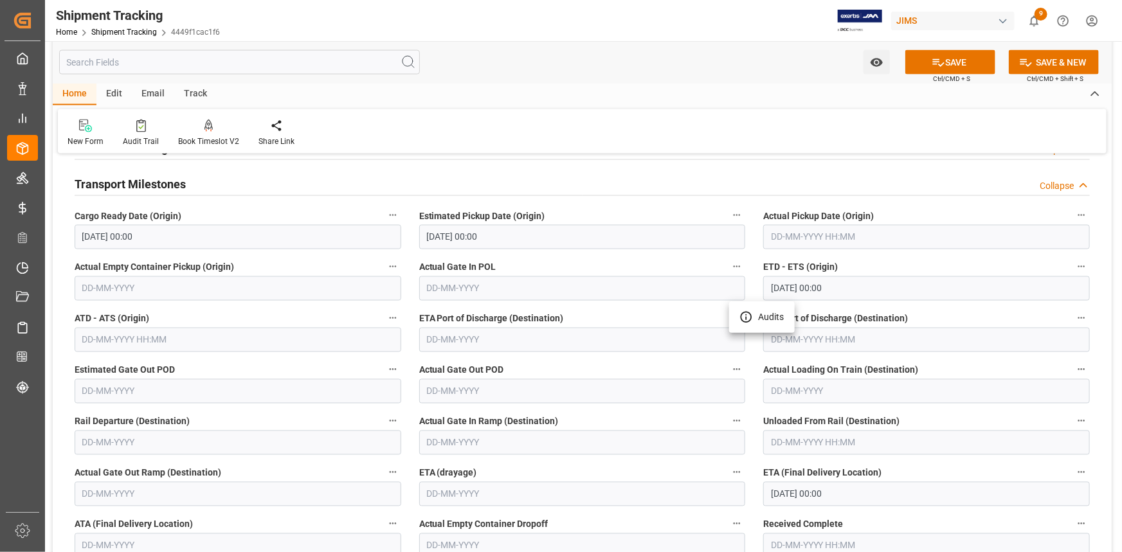
click at [475, 338] on div at bounding box center [561, 276] width 1122 height 552
click at [476, 333] on input "text" at bounding box center [582, 340] width 327 height 24
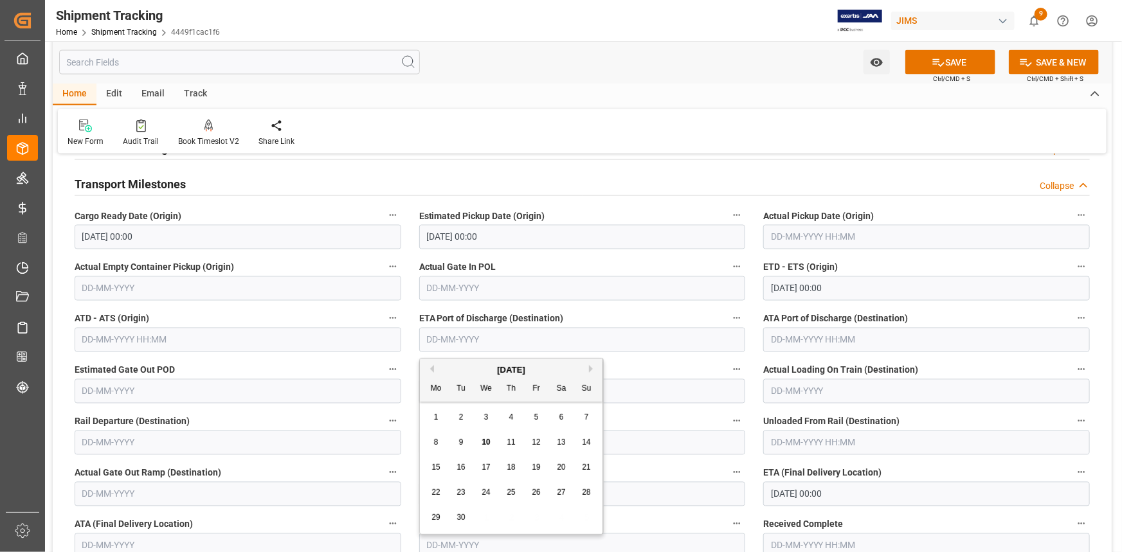
click at [592, 366] on button "Next Month" at bounding box center [593, 369] width 8 height 8
click at [487, 417] on span "1" at bounding box center [486, 417] width 5 height 9
type input "01-10-2025"
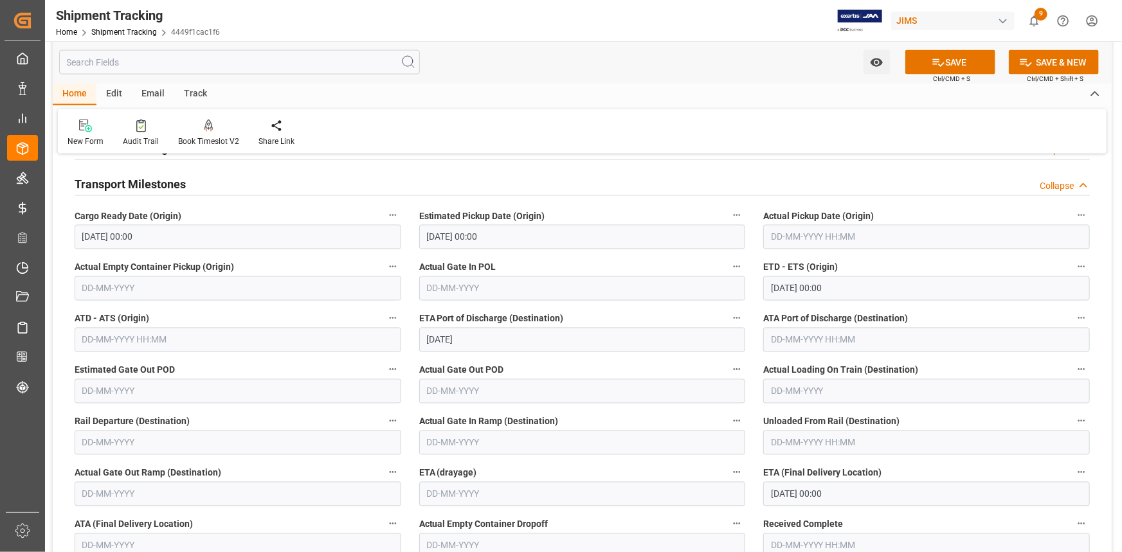
click at [577, 361] on label "Actual Gate Out POD" at bounding box center [582, 370] width 327 height 18
click at [729, 361] on button "Actual Gate Out POD" at bounding box center [737, 369] width 17 height 17
click at [611, 421] on div at bounding box center [561, 276] width 1122 height 552
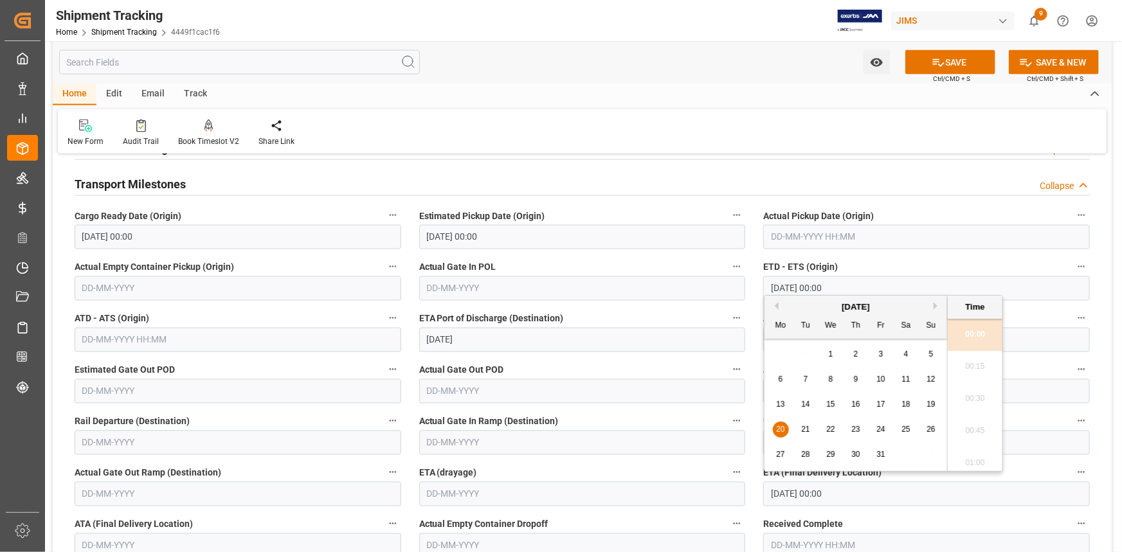
click at [815, 495] on input "20-10-2025 00:00" at bounding box center [926, 494] width 327 height 24
click at [855, 431] on span "23" at bounding box center [855, 429] width 8 height 9
type input "23-10-2025 00:00"
click at [941, 64] on icon at bounding box center [939, 63] width 14 height 14
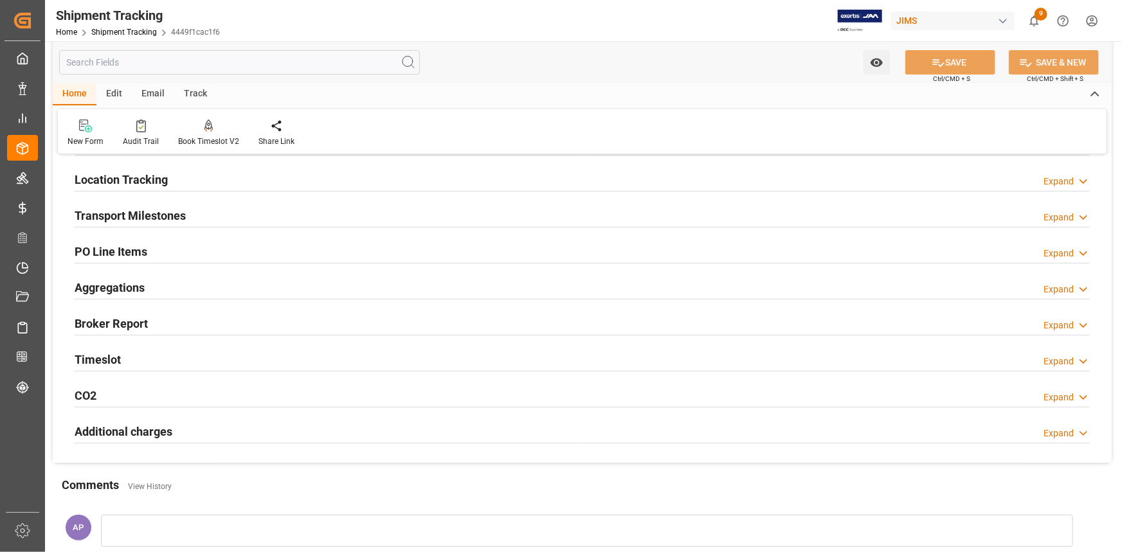
scroll to position [123, 0]
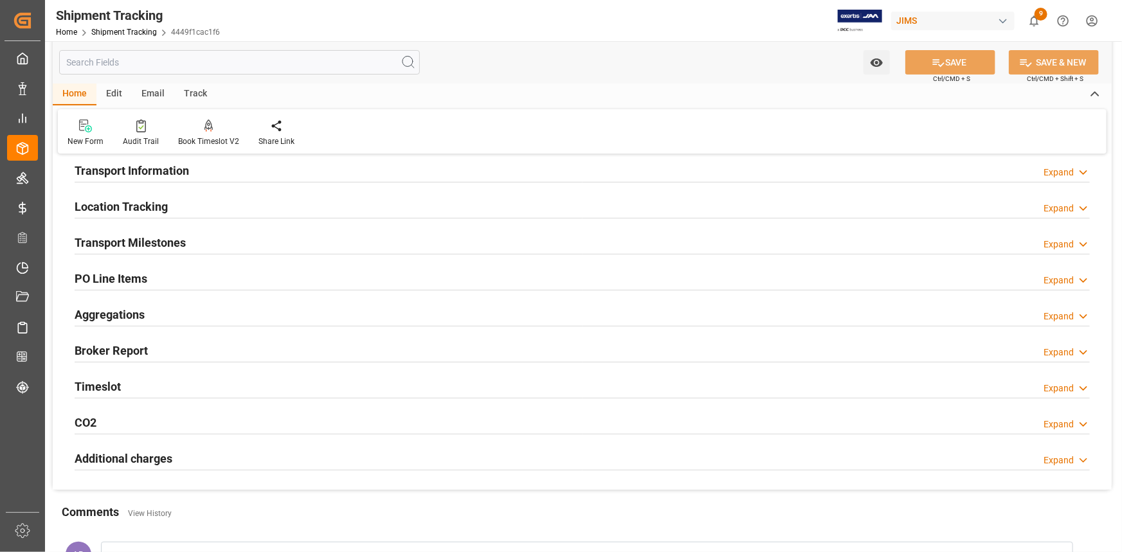
click at [223, 237] on div "Transport Milestones Expand" at bounding box center [582, 242] width 1015 height 24
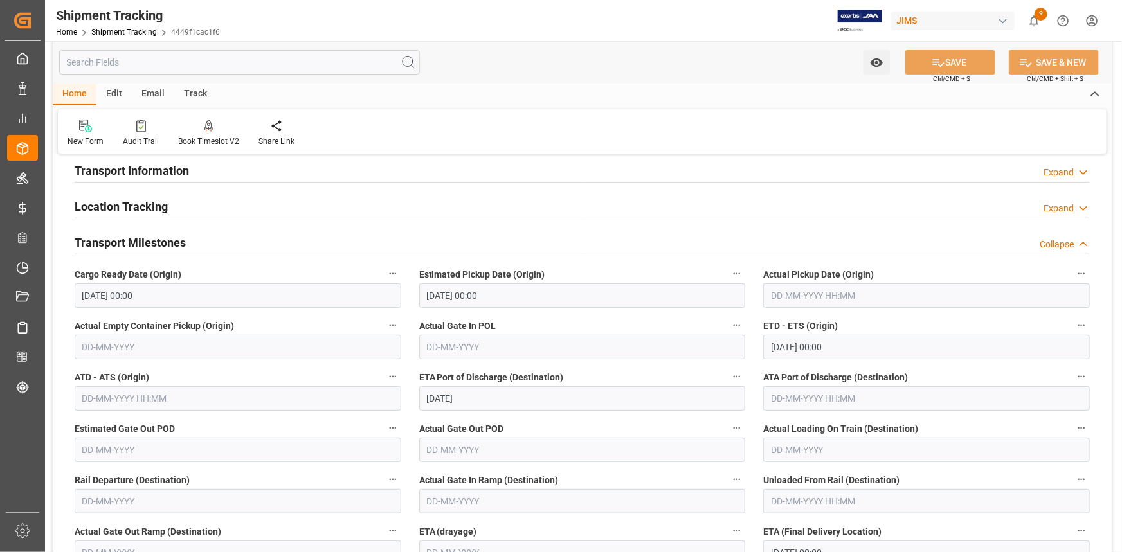
click at [817, 289] on input "text" at bounding box center [926, 296] width 327 height 24
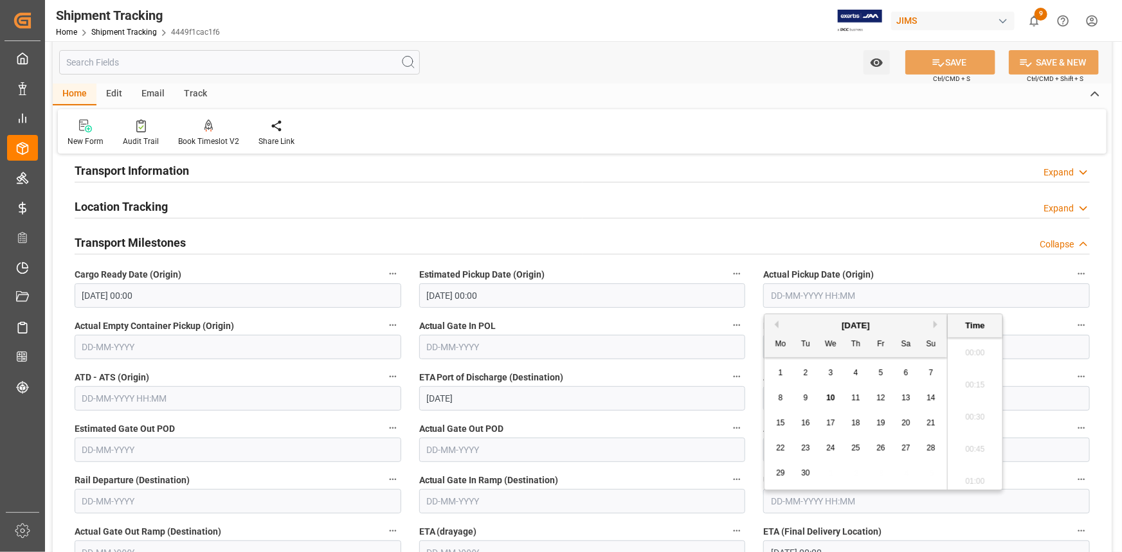
scroll to position [1740, 0]
click at [857, 374] on span "4" at bounding box center [856, 372] width 5 height 9
type input "04-09-2025 00:00"
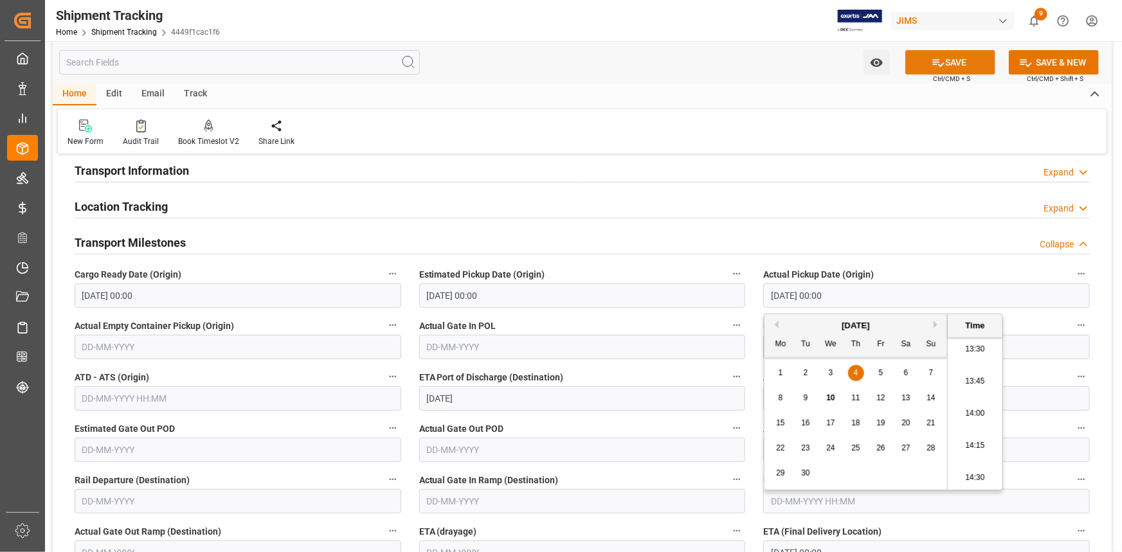
click at [945, 64] on button "SAVE" at bounding box center [950, 62] width 90 height 24
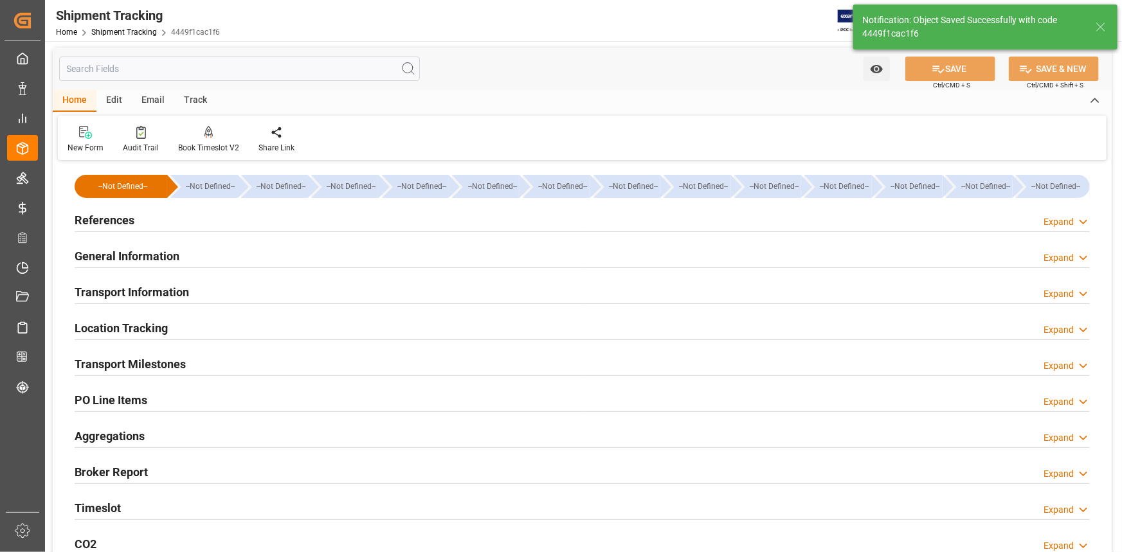
scroll to position [0, 0]
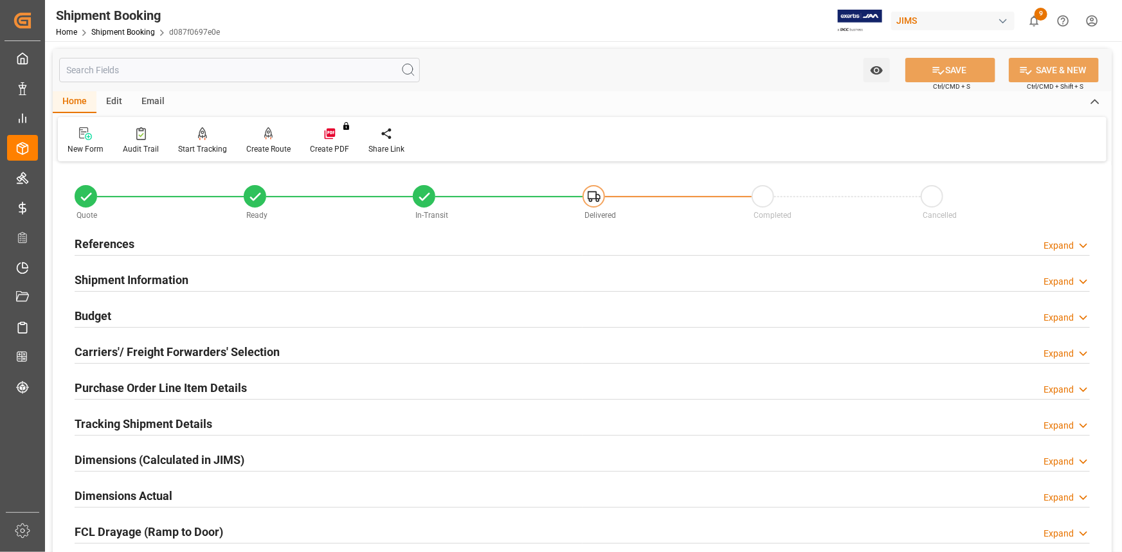
scroll to position [116, 0]
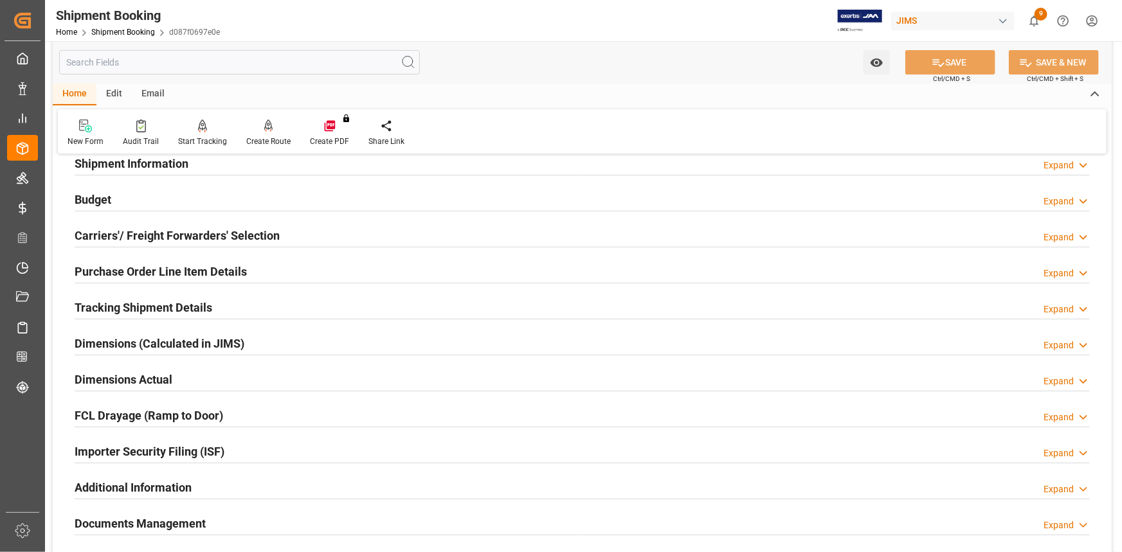
click at [259, 374] on div "Dimensions Actual Expand" at bounding box center [582, 379] width 1015 height 24
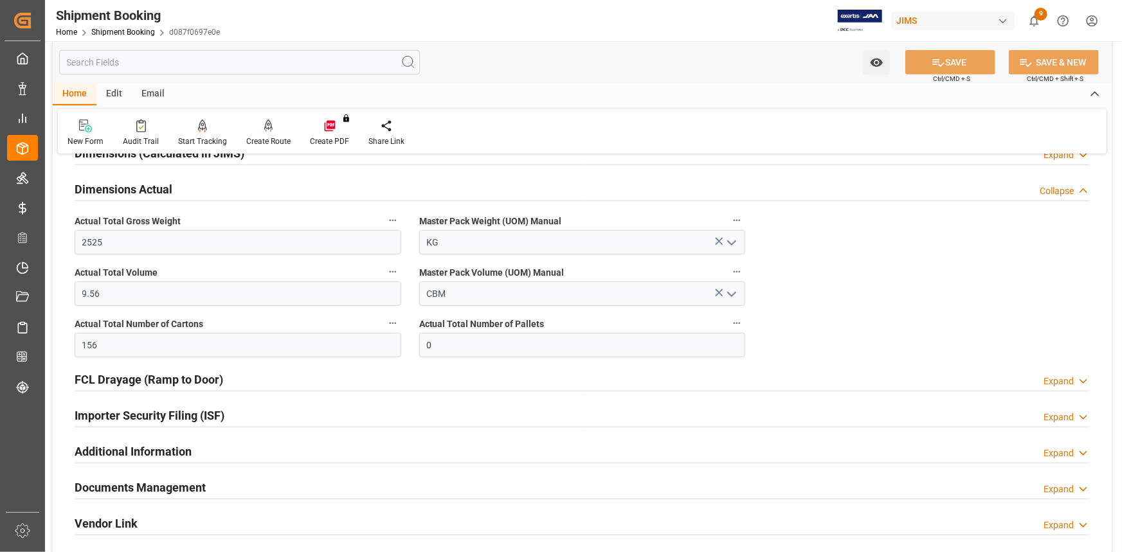
scroll to position [350, 0]
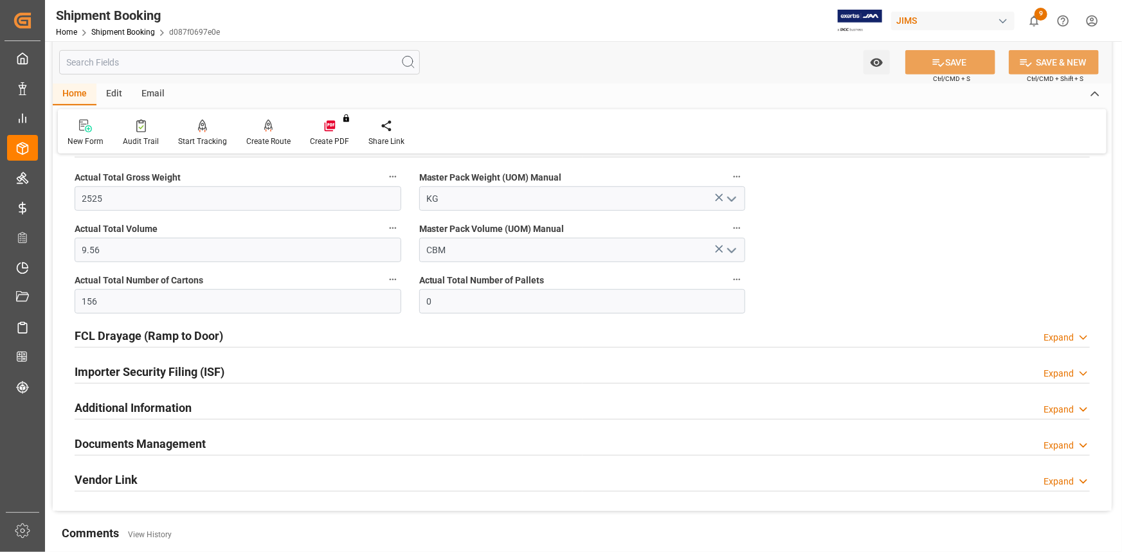
click at [253, 380] on div "Importer Security Filing (ISF) Expand" at bounding box center [582, 371] width 1015 height 24
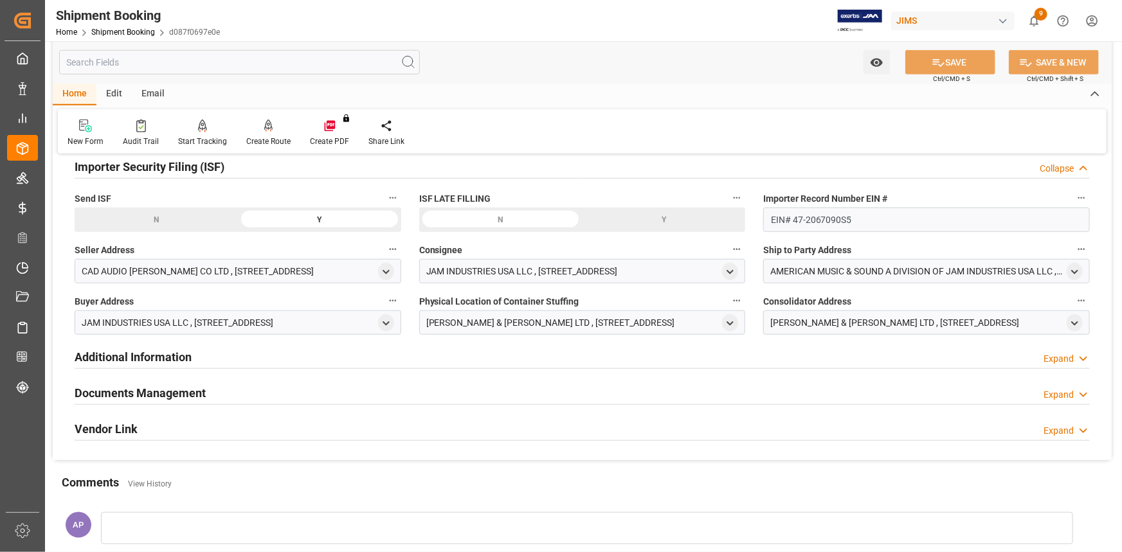
scroll to position [585, 0]
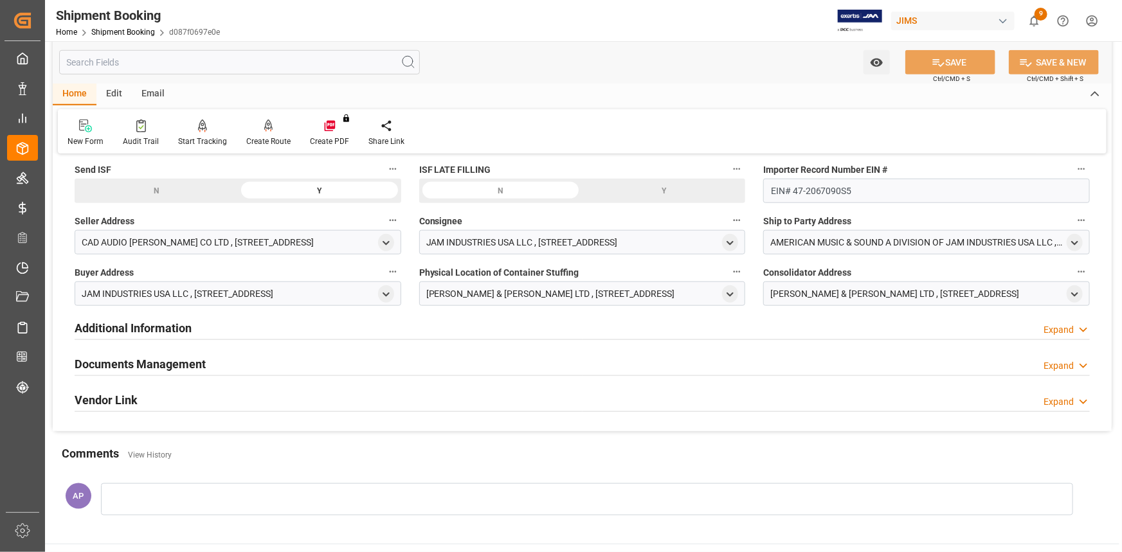
click at [239, 366] on div "Documents Management Expand" at bounding box center [582, 363] width 1015 height 24
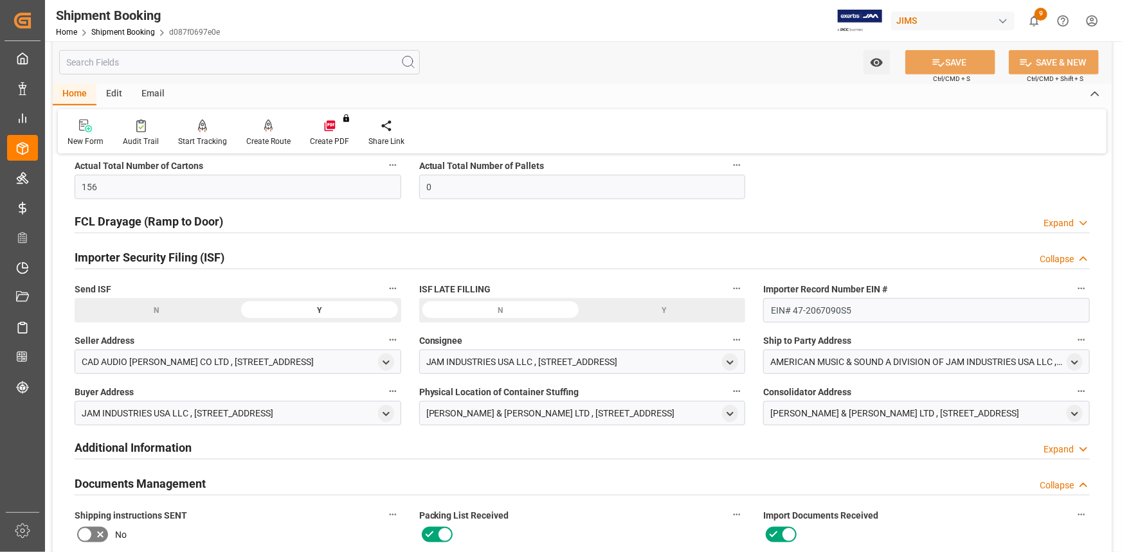
scroll to position [409, 0]
